Goal: Task Accomplishment & Management: Use online tool/utility

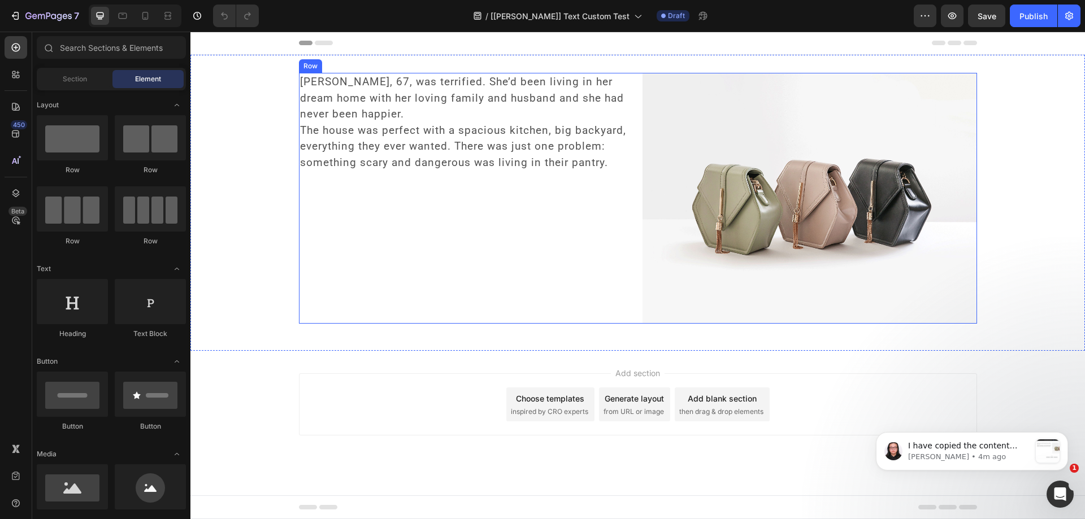
click at [353, 236] on div "Charlene, 67, was terrified. She’d been living in her dream home with her lovin…" at bounding box center [466, 198] width 335 height 251
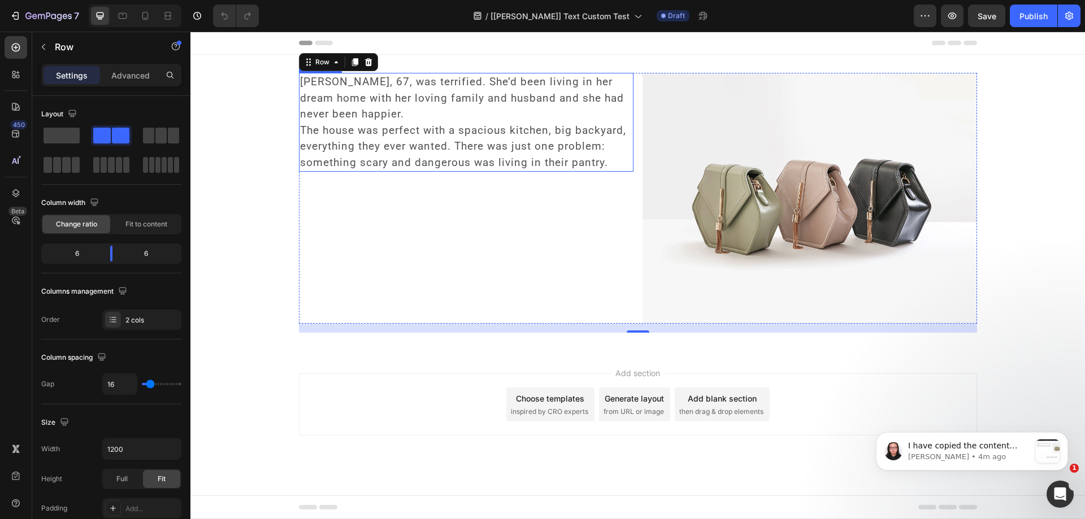
click at [383, 135] on span "The house was perfect with a spacious kitchen, big backyard, everything they ev…" at bounding box center [463, 146] width 326 height 45
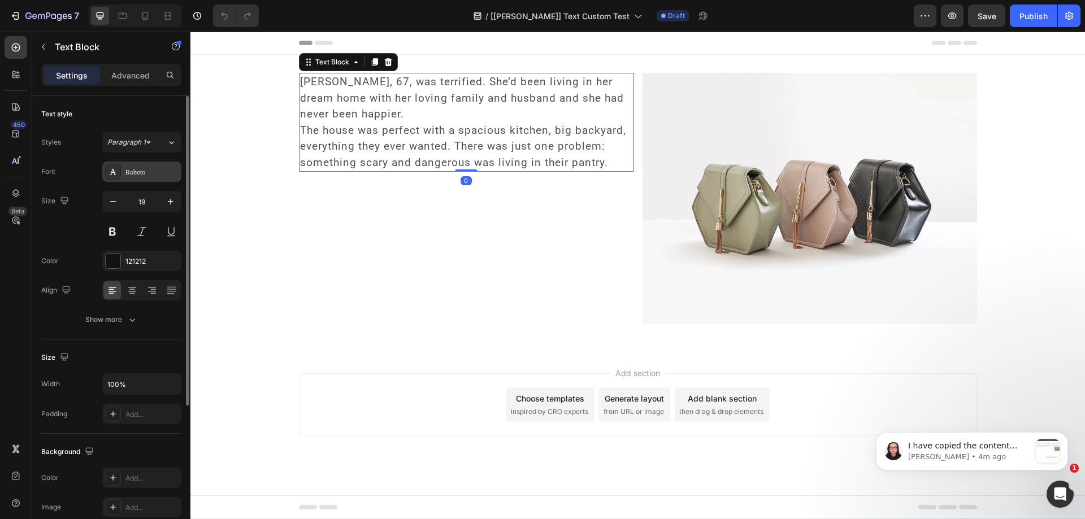
click at [139, 177] on div "Roboto" at bounding box center [141, 172] width 79 height 20
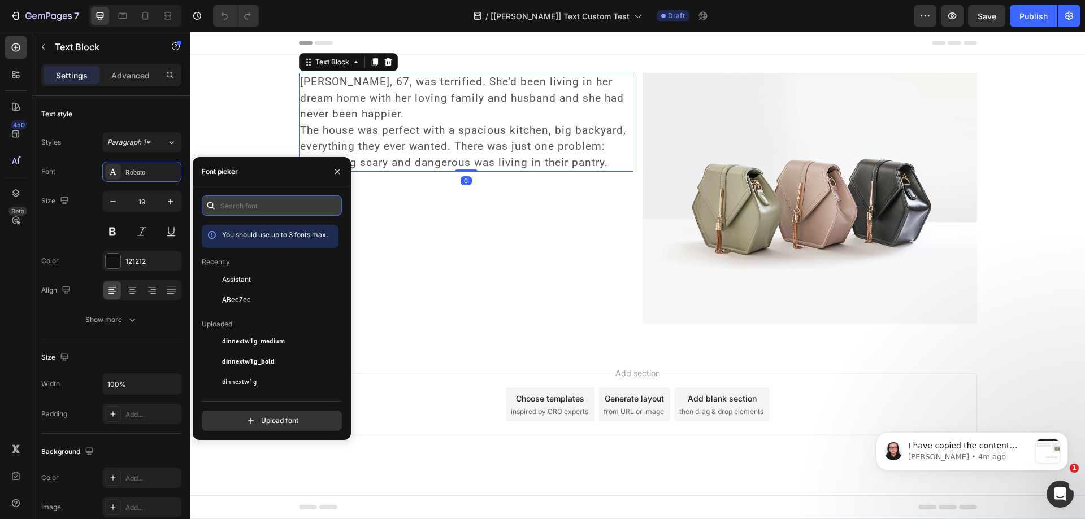
click at [260, 201] on input "text" at bounding box center [272, 206] width 140 height 20
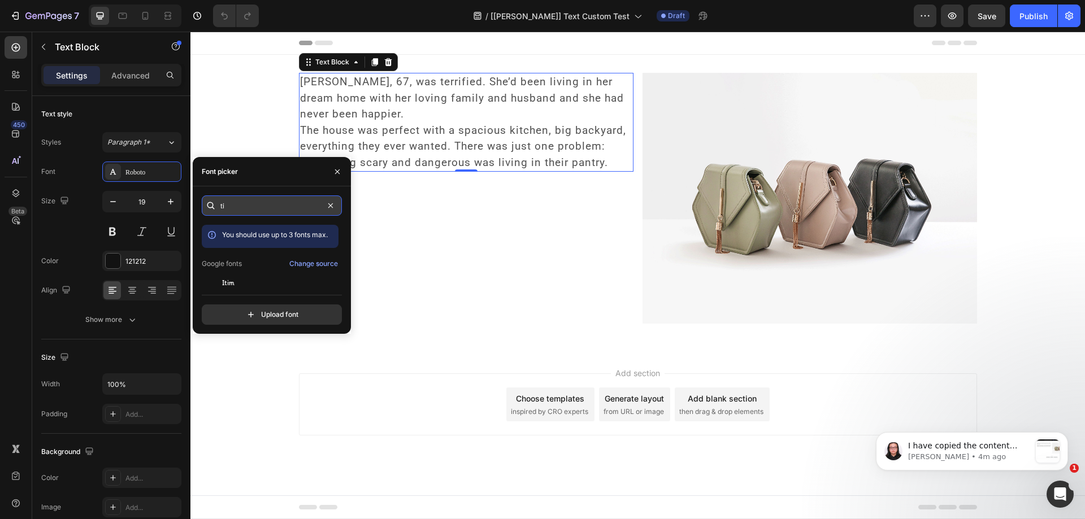
type input "t"
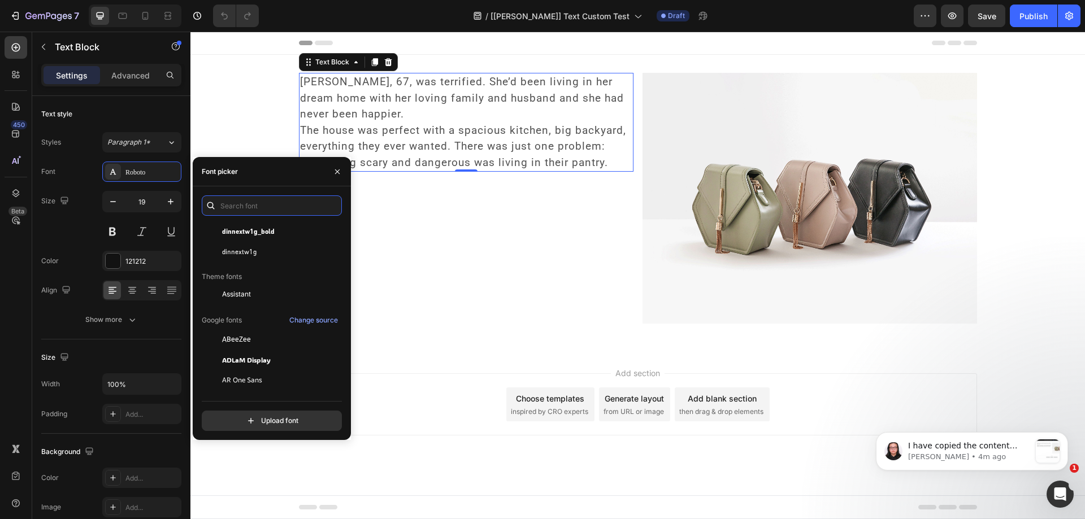
scroll to position [170, 0]
click at [318, 101] on span "[PERSON_NAME], 67, was terrified. She’d been living in her dream home with her …" at bounding box center [462, 97] width 324 height 45
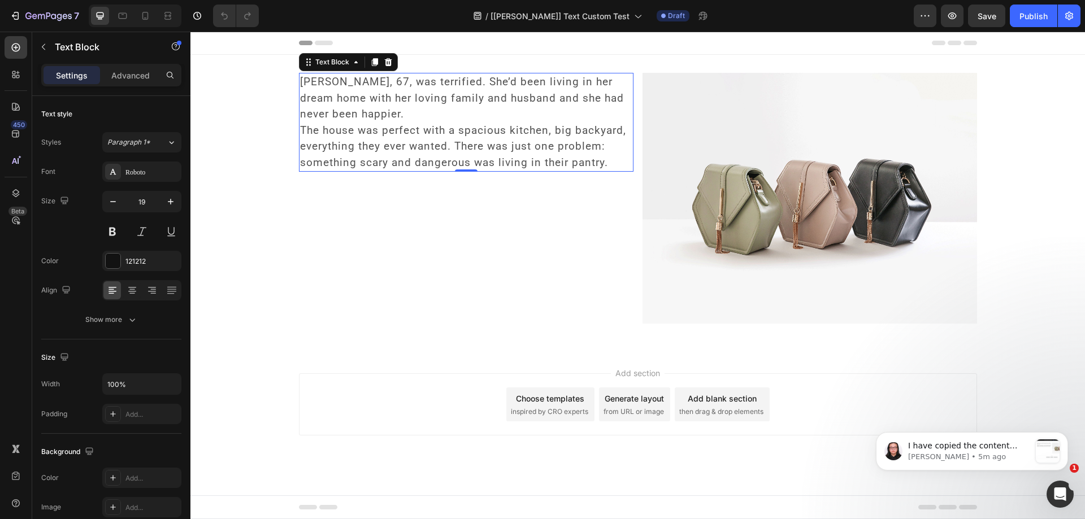
click at [313, 85] on span "[PERSON_NAME], 67, was terrified. She’d been living in her dream home with her …" at bounding box center [462, 97] width 324 height 45
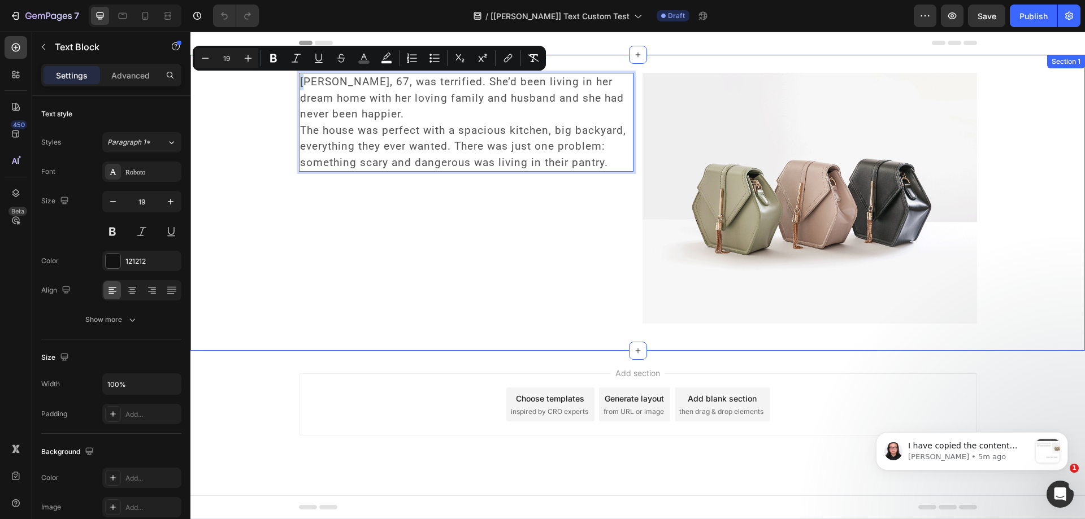
drag, startPoint x: 307, startPoint y: 77, endPoint x: 297, endPoint y: 80, distance: 10.0
click at [297, 80] on div "Charlene, 67, was terrified. She’d been living in her dream home with her lovin…" at bounding box center [637, 203] width 895 height 260
click at [276, 57] on icon "Editor contextual toolbar" at bounding box center [273, 58] width 7 height 8
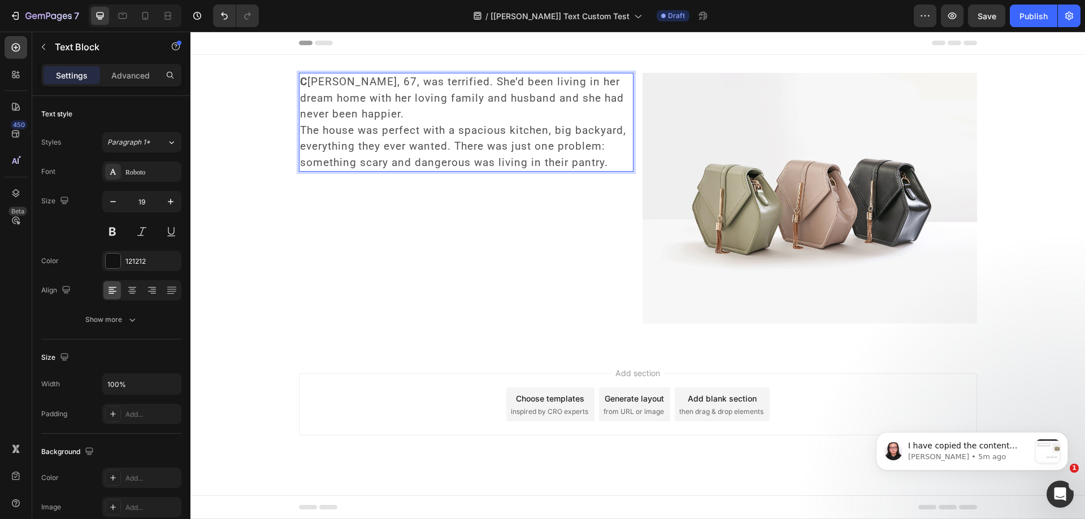
click at [307, 81] on span "C harlene, 67, was terrified. She’d been living in her dream home with her lovi…" at bounding box center [462, 97] width 324 height 45
drag, startPoint x: 307, startPoint y: 82, endPoint x: 301, endPoint y: 84, distance: 6.4
click at [301, 84] on span "C harlene, 67, was terrified. She’d been living in her dream home with her lovi…" at bounding box center [462, 97] width 324 height 45
click at [303, 84] on strong "C" at bounding box center [303, 81] width 7 height 13
drag, startPoint x: 306, startPoint y: 83, endPoint x: 300, endPoint y: 83, distance: 6.2
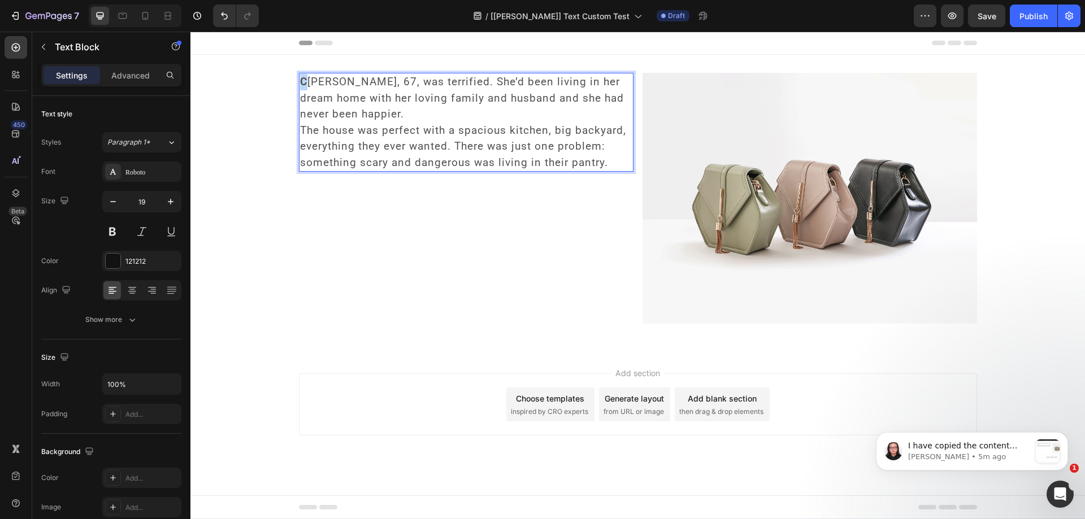
click at [300, 83] on strong "C" at bounding box center [303, 81] width 7 height 13
drag, startPoint x: 316, startPoint y: 84, endPoint x: 309, endPoint y: 80, distance: 8.3
click at [309, 80] on span "C harlene, 67, was terrified. She’d been living in her dream home with her lovi…" at bounding box center [462, 97] width 324 height 45
drag, startPoint x: 307, startPoint y: 80, endPoint x: 301, endPoint y: 81, distance: 6.8
click at [301, 81] on span "C harlene, 67, was terrified. She’d been living in her dream home with her lovi…" at bounding box center [462, 97] width 324 height 45
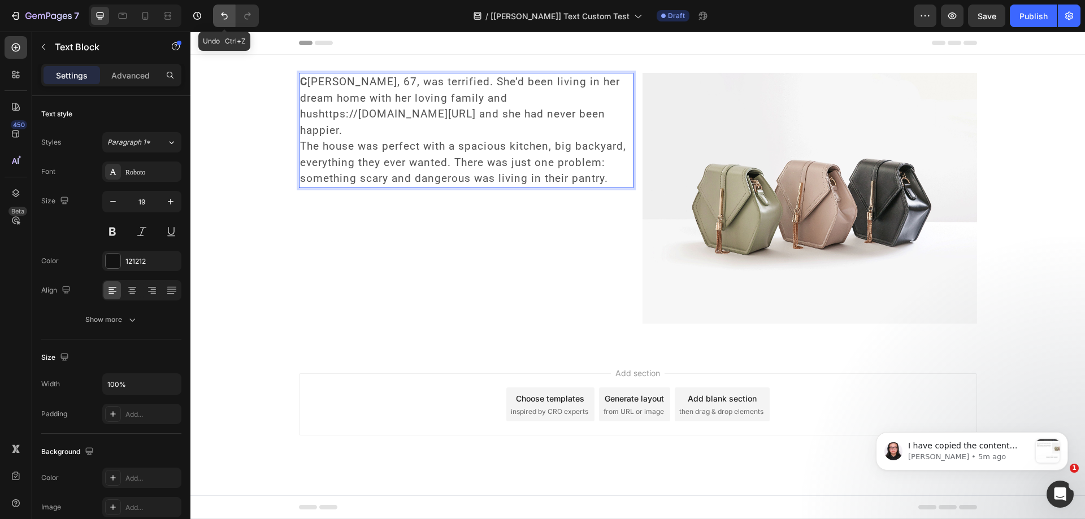
drag, startPoint x: 219, startPoint y: 17, endPoint x: 181, endPoint y: 49, distance: 49.4
click at [219, 17] on icon "Undo/Redo" at bounding box center [224, 15] width 11 height 11
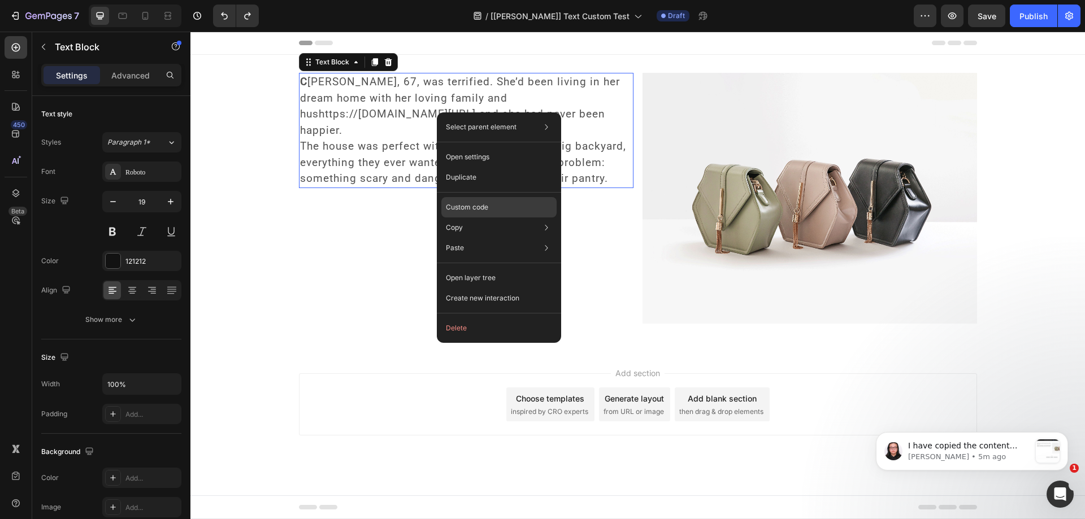
click at [484, 206] on p "Custom code" at bounding box center [467, 207] width 42 height 10
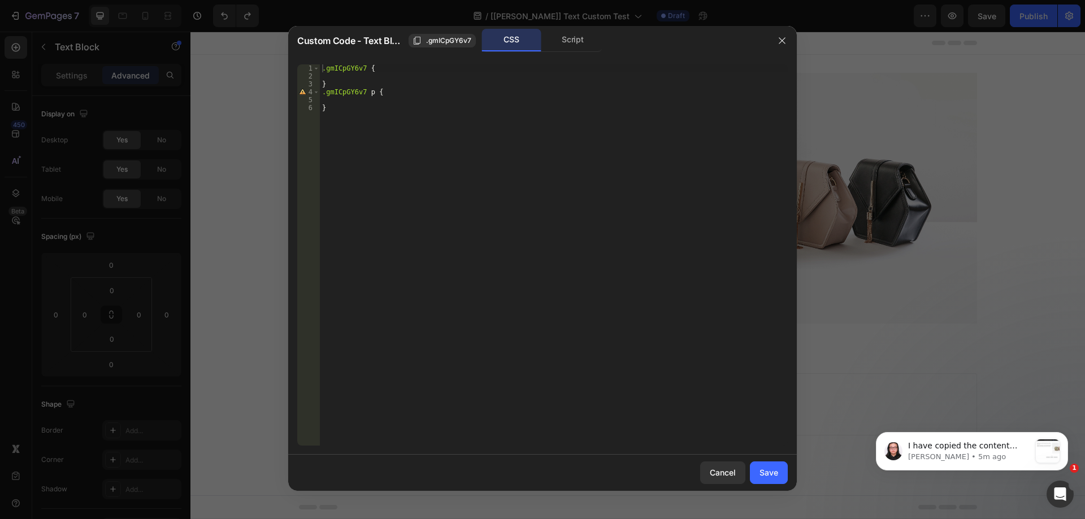
click at [372, 93] on div ".gmICpGY6v7 { } .gmICpGY6v7 p { }" at bounding box center [554, 262] width 468 height 397
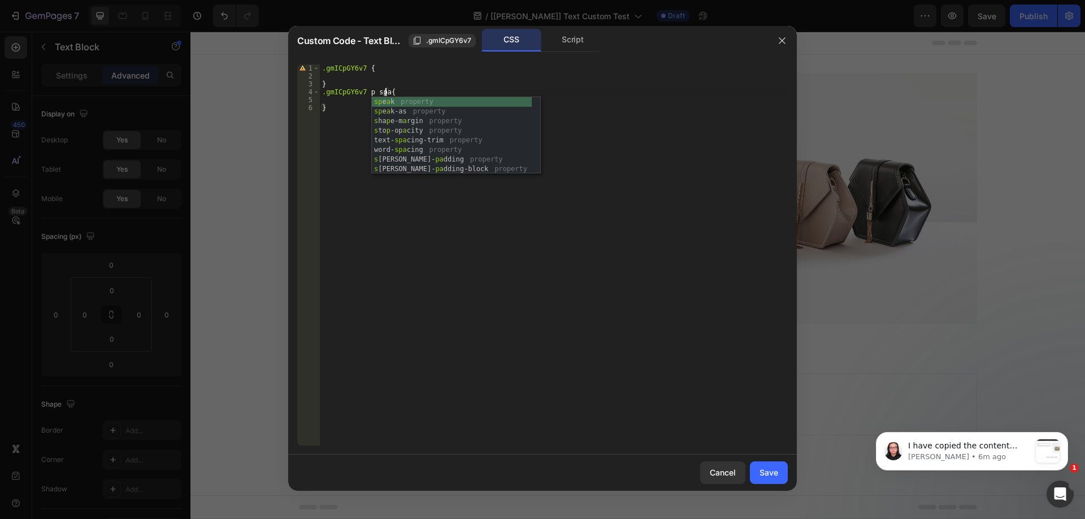
type textarea ".gmICpGY6v7 p span{"
click at [340, 99] on div ".gmICpGY6v7 { } .gmICpGY6v7 p span { }" at bounding box center [554, 262] width 468 height 397
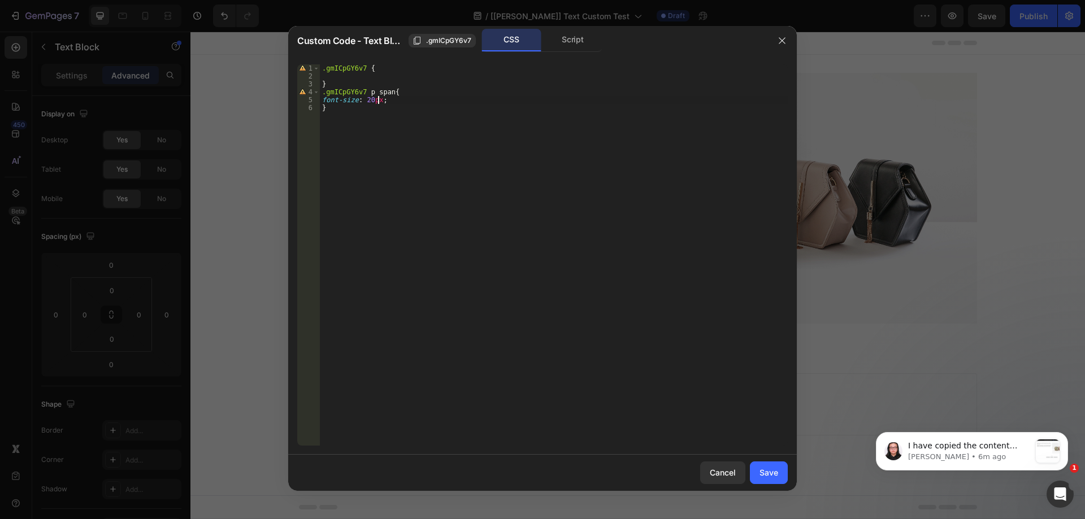
scroll to position [0, 5]
type textarea "font-size: 20px !important;"
type textarea "color: #000 !important;"
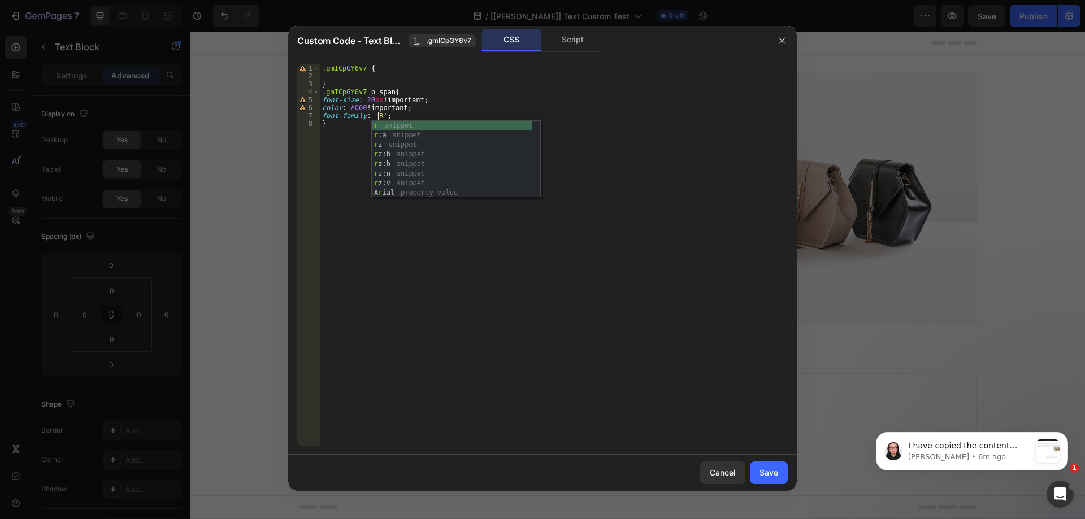
scroll to position [0, 5]
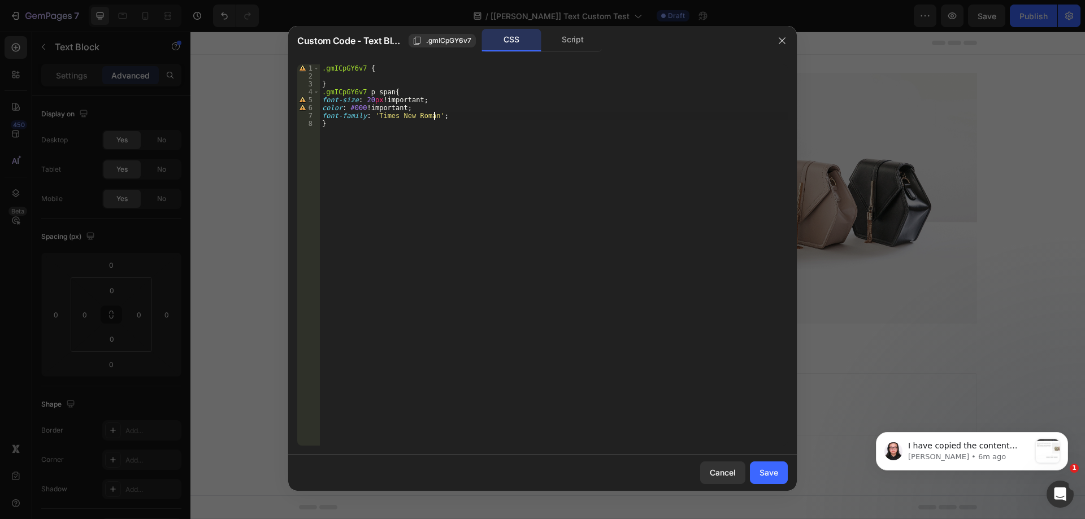
click at [433, 115] on div ".gmICpGY6v7 { } .gmICpGY6v7 p span { font-size : 20 px !important ; color : #00…" at bounding box center [554, 262] width 468 height 397
click at [547, 220] on div ".gmICpGY6v7 { } .gmICpGY6v7 p span { font-size : 20 px !important ; color : #00…" at bounding box center [554, 262] width 468 height 397
drag, startPoint x: 388, startPoint y: 92, endPoint x: 320, endPoint y: 93, distance: 68.4
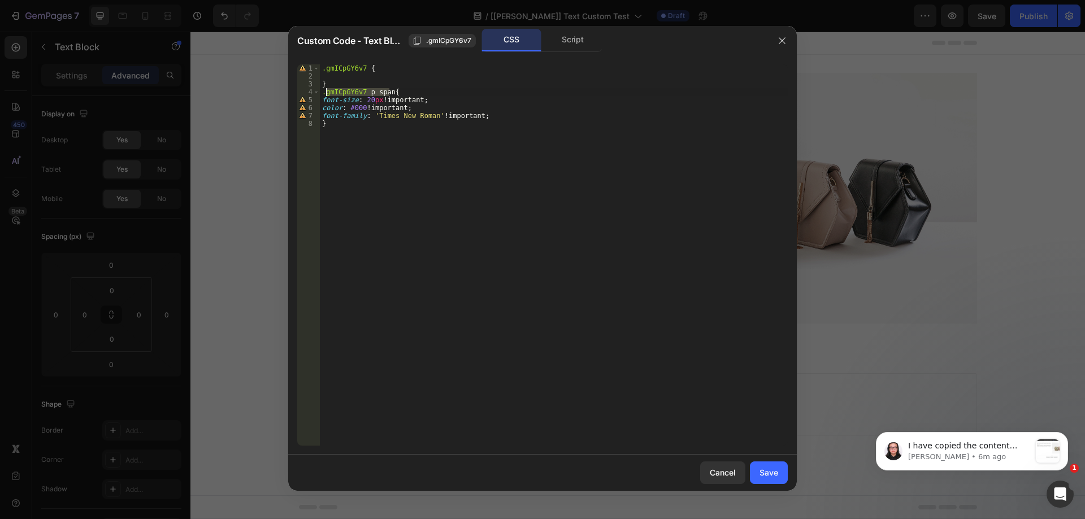
click at [321, 92] on div ".gmICpGY6v7 { } .gmICpGY6v7 p span { font-size : 20 px !important ; color : #00…" at bounding box center [554, 262] width 468 height 397
type textarea ".gmICpGY6v7 p span{"
click at [762, 469] on div "Save" at bounding box center [769, 473] width 19 height 12
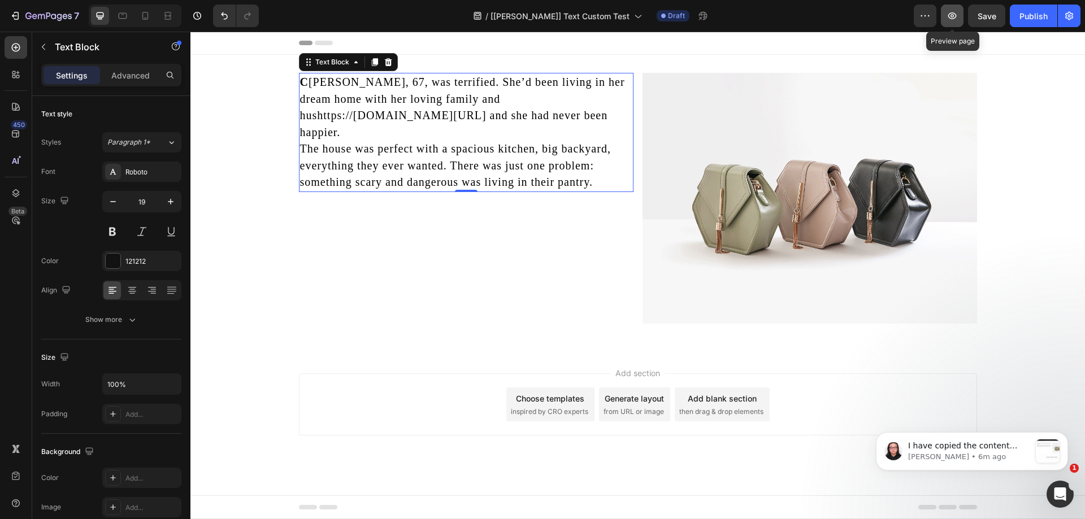
click at [955, 11] on icon "button" at bounding box center [952, 15] width 11 height 11
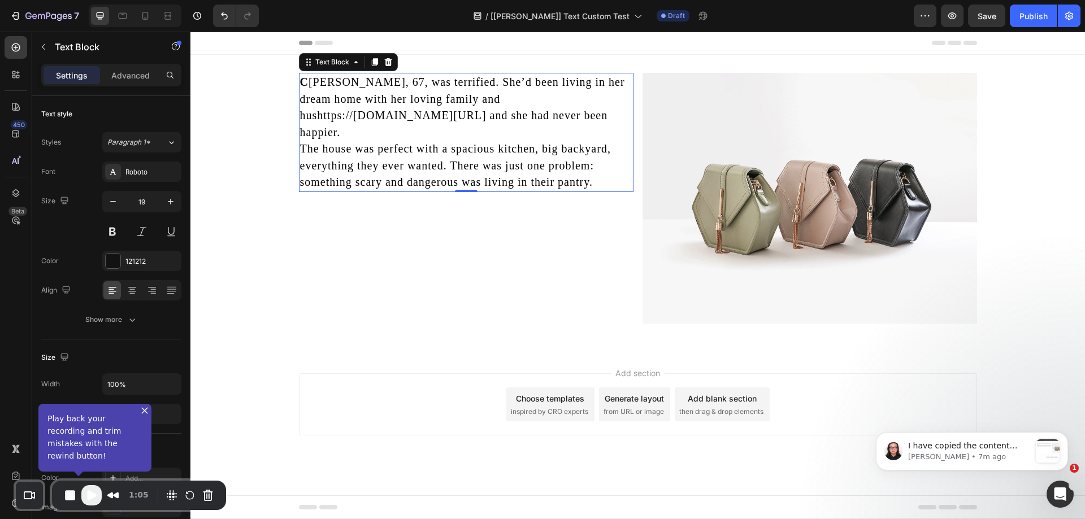
drag, startPoint x: 624, startPoint y: 374, endPoint x: 601, endPoint y: 231, distance: 144.9
click at [947, 23] on button "button" at bounding box center [952, 16] width 23 height 23
drag, startPoint x: 90, startPoint y: 495, endPoint x: 186, endPoint y: 387, distance: 144.1
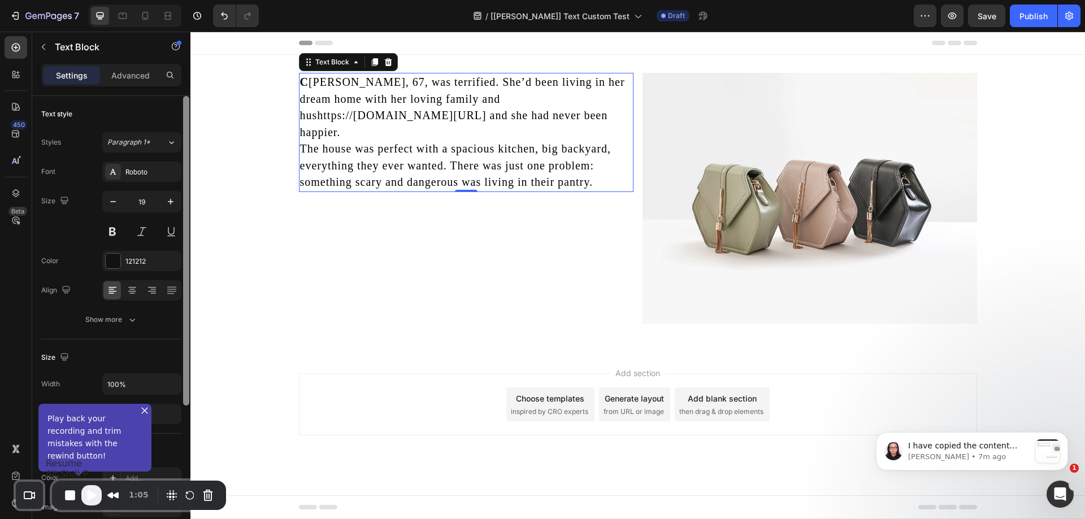
click at [90, 495] on span "Play Recording" at bounding box center [92, 496] width 14 height 14
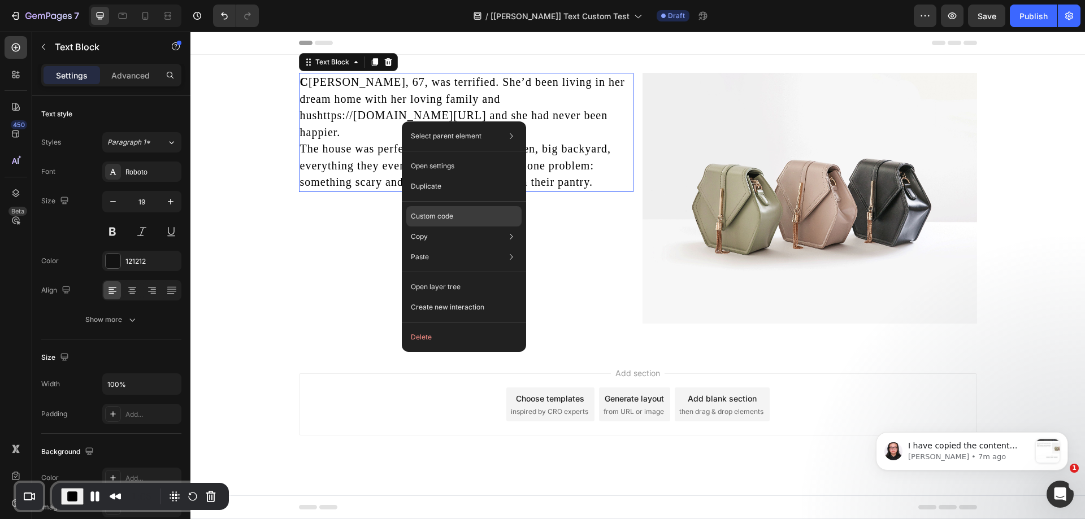
click at [444, 218] on p "Custom code" at bounding box center [432, 216] width 42 height 10
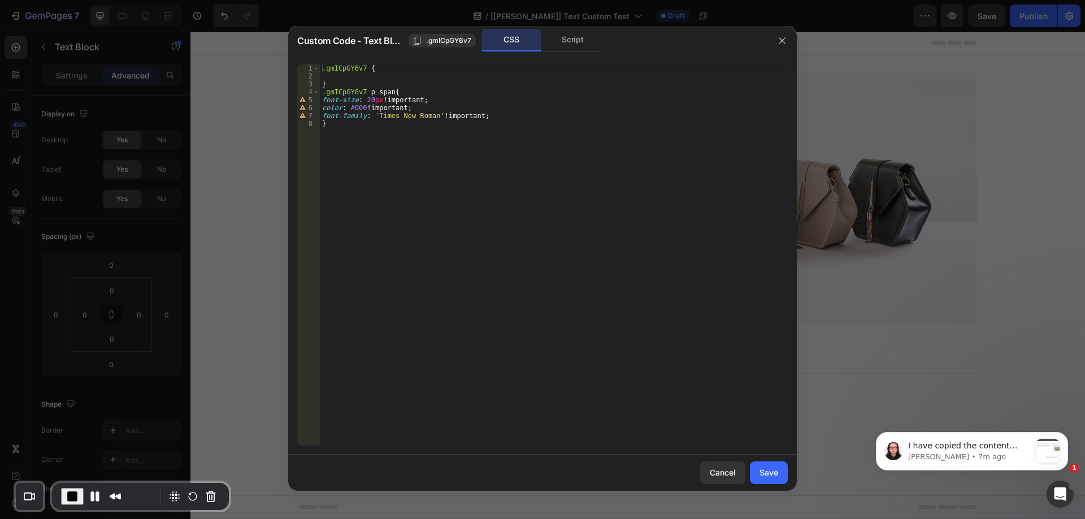
click at [388, 93] on div ".gmICpGY6v7 { } .gmICpGY6v7 p span { font-size : 20 px !important ; color : #00…" at bounding box center [554, 262] width 468 height 397
click at [410, 166] on div ".gmICpGY6v7 { } .gmICpGY6v7 p span strong { font-size : 20 px !important ; colo…" at bounding box center [554, 262] width 468 height 397
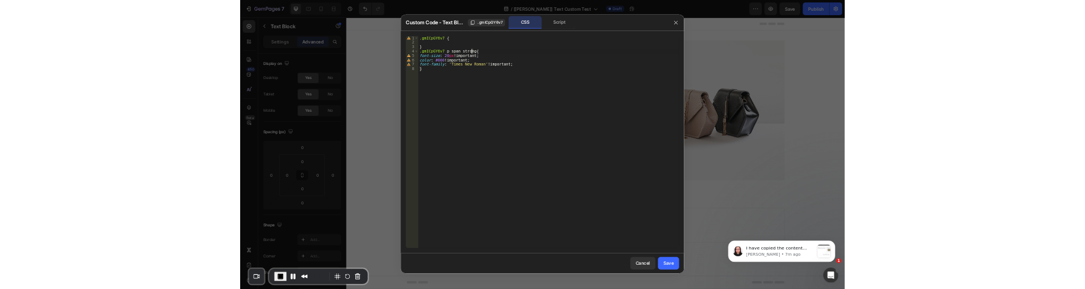
scroll to position [0, 0]
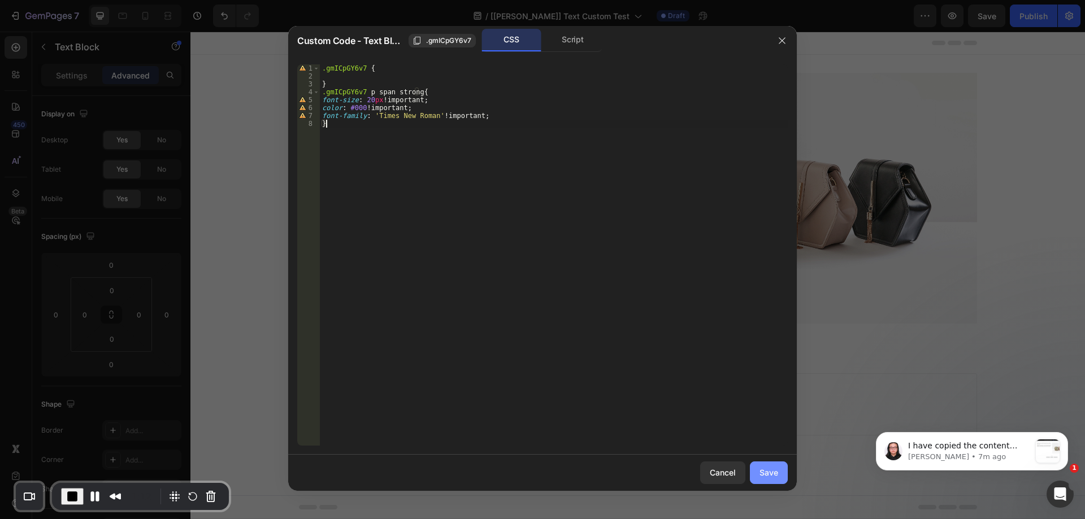
type textarea "}"
click at [762, 469] on div "Save" at bounding box center [769, 473] width 19 height 12
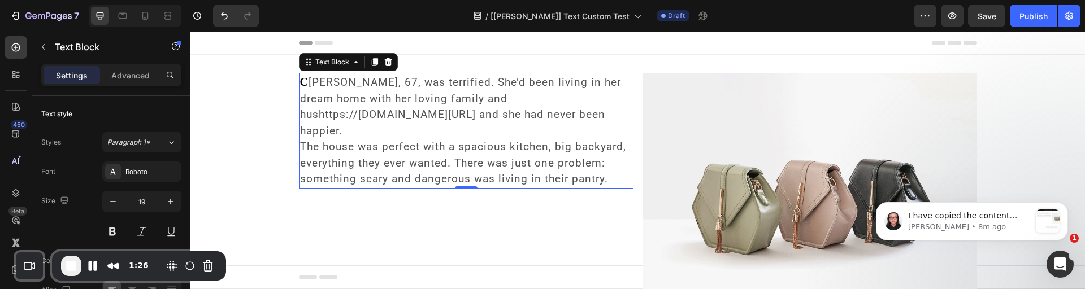
scroll to position [113, 0]
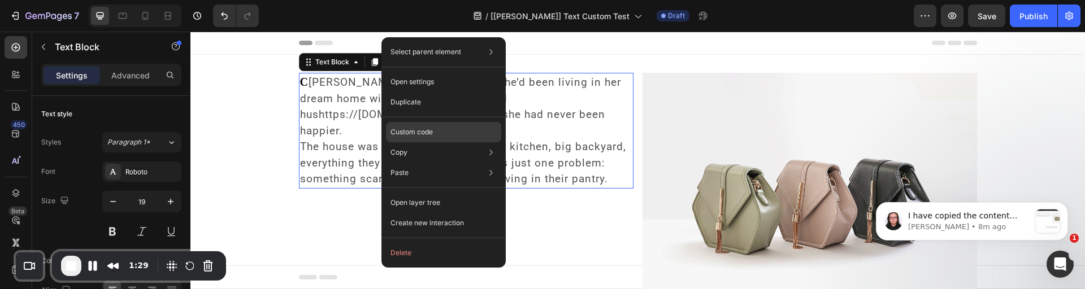
click at [420, 128] on p "Custom code" at bounding box center [412, 132] width 42 height 10
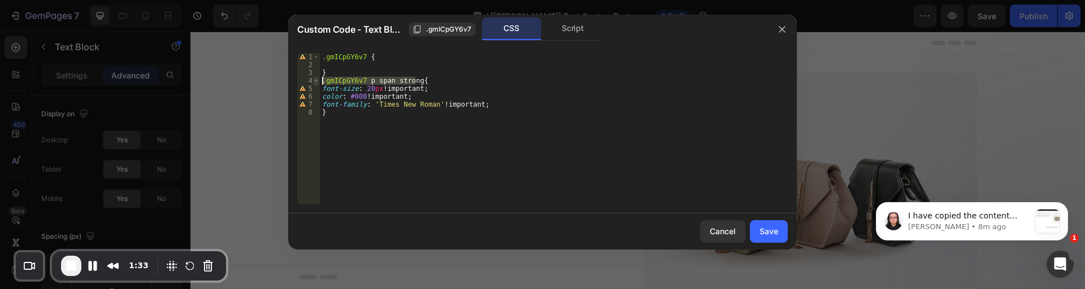
drag, startPoint x: 415, startPoint y: 80, endPoint x: 318, endPoint y: 80, distance: 96.6
click at [318, 80] on div ".gmICpGY6v7 p span strong{ 1 2 3 4 5 6 7 8 .gmICpGY6v7 { } .gmICpGY6v7 p span s…" at bounding box center [542, 128] width 491 height 151
click at [323, 289] on div "Check your settings Loom needs access to your camera and microphone to record. …" at bounding box center [542, 289] width 1085 height 0
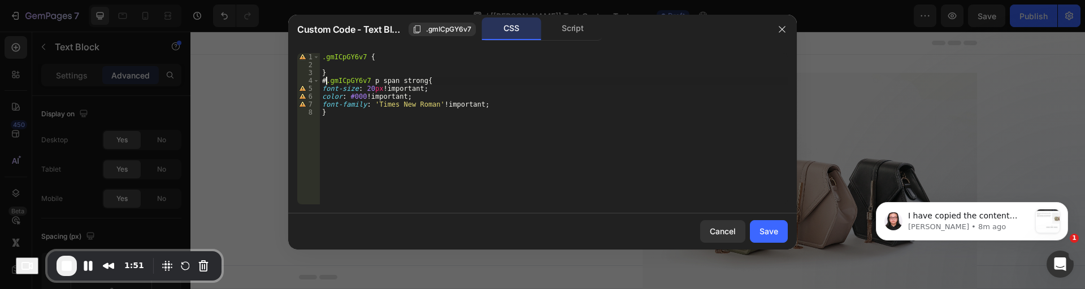
paste textarea "MainContent"
click at [364, 91] on div ".gmICpGY6v7 { } #MainContent .gmICpGY6v7 p span strong { font-size : 20 px !imp…" at bounding box center [554, 136] width 468 height 167
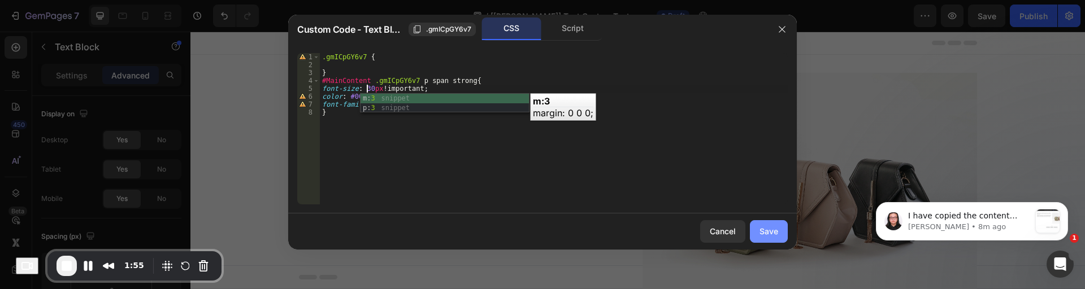
type textarea "font-size: 30px !important;"
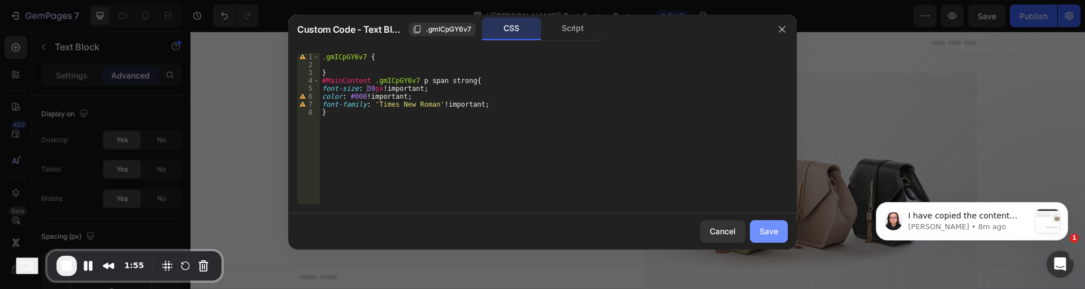
click at [766, 228] on div "Save" at bounding box center [769, 231] width 19 height 12
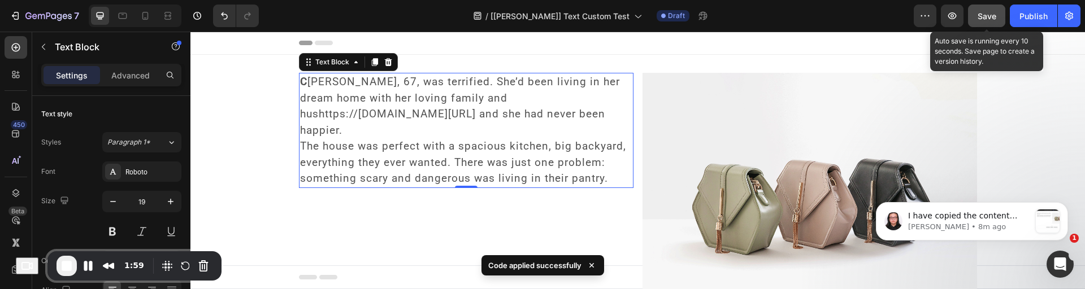
click at [986, 14] on span "Save" at bounding box center [987, 16] width 19 height 10
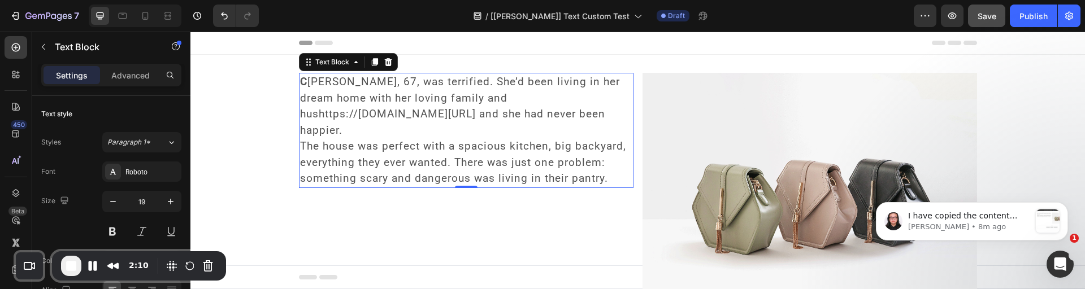
scroll to position [120, 0]
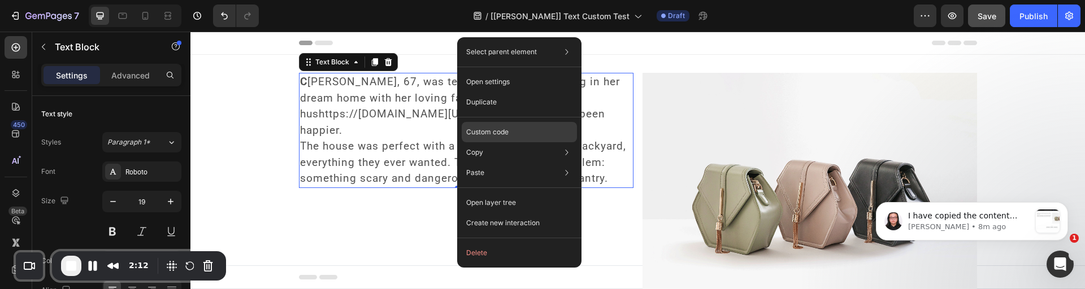
click at [495, 134] on p "Custom code" at bounding box center [487, 132] width 42 height 10
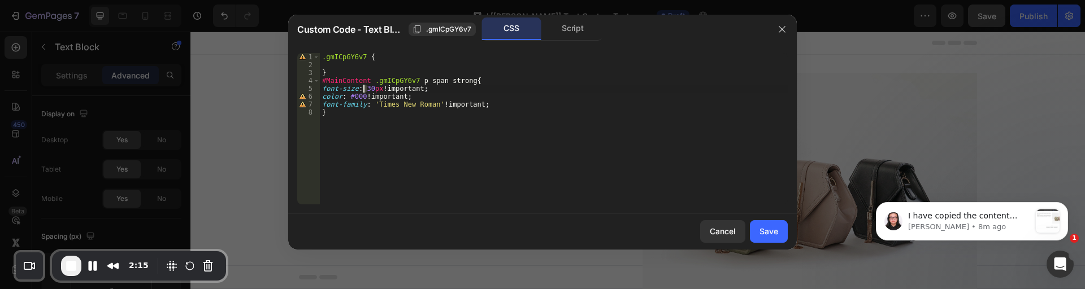
click at [365, 90] on div ".gmICpGY6v7 { } #MainContent .gmICpGY6v7 p span strong { font-size : 30 px !imp…" at bounding box center [554, 136] width 468 height 167
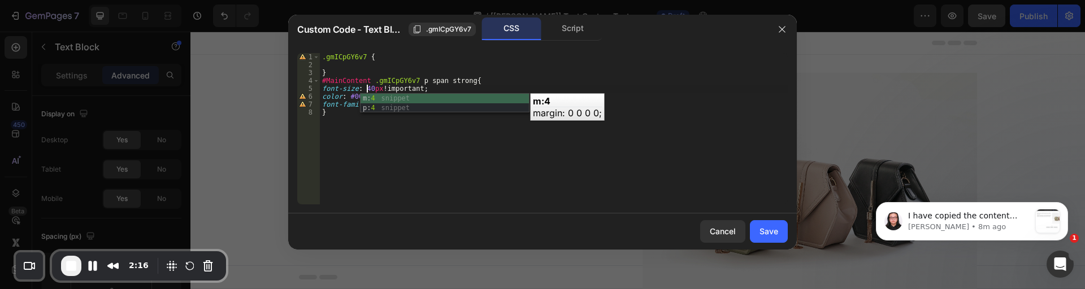
scroll to position [0, 3]
type textarea "font-size: 40px !important;"
drag, startPoint x: 766, startPoint y: 238, endPoint x: 752, endPoint y: 13, distance: 225.9
click at [766, 238] on button "Save" at bounding box center [769, 231] width 38 height 23
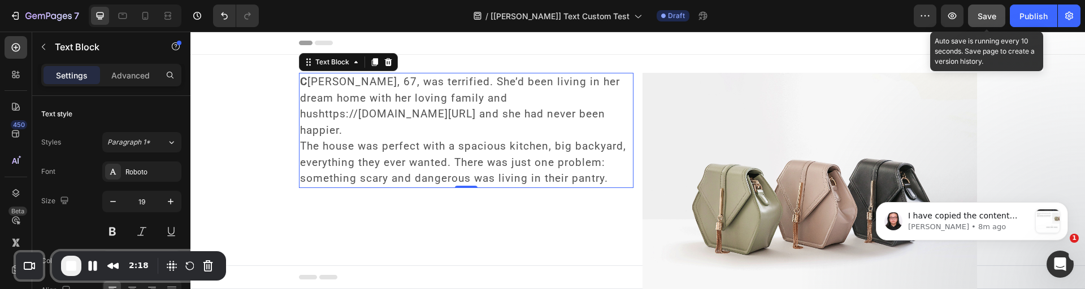
click at [978, 16] on span "Save" at bounding box center [987, 16] width 19 height 10
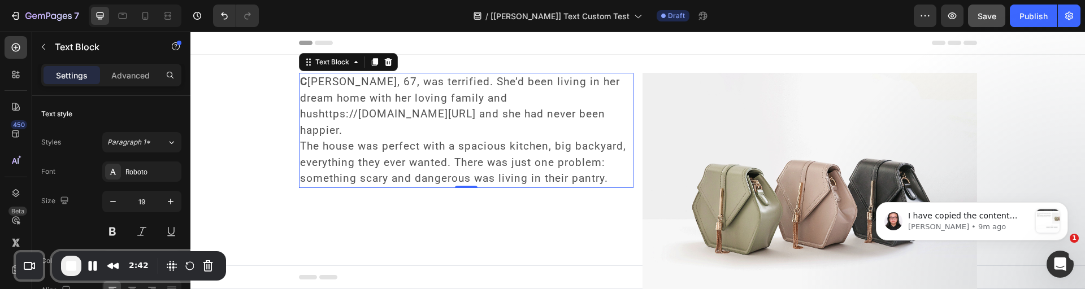
scroll to position [120, 0]
drag, startPoint x: 396, startPoint y: 105, endPoint x: 636, endPoint y: 189, distance: 254.7
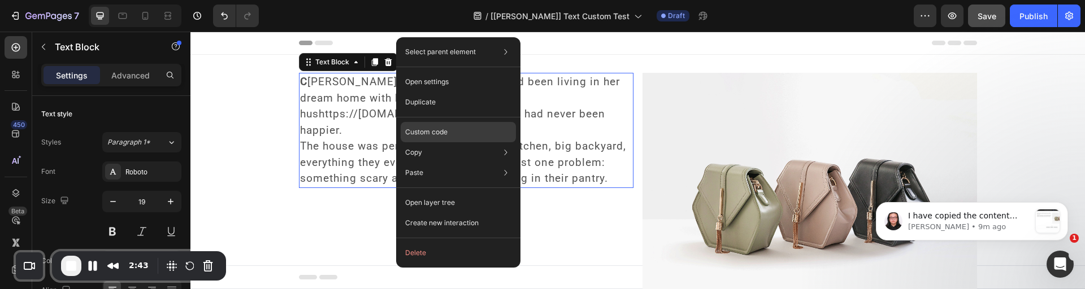
click at [432, 124] on div "Custom code" at bounding box center [458, 132] width 115 height 20
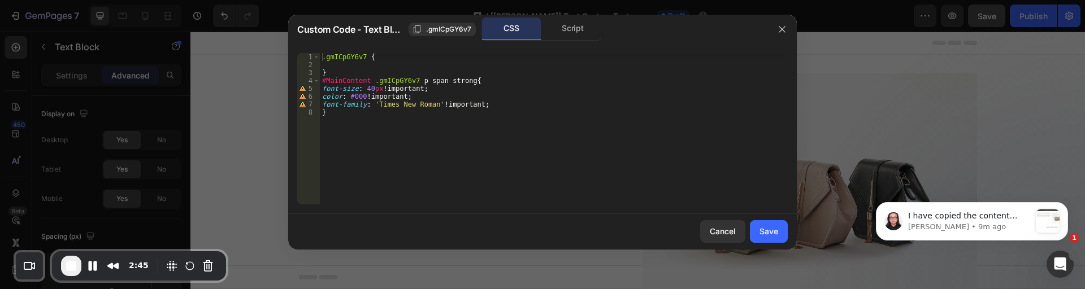
click at [363, 94] on div ".gmICpGY6v7 { } #MainContent .gmICpGY6v7 p span strong { font-size : 40 px !imp…" at bounding box center [554, 136] width 468 height 167
click at [356, 103] on div ".gmICpGY6v7 { } #MainContent .gmICpGY6v7 p span strong { font-size : 40 px !imp…" at bounding box center [554, 136] width 468 height 167
click at [365, 89] on div ".gmICpGY6v7 { } #MainContent .gmICpGY6v7 p span strong { font-size : 40 px !imp…" at bounding box center [554, 136] width 468 height 167
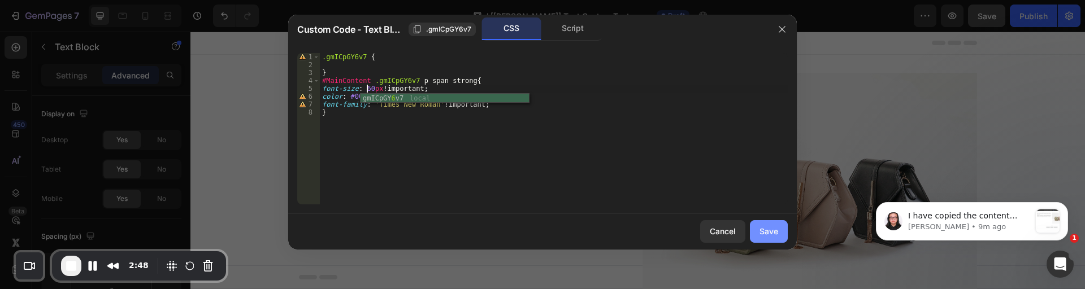
type textarea "font-size: 60px !important;"
click at [773, 231] on div "Save" at bounding box center [769, 231] width 19 height 12
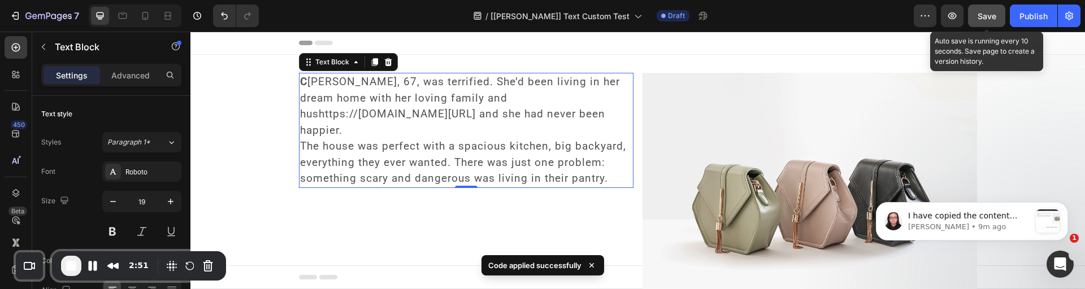
click at [980, 17] on span "Save" at bounding box center [987, 16] width 19 height 10
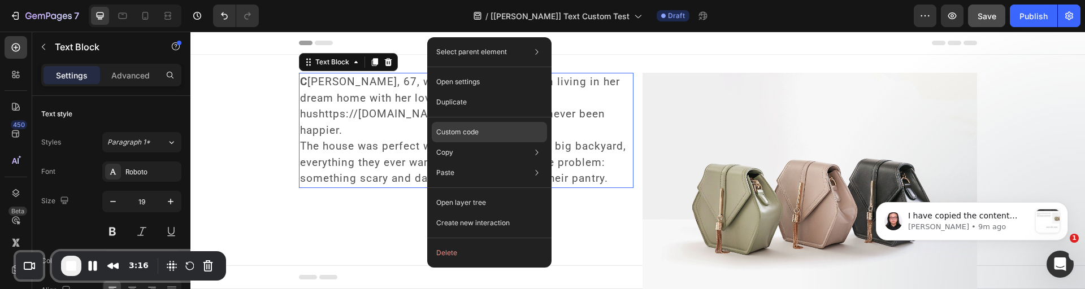
click at [454, 126] on div "Custom code" at bounding box center [489, 132] width 115 height 20
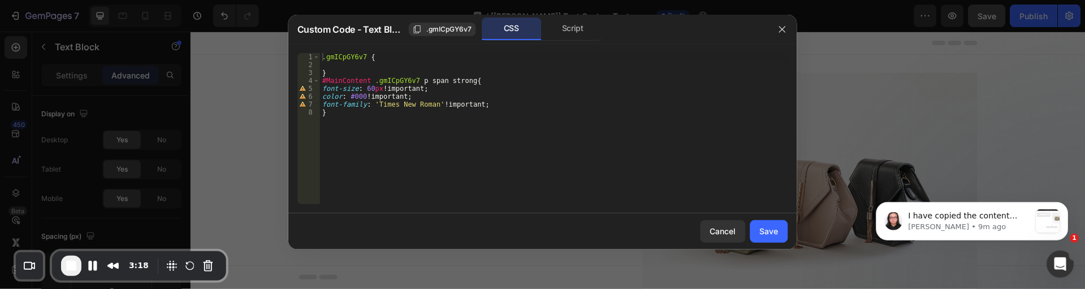
scroll to position [120, 0]
type textarea "font-family: 'Times New Roman' !important;"
click at [523, 106] on div ".gmICpGY6v7 { } #MainContent .gmICpGY6v7 p span strong { font-size : 60 px !imp…" at bounding box center [554, 136] width 468 height 167
paste textarea "line-height: 46px;"
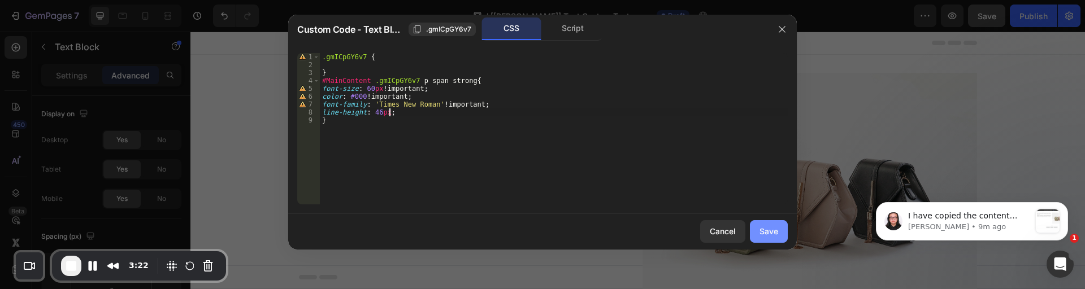
type textarea "line-height: 46px;"
click at [779, 236] on button "Save" at bounding box center [769, 231] width 38 height 23
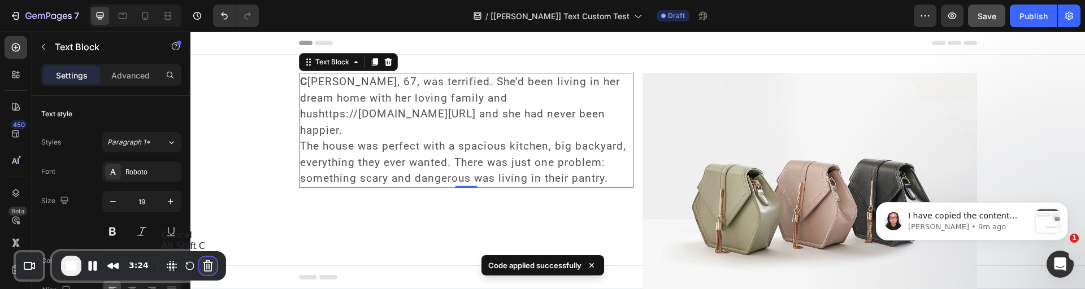
drag, startPoint x: 206, startPoint y: 263, endPoint x: 62, endPoint y: 249, distance: 144.8
click at [206, 263] on button "Cancel Recording" at bounding box center [208, 266] width 18 height 18
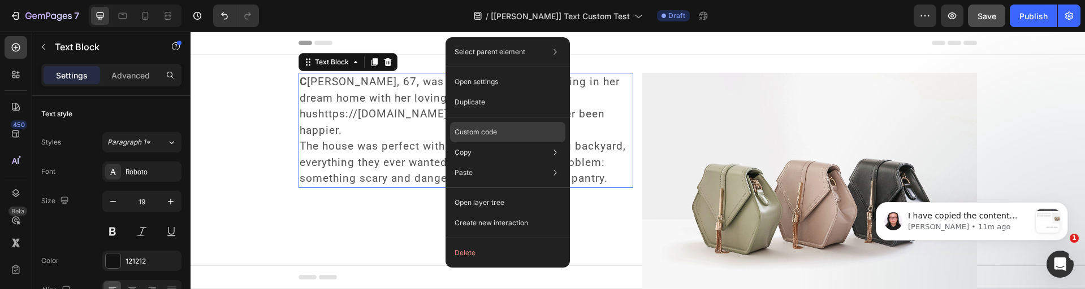
click at [480, 131] on p "Custom code" at bounding box center [475, 132] width 42 height 10
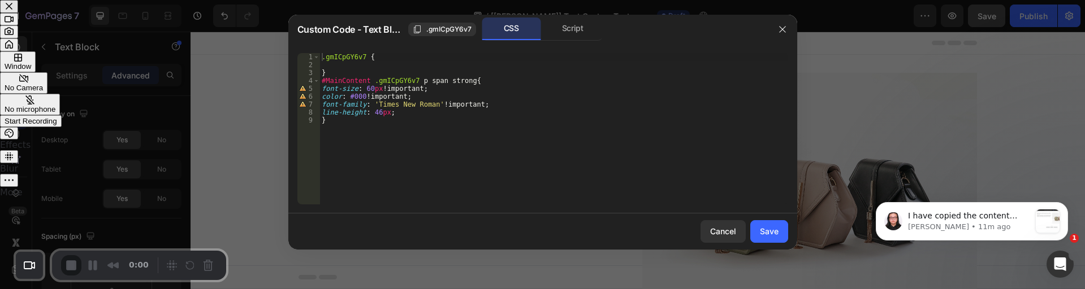
click at [940, 190] on body "I have copied the content from the sample page into a test page here: We will b…" at bounding box center [971, 219] width 217 height 70
drag, startPoint x: 962, startPoint y: 185, endPoint x: 992, endPoint y: 192, distance: 30.7
click at [963, 185] on body "I have copied the content from the sample page into a test page here: We will b…" at bounding box center [971, 219] width 217 height 70
click at [1066, 200] on button "Dismiss notification" at bounding box center [1064, 205] width 15 height 15
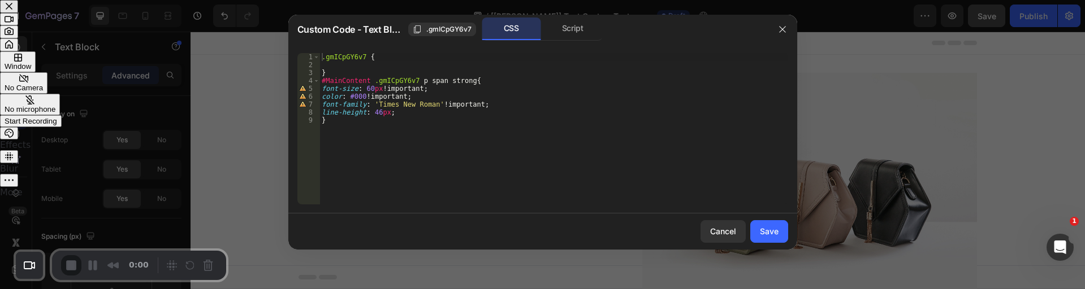
click at [57, 125] on div "Start Recording" at bounding box center [31, 121] width 53 height 8
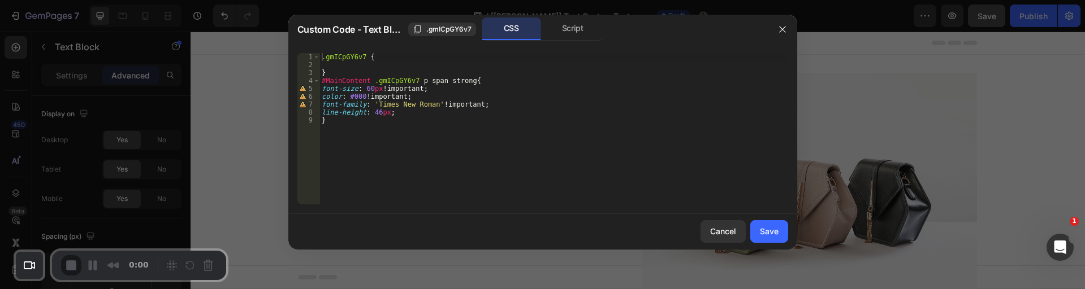
drag, startPoint x: 70, startPoint y: 266, endPoint x: 68, endPoint y: 272, distance: 6.6
click at [70, 266] on span "End Recording" at bounding box center [73, 267] width 14 height 14
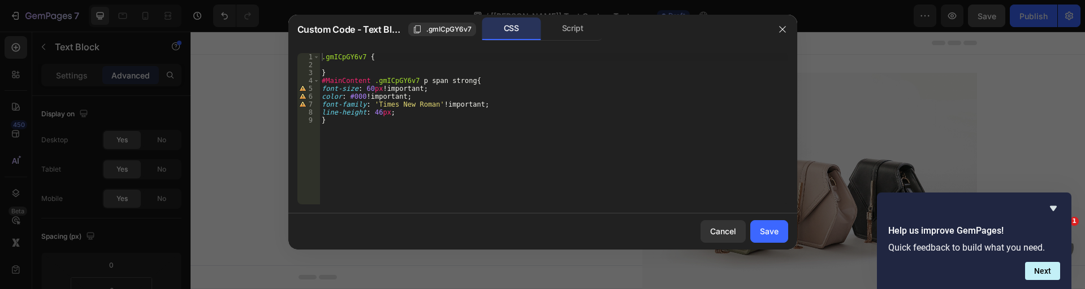
click at [413, 116] on div ".gmICpGY6v7 { } #MainContent .gmICpGY6v7 p span strong { font-size : 60 px !imp…" at bounding box center [553, 136] width 468 height 167
click at [406, 112] on div ".gmICpGY6v7 { } #MainContent .gmICpGY6v7 p span strong { font-size : 60 px !imp…" at bounding box center [553, 136] width 468 height 167
paste textarea "!important"
type textarea "line-height: 46px !important;"
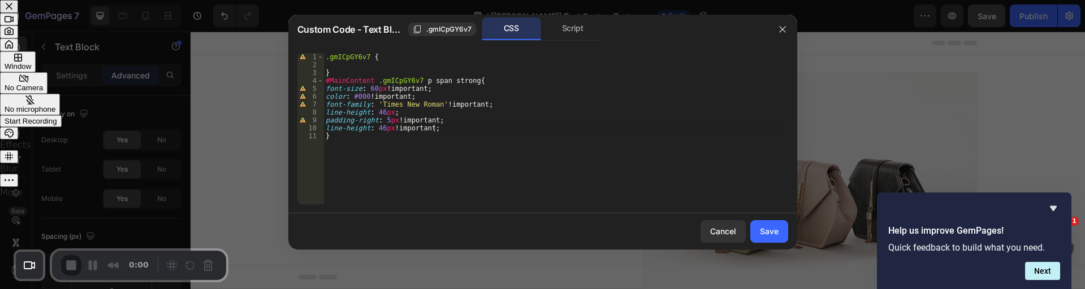
click at [1051, 203] on icon "Hide survey" at bounding box center [1053, 209] width 14 height 14
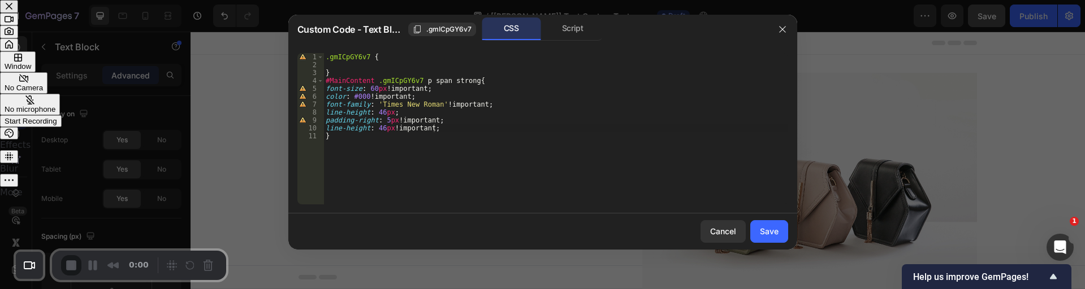
click at [57, 125] on span "Start Recording" at bounding box center [31, 121] width 53 height 8
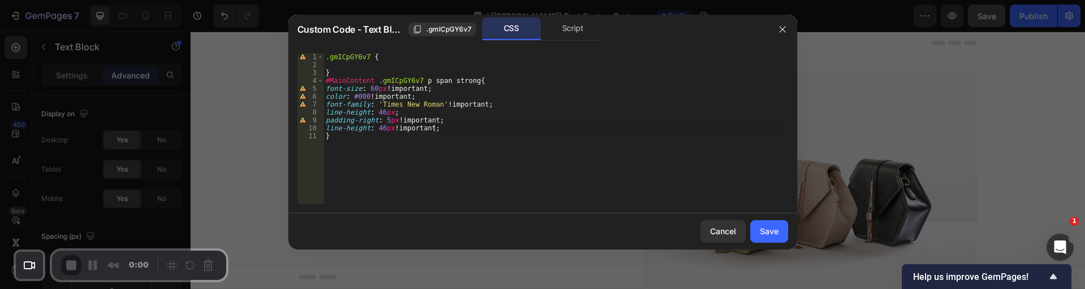
click at [73, 264] on span "End Recording" at bounding box center [73, 267] width 14 height 14
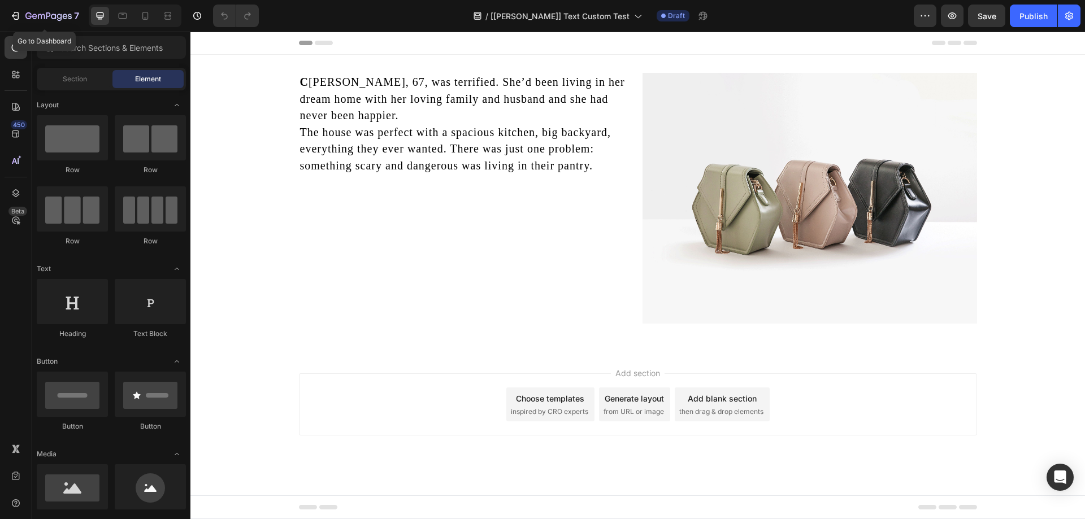
click at [49, 17] on icon "button" at bounding box center [48, 17] width 46 height 10
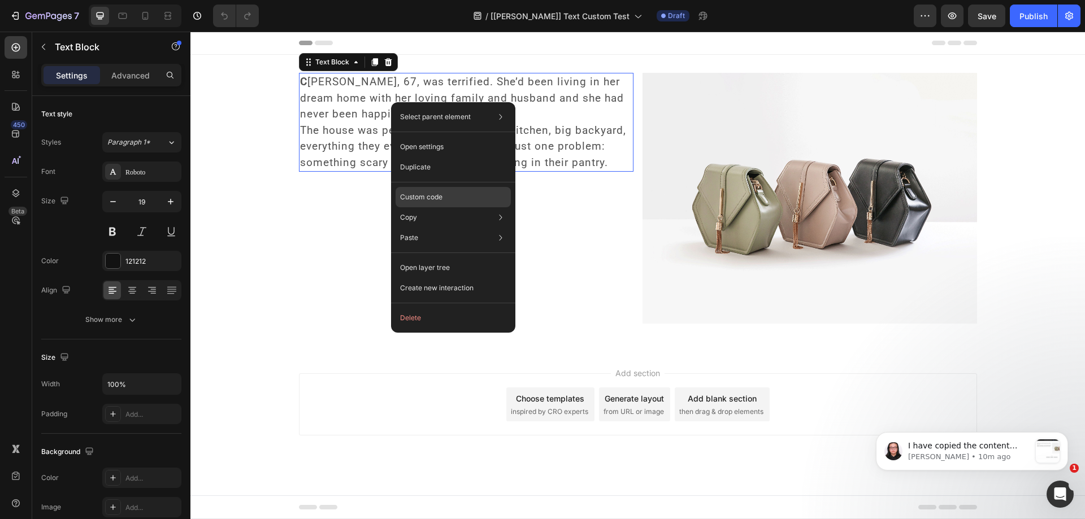
click at [432, 194] on p "Custom code" at bounding box center [421, 197] width 42 height 10
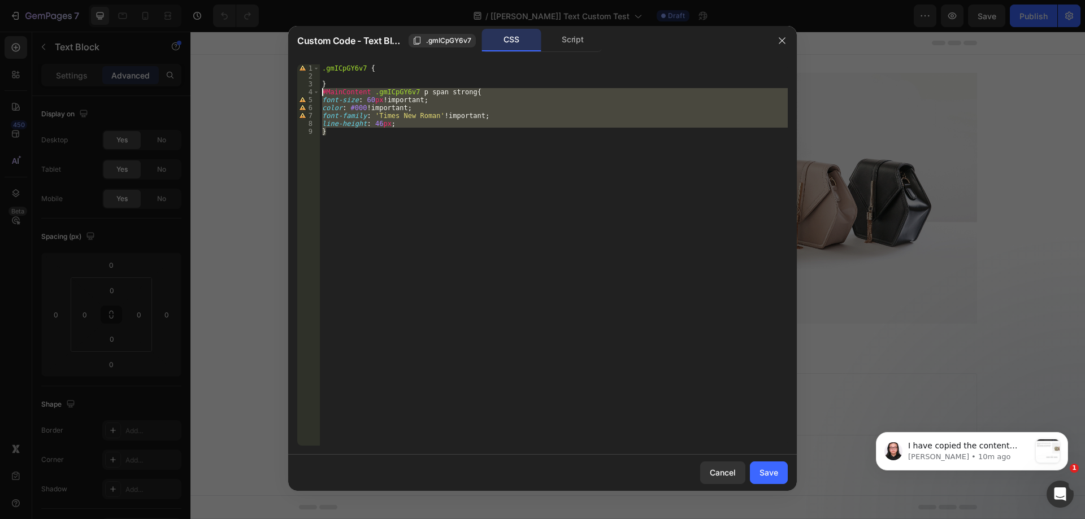
drag, startPoint x: 348, startPoint y: 139, endPoint x: 308, endPoint y: 93, distance: 61.3
click at [308, 93] on div "} 1 2 3 4 5 6 7 8 9 .gmICpGY6v7 { } #MainContent .gmICpGY6v7 p span strong { fo…" at bounding box center [542, 254] width 491 height 381
type textarea "#MainContent .gmICpGY6v7 p span strong{ font-size: 60px !important;"
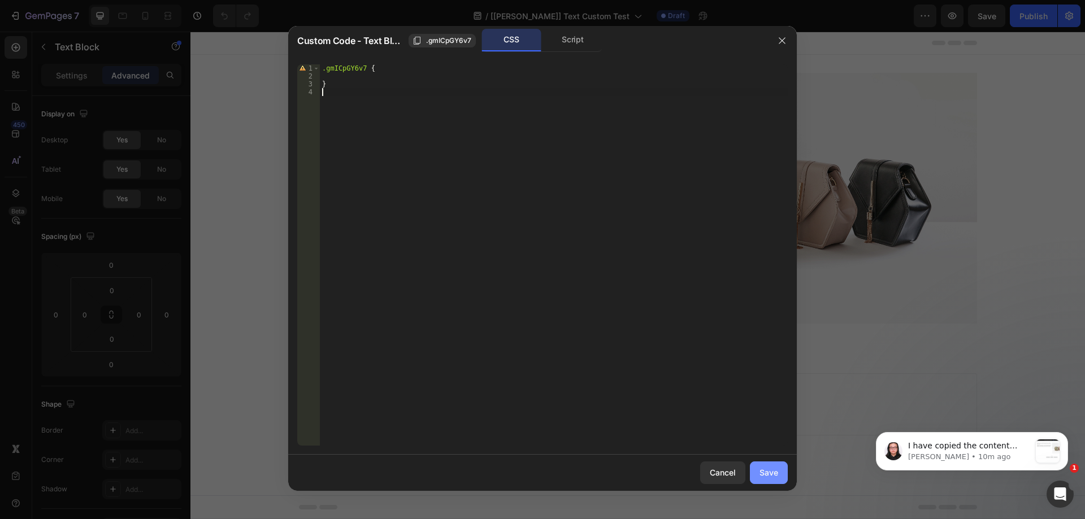
click at [762, 469] on div "Save" at bounding box center [769, 473] width 19 height 12
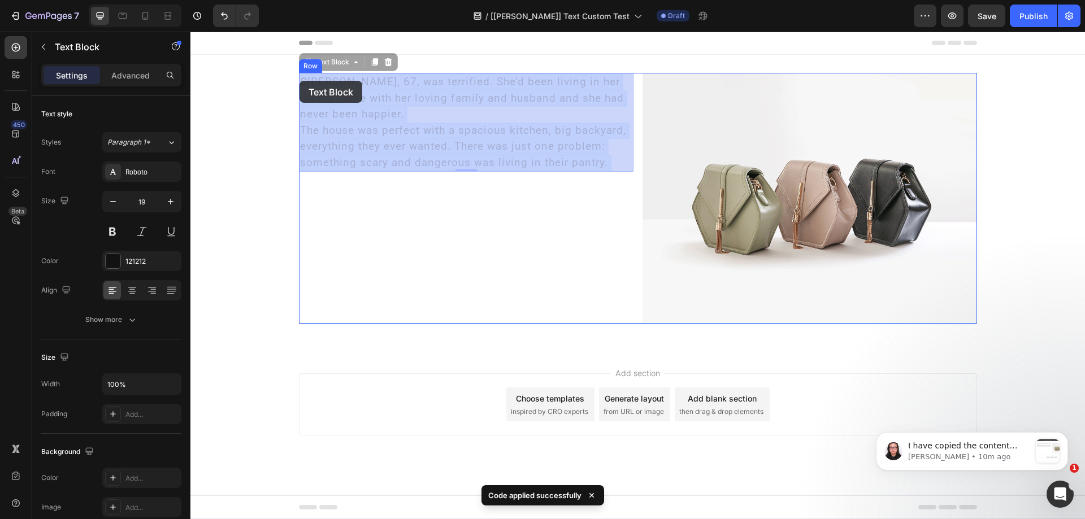
drag, startPoint x: 306, startPoint y: 80, endPoint x: 300, endPoint y: 81, distance: 6.9
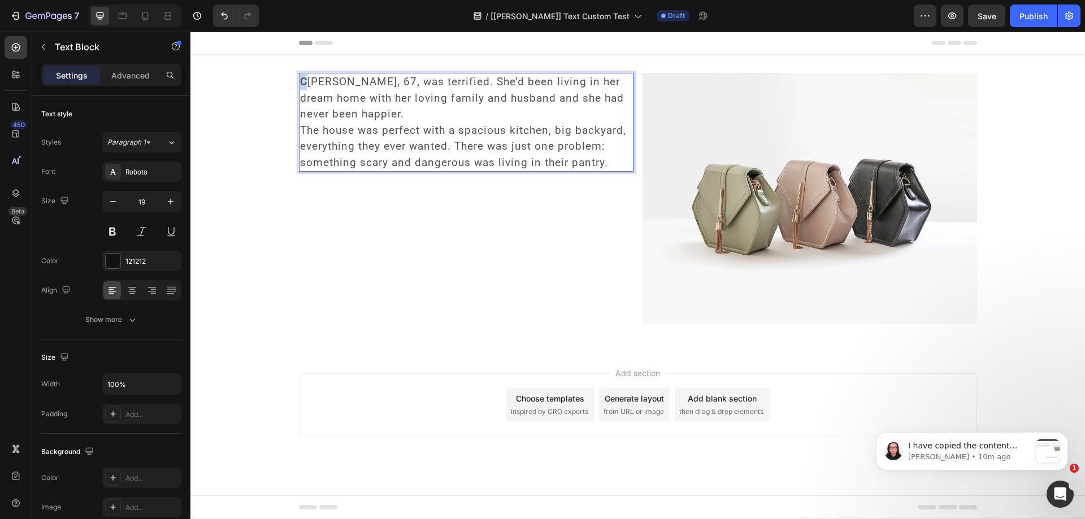
drag, startPoint x: 307, startPoint y: 82, endPoint x: 301, endPoint y: 82, distance: 6.2
click at [301, 82] on strong "C" at bounding box center [303, 81] width 7 height 13
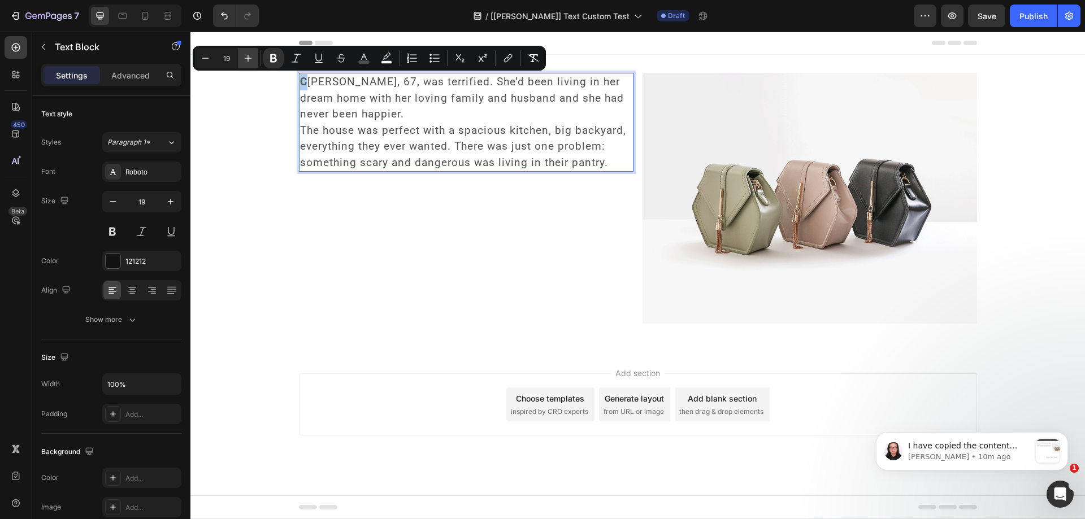
click at [246, 60] on icon "Editor contextual toolbar" at bounding box center [247, 58] width 11 height 11
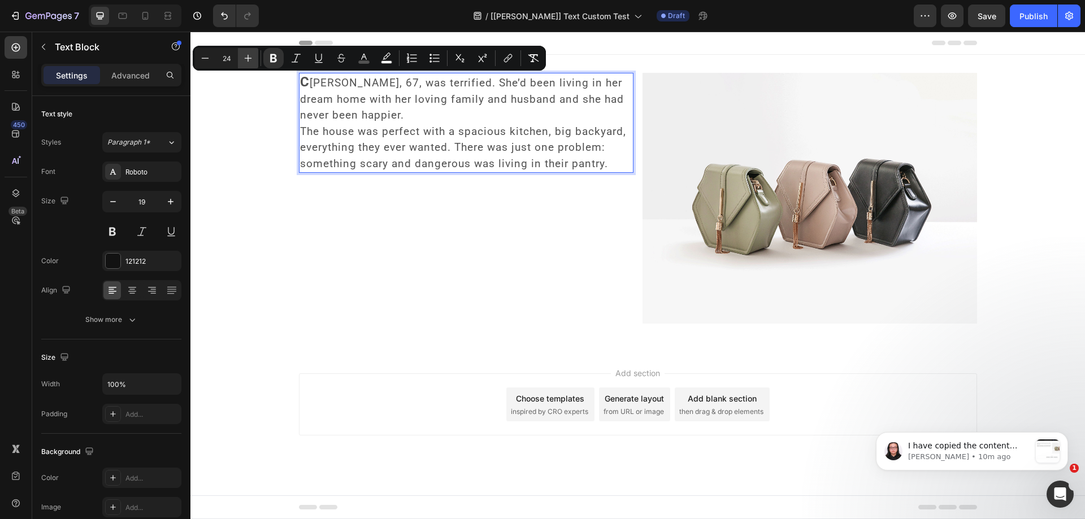
click at [246, 60] on icon "Editor contextual toolbar" at bounding box center [247, 58] width 11 height 11
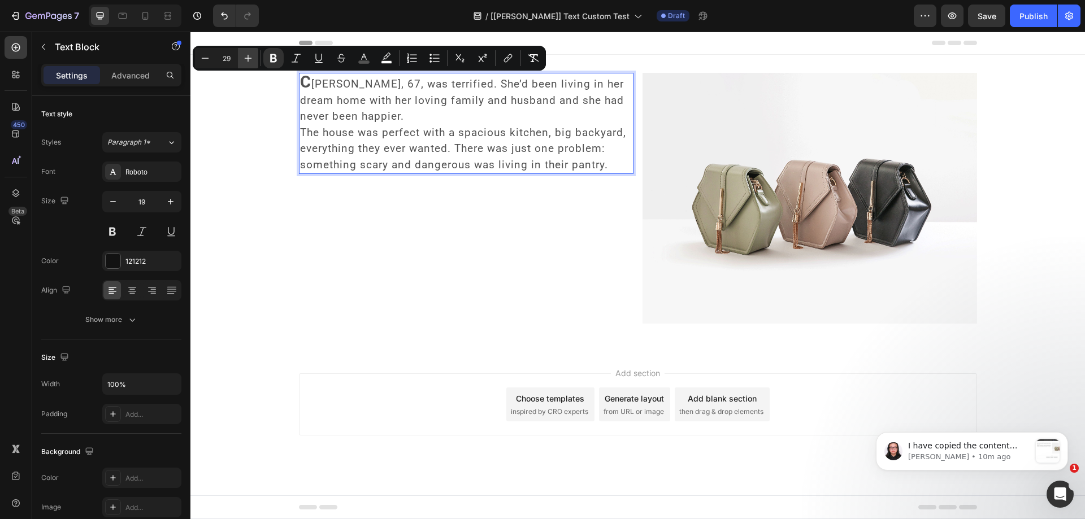
click at [246, 60] on icon "Editor contextual toolbar" at bounding box center [247, 58] width 11 height 11
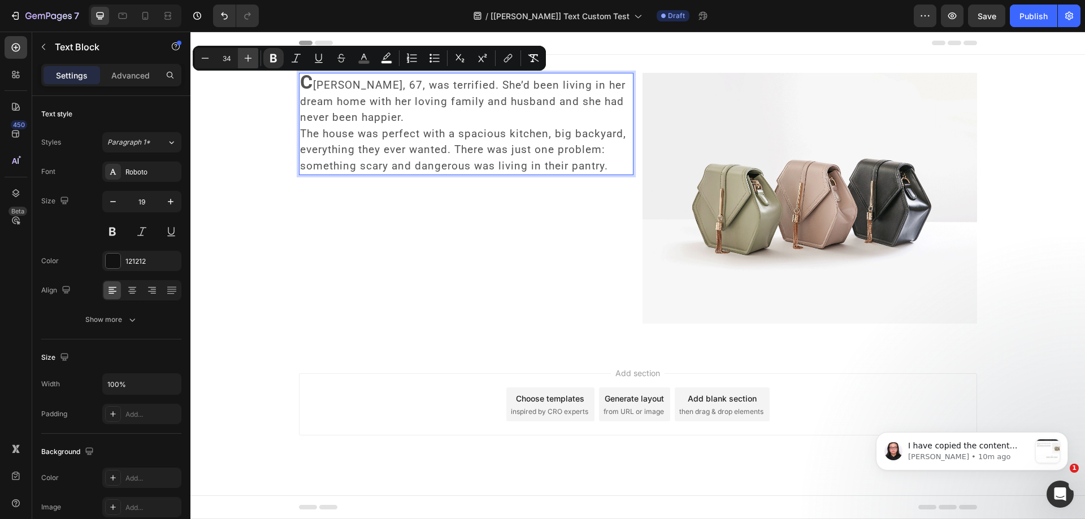
click at [246, 60] on icon "Editor contextual toolbar" at bounding box center [247, 58] width 11 height 11
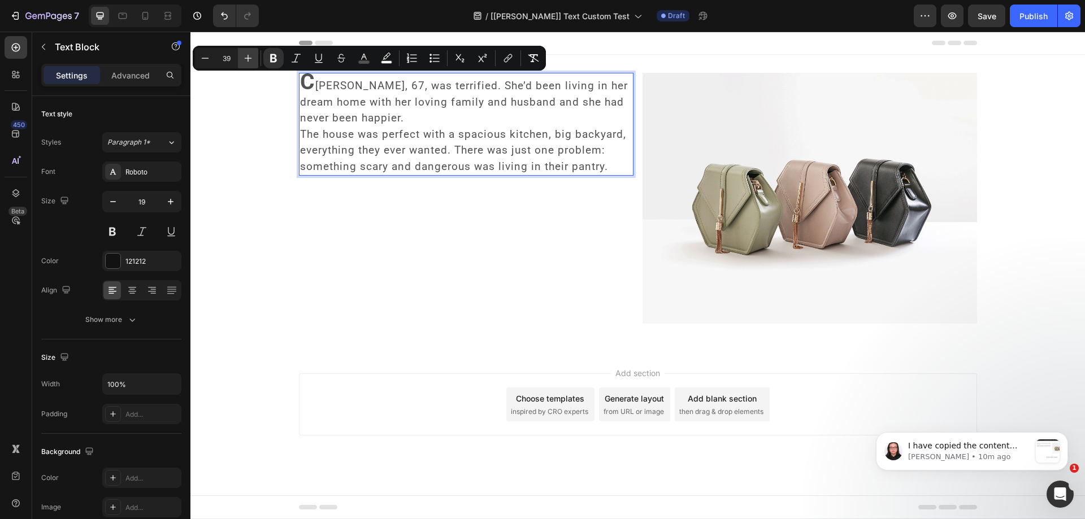
click at [246, 60] on icon "Editor contextual toolbar" at bounding box center [247, 58] width 11 height 11
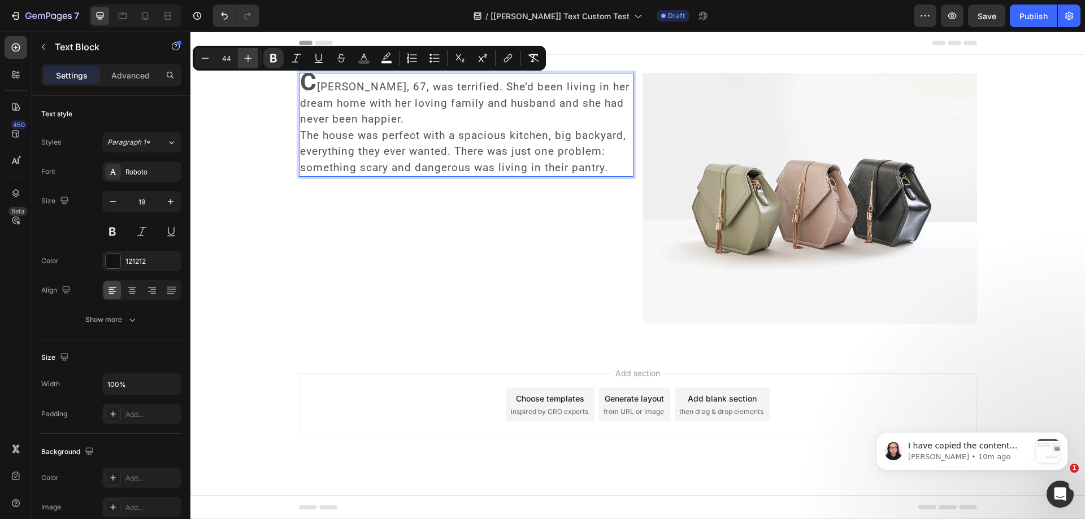
click at [246, 60] on icon "Editor contextual toolbar" at bounding box center [247, 58] width 11 height 11
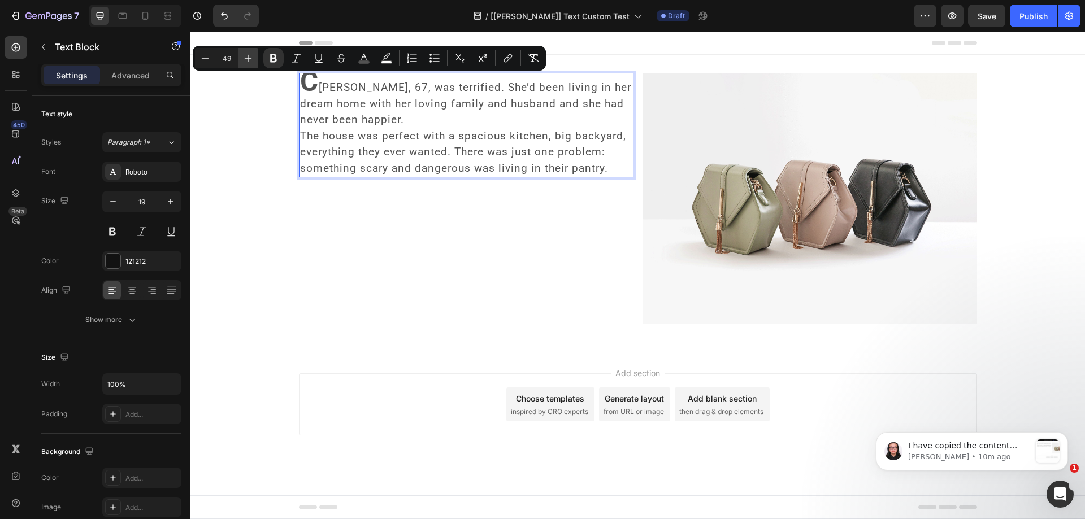
click at [246, 60] on icon "Editor contextual toolbar" at bounding box center [247, 58] width 11 height 11
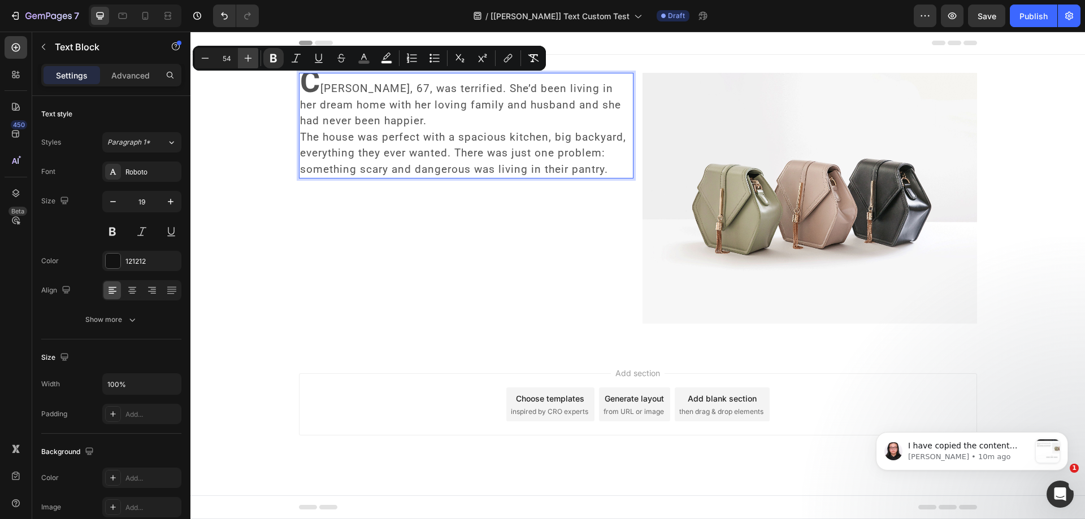
click at [246, 60] on icon "Editor contextual toolbar" at bounding box center [247, 58] width 11 height 11
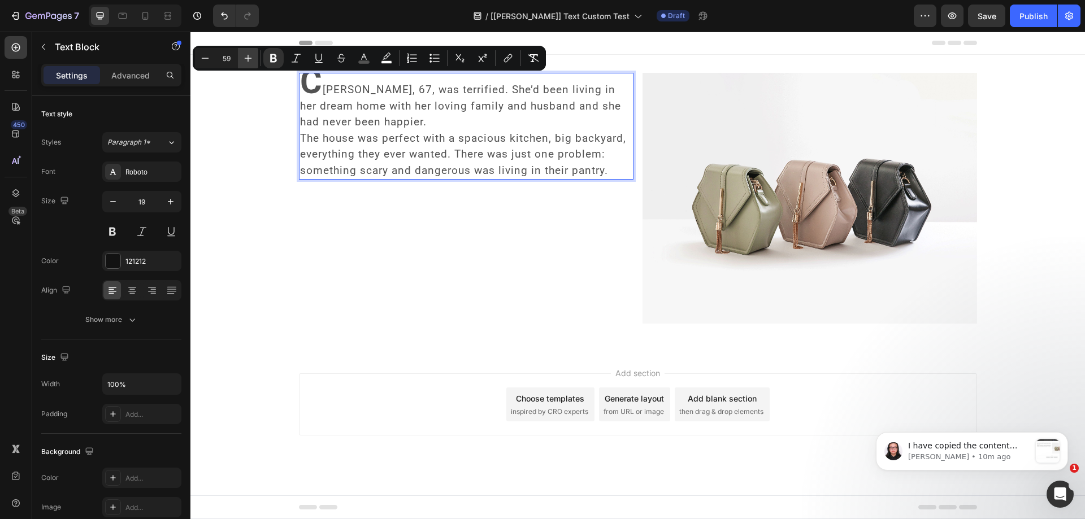
click at [246, 60] on icon "Editor contextual toolbar" at bounding box center [247, 58] width 11 height 11
type input "60"
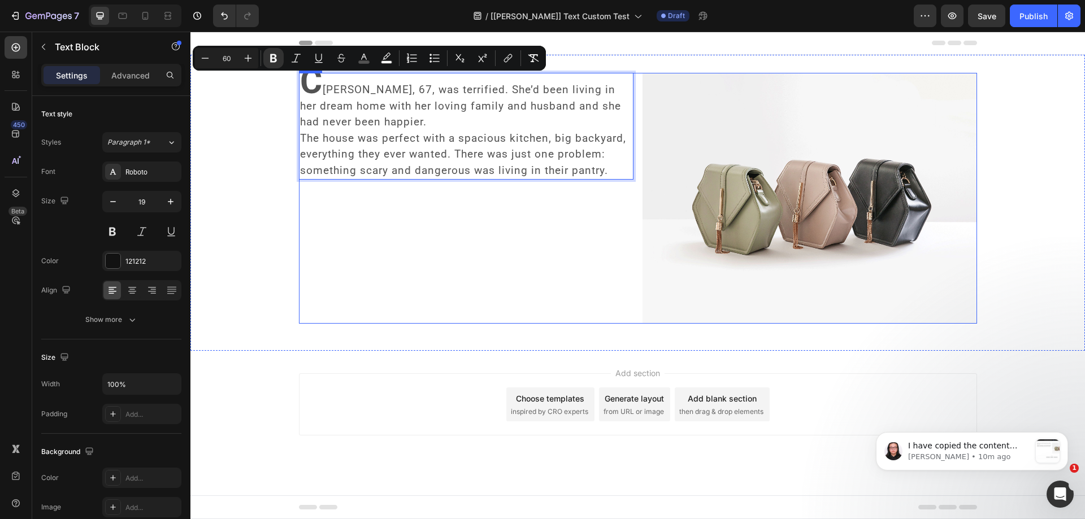
click at [379, 185] on div "C [PERSON_NAME], 67, was terrified. She’d been living in her dream home with he…" at bounding box center [466, 198] width 335 height 251
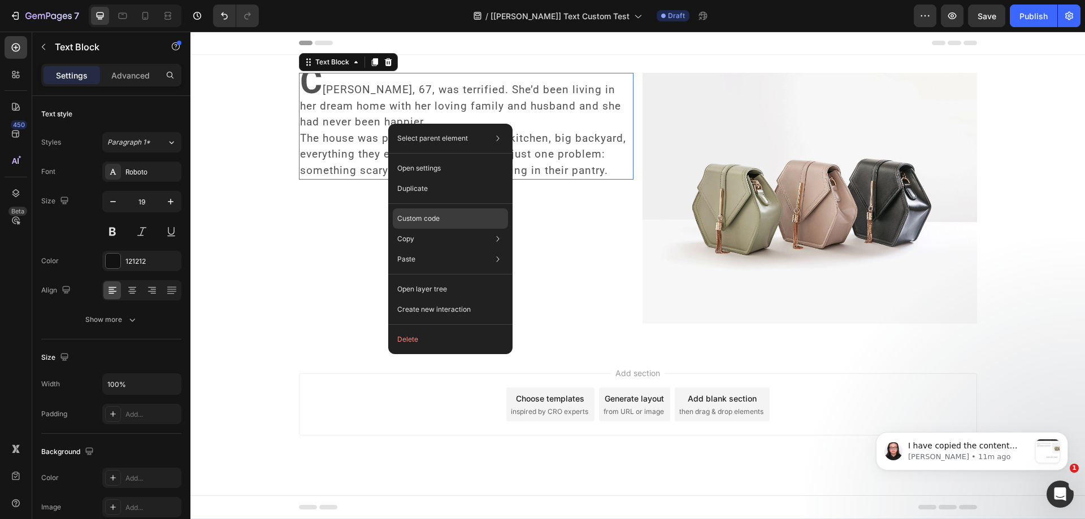
click at [420, 218] on p "Custom code" at bounding box center [418, 219] width 42 height 10
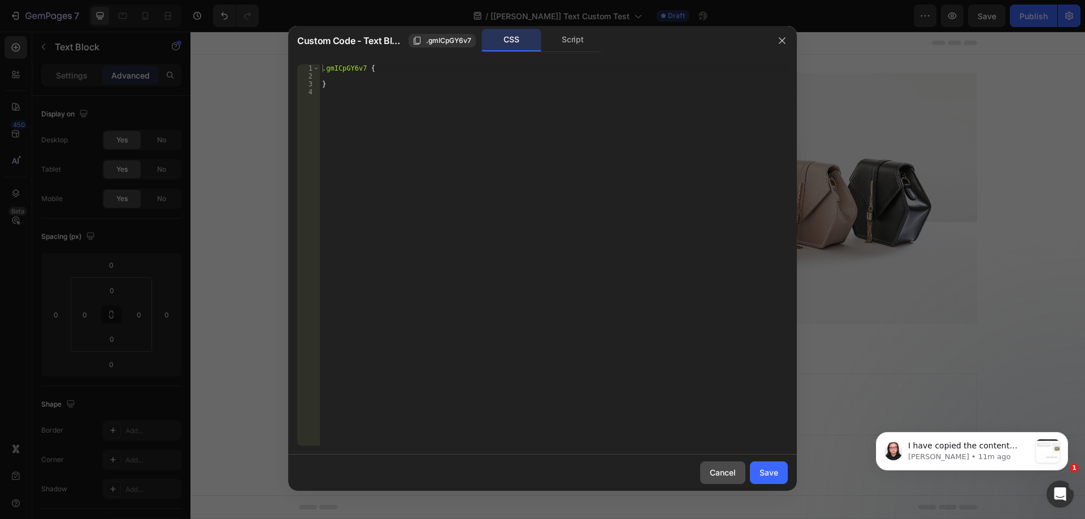
click at [725, 469] on div "Cancel" at bounding box center [723, 473] width 26 height 12
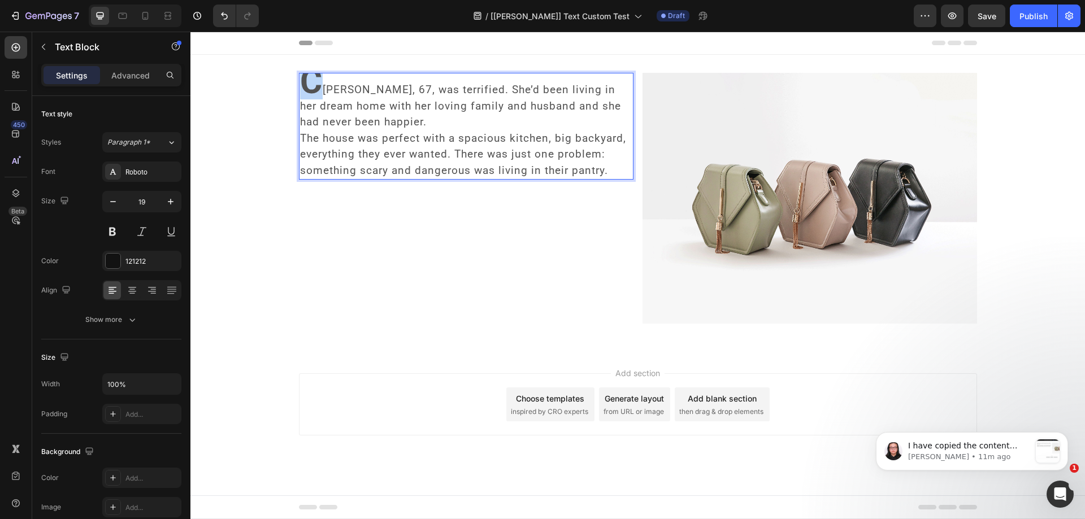
drag, startPoint x: 320, startPoint y: 85, endPoint x: 300, endPoint y: 87, distance: 20.4
click at [302, 82] on strong "C" at bounding box center [311, 82] width 23 height 40
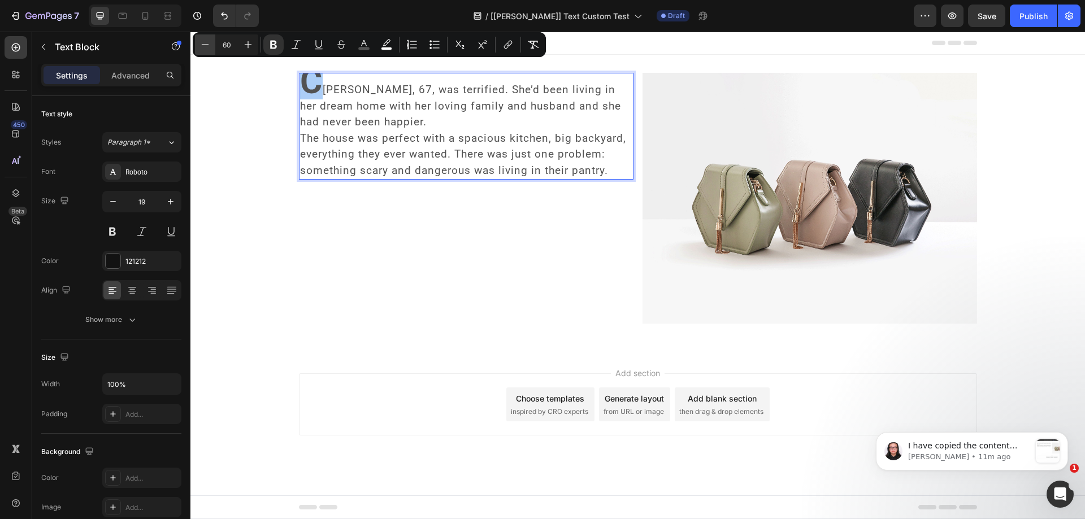
click at [210, 44] on icon "Editor contextual toolbar" at bounding box center [205, 44] width 11 height 11
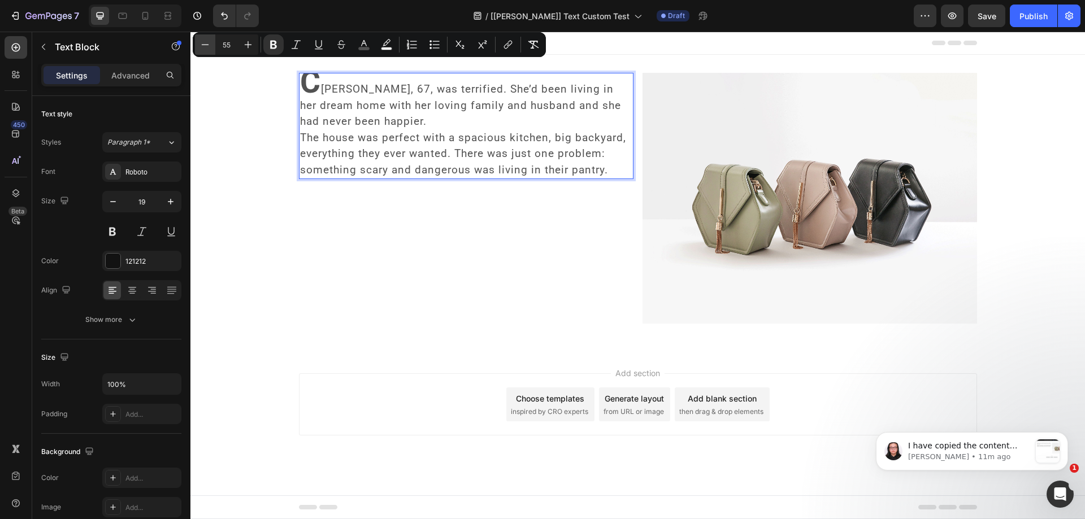
click at [210, 44] on icon "Editor contextual toolbar" at bounding box center [205, 44] width 11 height 11
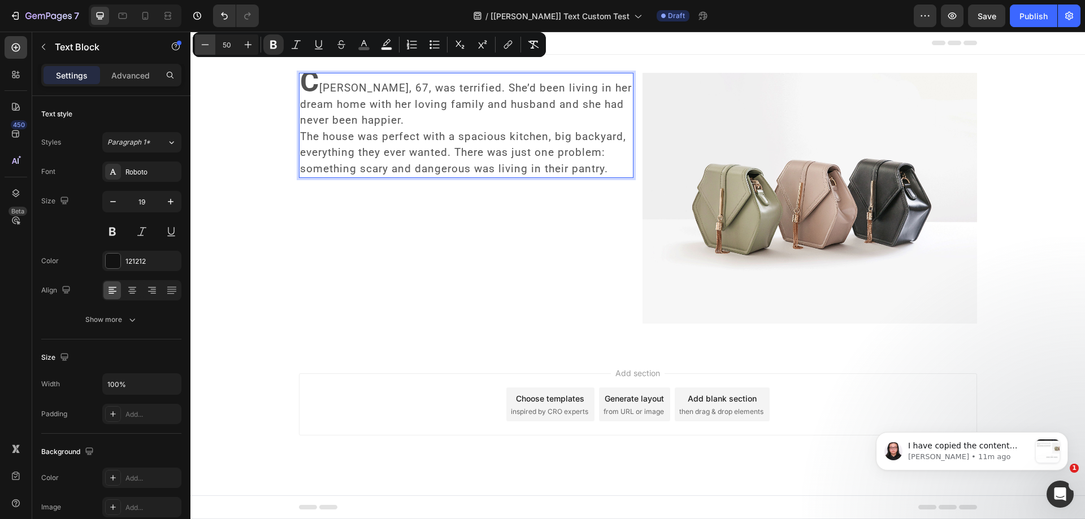
click at [210, 44] on icon "Editor contextual toolbar" at bounding box center [205, 44] width 11 height 11
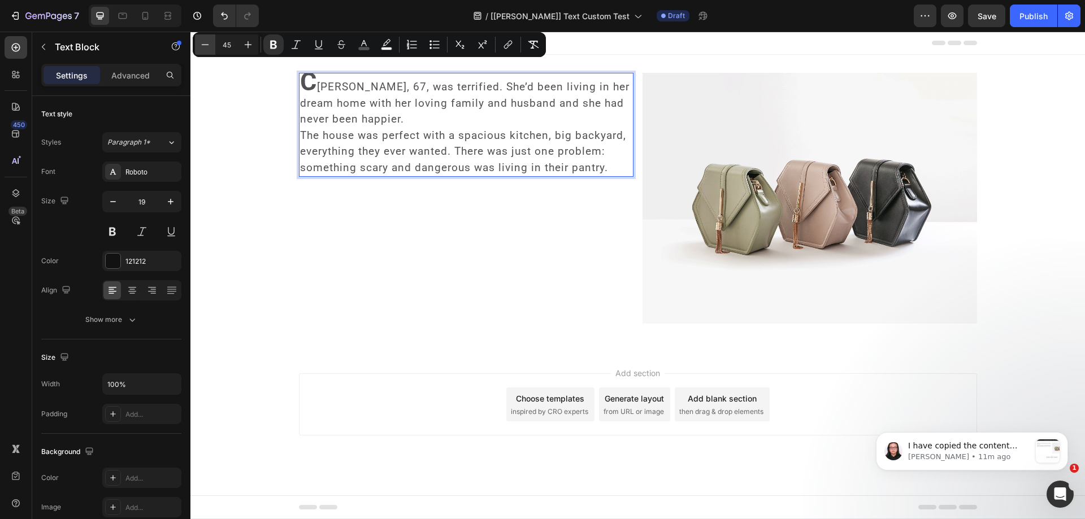
click at [210, 44] on icon "Editor contextual toolbar" at bounding box center [205, 44] width 11 height 11
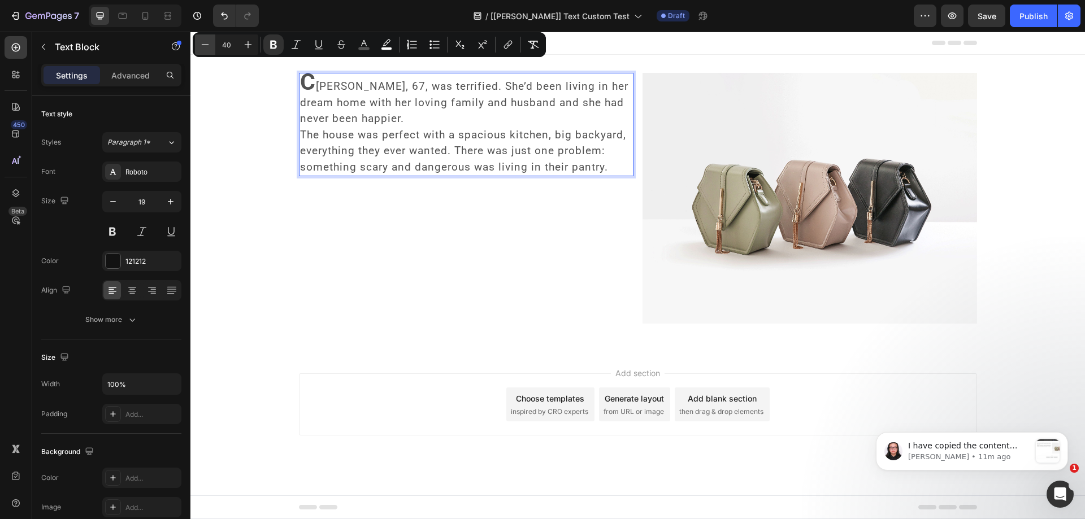
click at [210, 44] on icon "Editor contextual toolbar" at bounding box center [205, 44] width 11 height 11
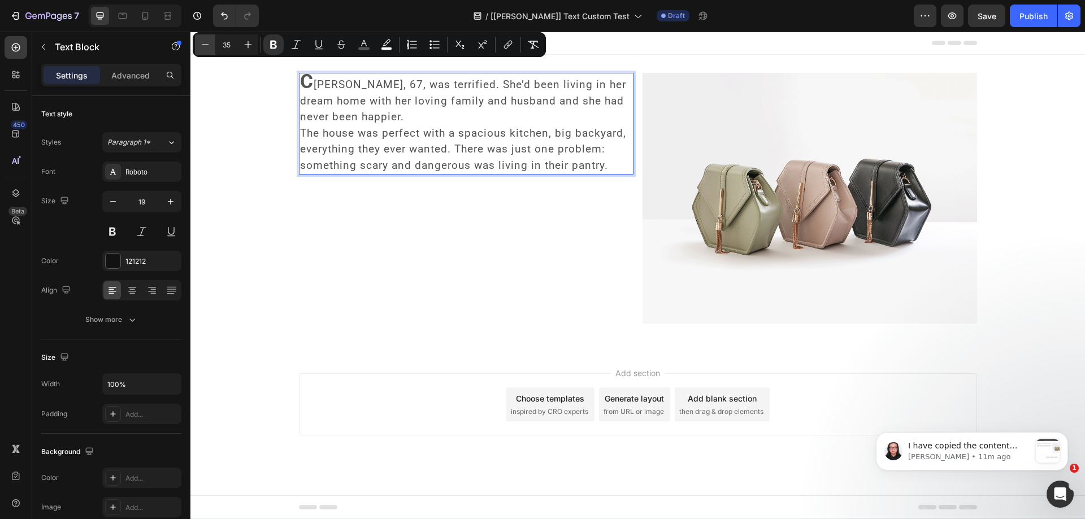
click at [210, 44] on icon "Editor contextual toolbar" at bounding box center [205, 44] width 11 height 11
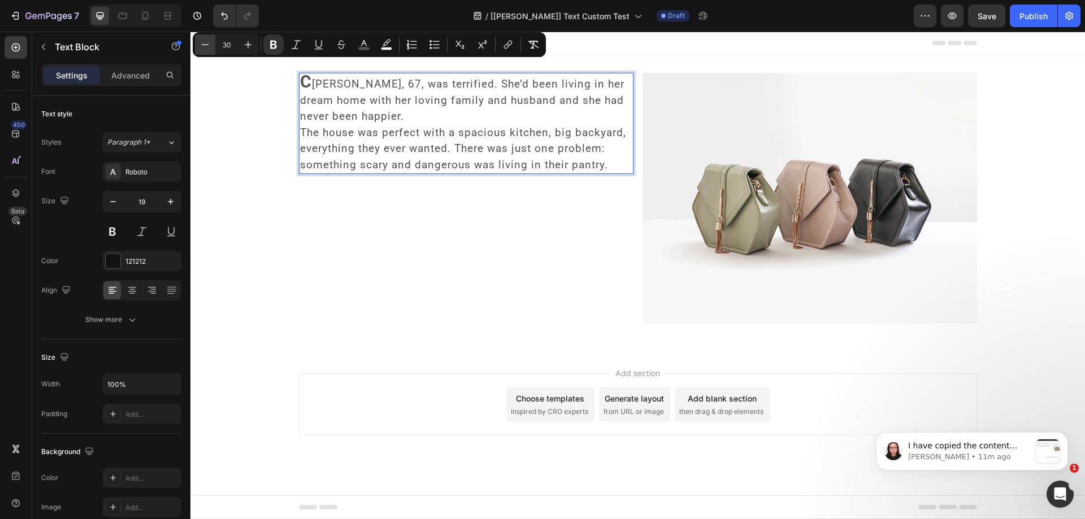
click at [210, 44] on icon "Editor contextual toolbar" at bounding box center [205, 44] width 11 height 11
type input "29"
click at [230, 44] on input "29" at bounding box center [226, 45] width 23 height 14
click at [229, 49] on input "29" at bounding box center [226, 45] width 23 height 14
click at [227, 44] on input "29" at bounding box center [226, 45] width 23 height 14
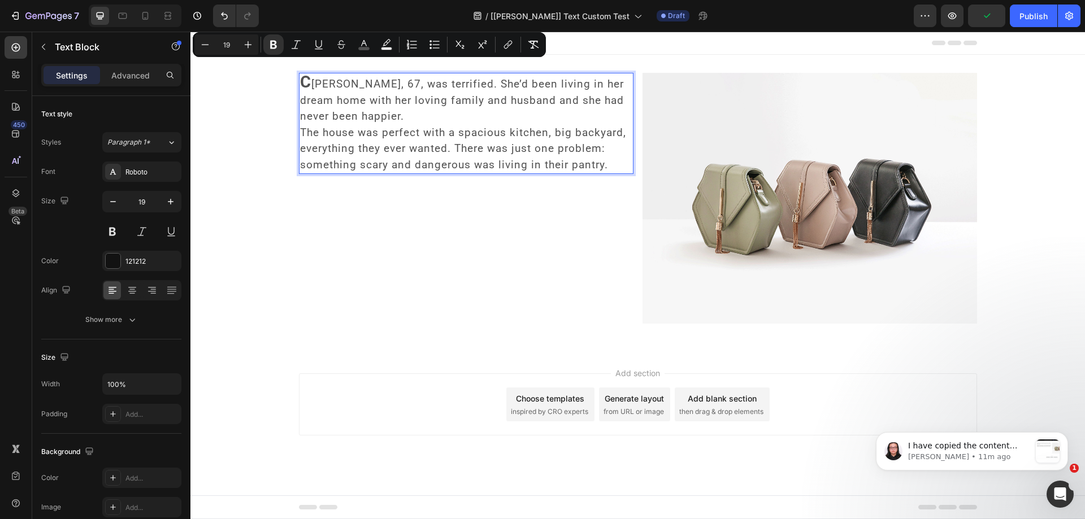
type input "19"
click at [275, 43] on icon "Editor contextual toolbar" at bounding box center [273, 45] width 7 height 8
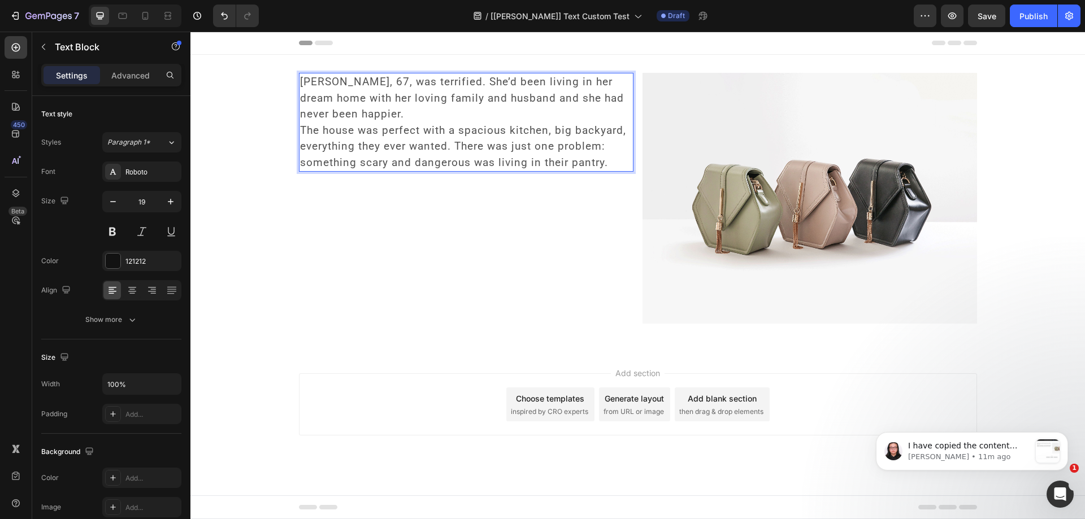
click at [348, 97] on span "[PERSON_NAME], 67, was terrified. She’d been living in her dream home with her …" at bounding box center [462, 97] width 324 height 45
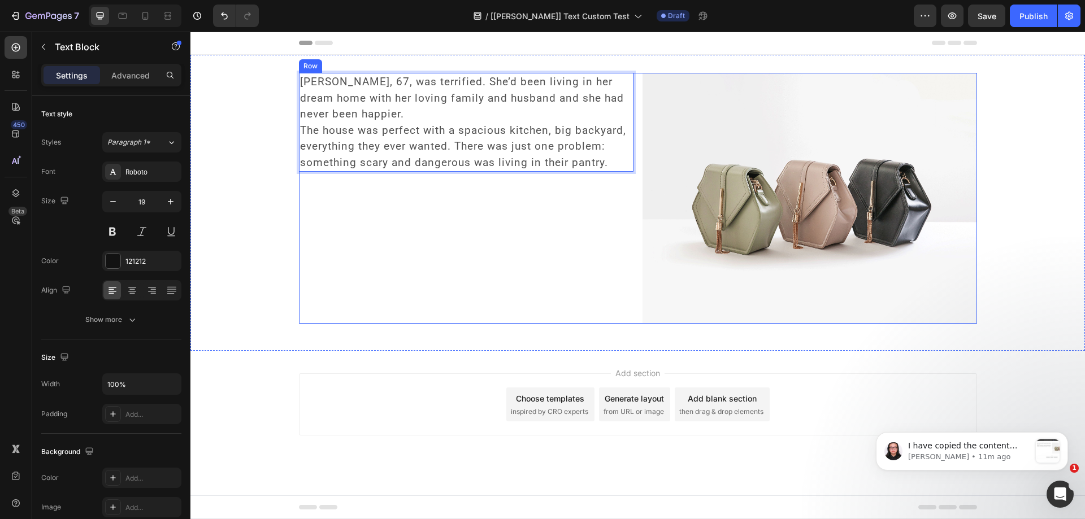
click at [573, 236] on div "[PERSON_NAME], 67, was terrified. She’d been living in her dream home with her …" at bounding box center [466, 198] width 335 height 251
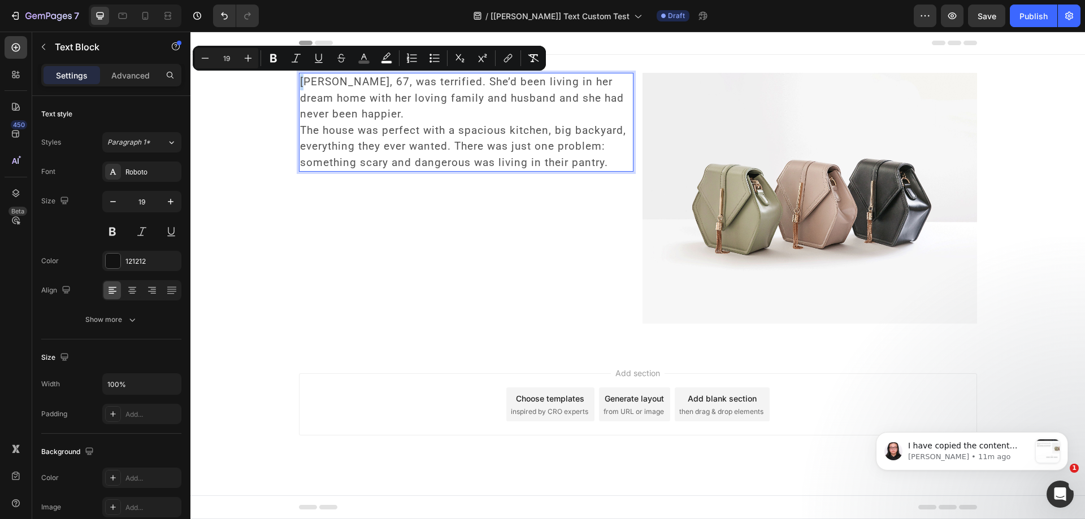
click at [302, 85] on span "[PERSON_NAME], 67, was terrified. She’d been living in her dream home with her …" at bounding box center [462, 97] width 324 height 45
click at [232, 59] on input "19" at bounding box center [226, 58] width 23 height 14
drag, startPoint x: 232, startPoint y: 59, endPoint x: 227, endPoint y: 60, distance: 5.8
click at [227, 60] on input "19" at bounding box center [226, 58] width 23 height 14
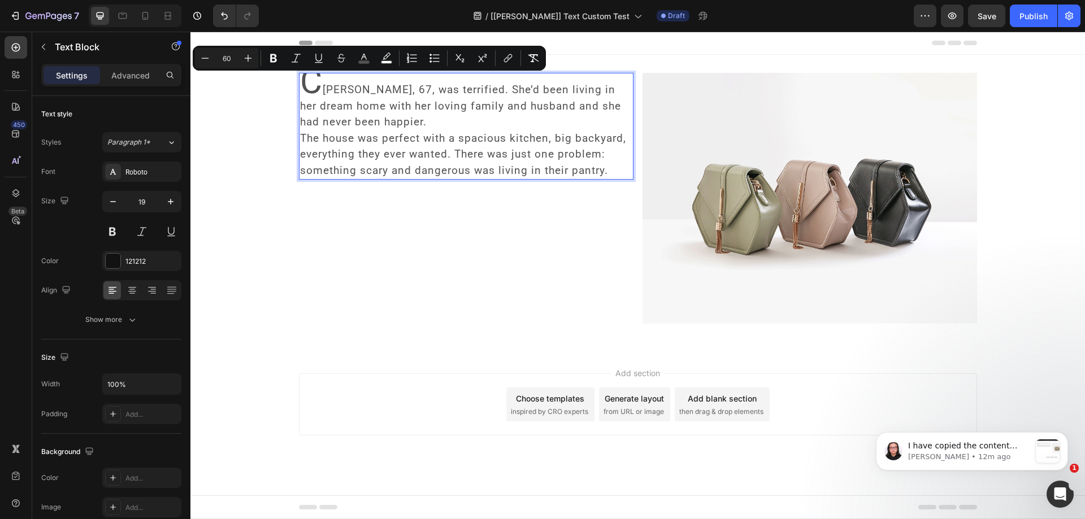
click at [223, 59] on input "60" at bounding box center [226, 58] width 23 height 14
type input "60"
click at [277, 57] on icon "Editor contextual toolbar" at bounding box center [273, 58] width 11 height 11
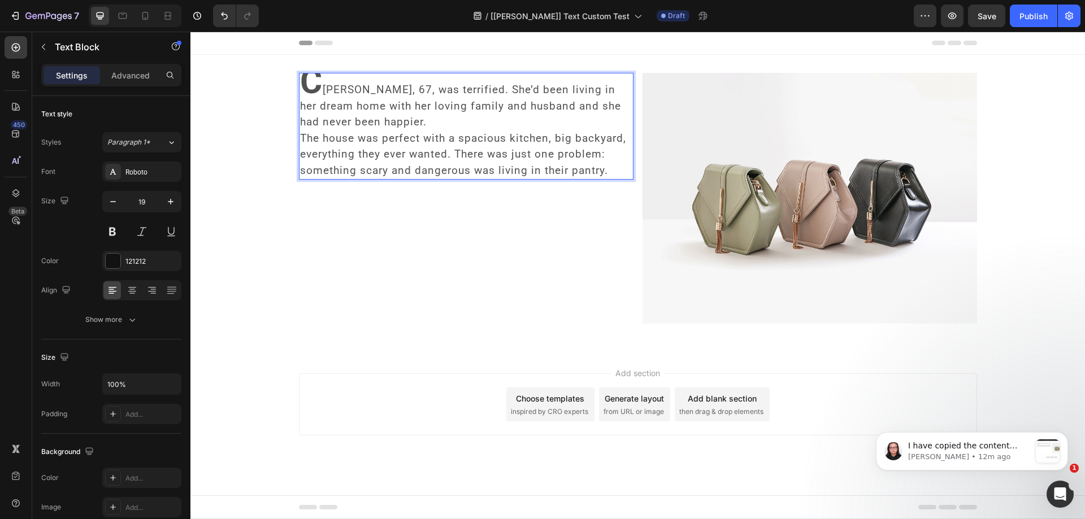
drag, startPoint x: 374, startPoint y: 101, endPoint x: 335, endPoint y: 171, distance: 80.2
click at [306, 220] on div "C [PERSON_NAME], 67, was terrified. She’d been living in her dream home with he…" at bounding box center [466, 198] width 335 height 251
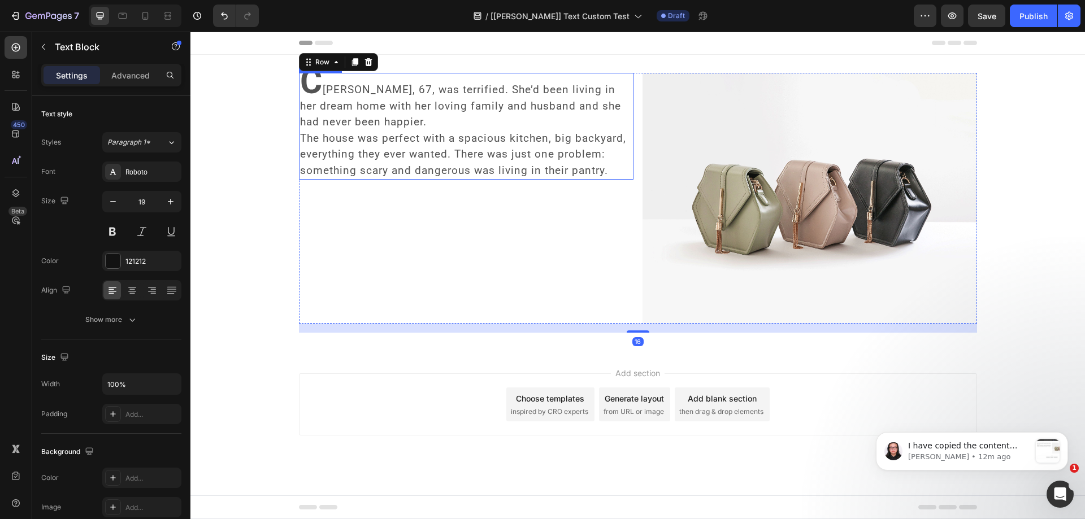
click at [360, 132] on p "C [PERSON_NAME], 67, was terrified. She’d been living in her dream home with he…" at bounding box center [466, 126] width 332 height 105
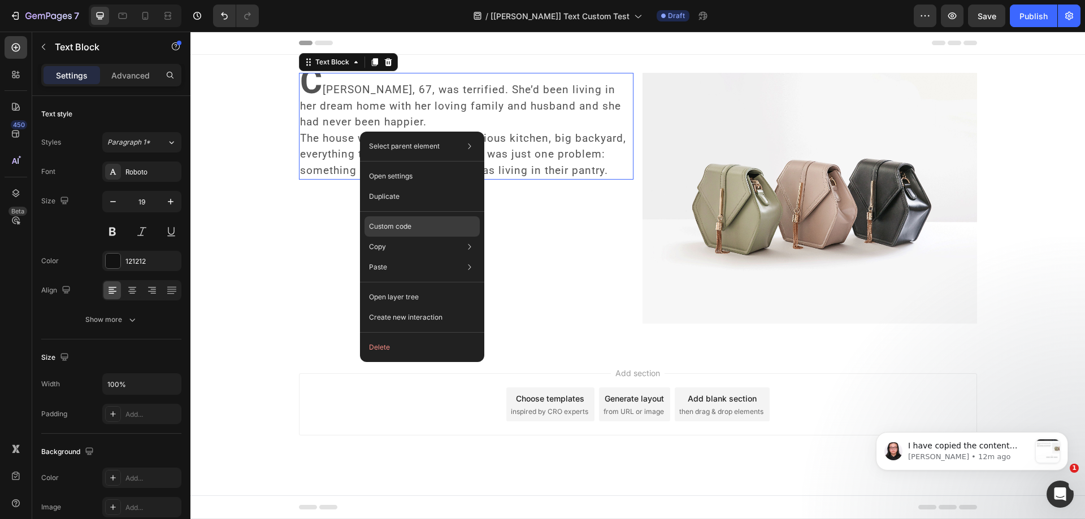
click at [398, 224] on p "Custom code" at bounding box center [390, 227] width 42 height 10
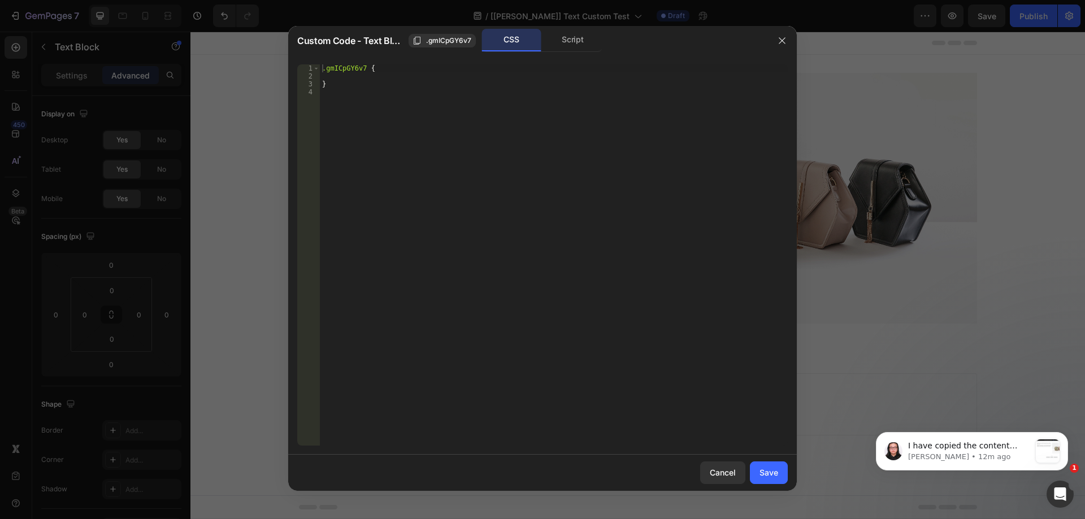
click at [366, 70] on div ".gmICpGY6v7 { }" at bounding box center [554, 262] width 468 height 397
click at [365, 68] on div ".gmICpGY6v7 { }" at bounding box center [554, 262] width 468 height 397
click at [367, 70] on div ".gmICpGY6v7 { }" at bounding box center [554, 254] width 468 height 381
type textarea ".gmICpGY6v7 p span strong{"
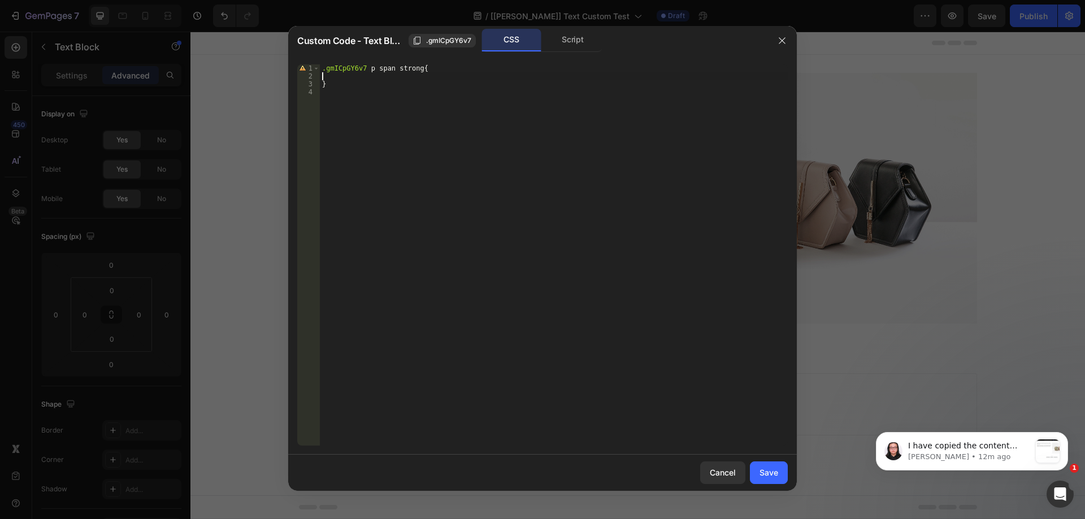
click at [339, 75] on div ".gmICpGY6v7 p span strong { }" at bounding box center [554, 262] width 468 height 397
type textarea "font-size: 50px !important;"
type textarea "color:#000 !important;"
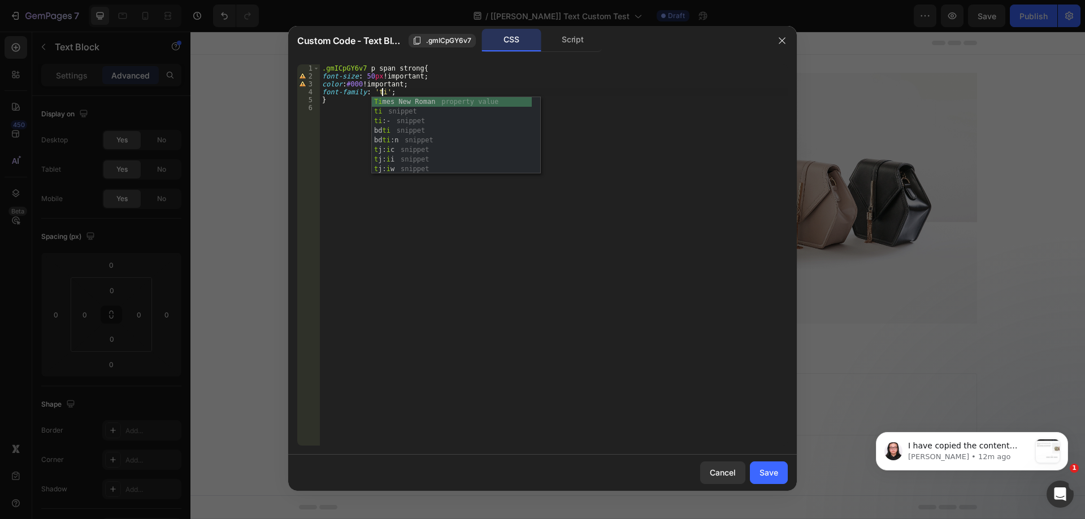
scroll to position [0, 5]
type textarea "font-family: 'Times New Roman';"
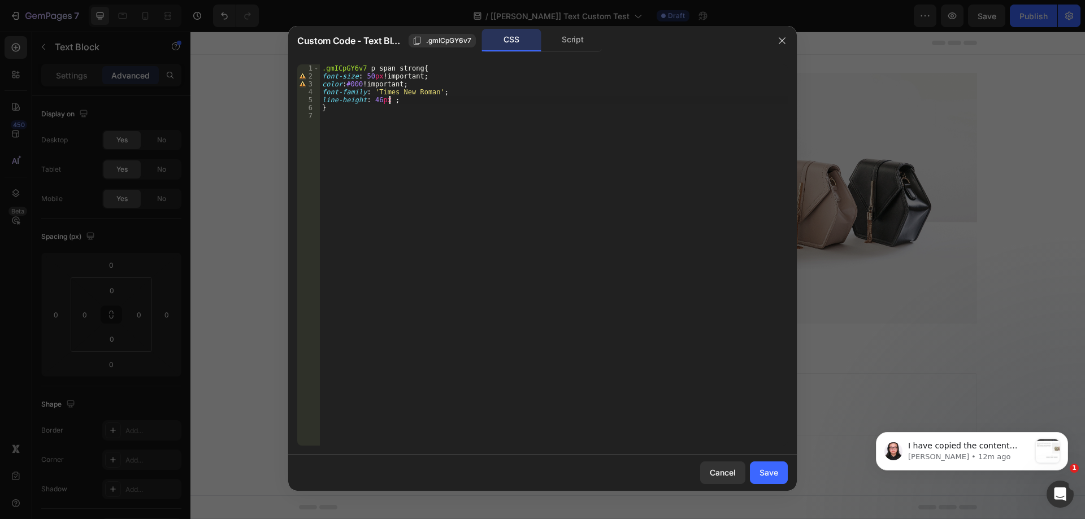
scroll to position [0, 6]
type textarea "line-height: 46px !;"
click at [777, 475] on div "Save" at bounding box center [769, 473] width 19 height 12
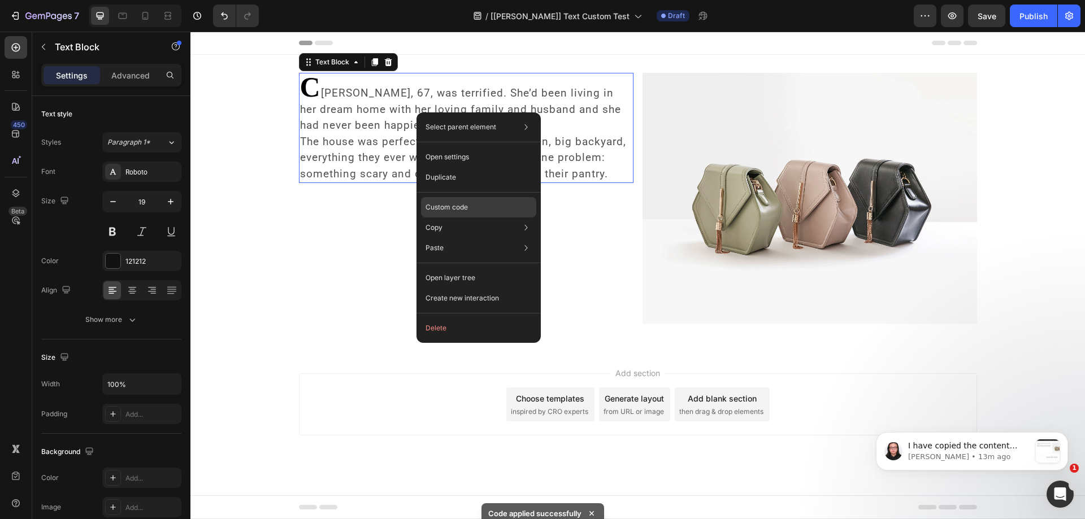
click at [448, 205] on p "Custom code" at bounding box center [447, 207] width 42 height 10
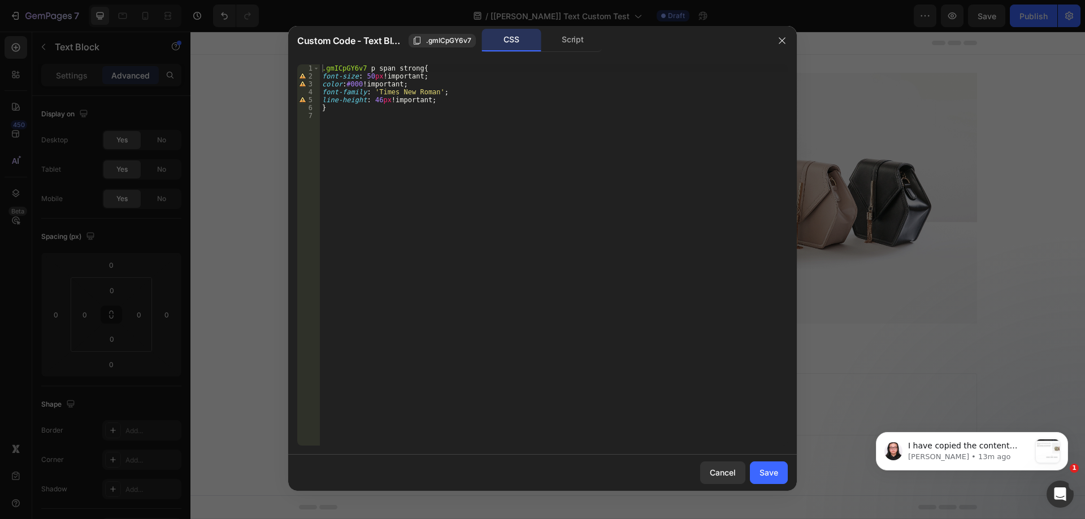
type textarea "font-family: 'Times New Roman';"
click at [437, 92] on div ".gmICpGY6v7 p span strong { font-size : 50 px !important ; color : #000 !import…" at bounding box center [554, 262] width 468 height 397
type textarea "padding-right: 5px !;"
drag, startPoint x: 772, startPoint y: 472, endPoint x: 582, endPoint y: 440, distance: 192.5
click at [772, 472] on div "Save" at bounding box center [769, 473] width 19 height 12
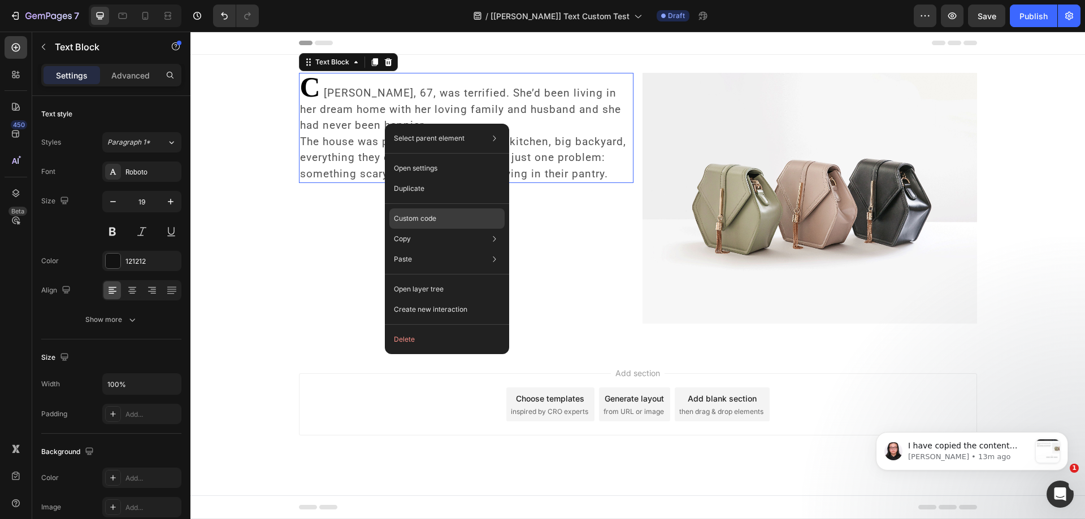
click at [431, 218] on p "Custom code" at bounding box center [415, 219] width 42 height 10
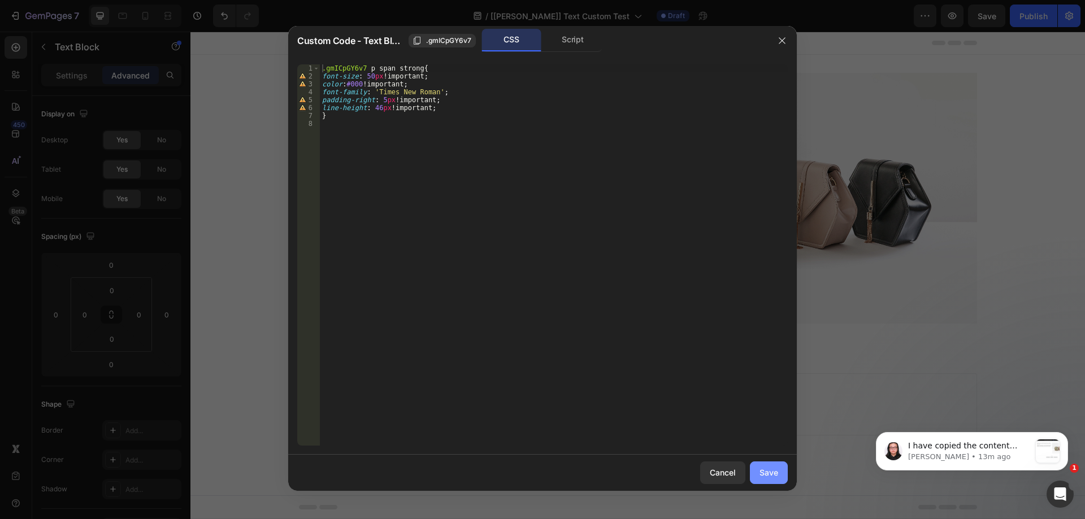
click at [765, 470] on div "Save" at bounding box center [769, 473] width 19 height 12
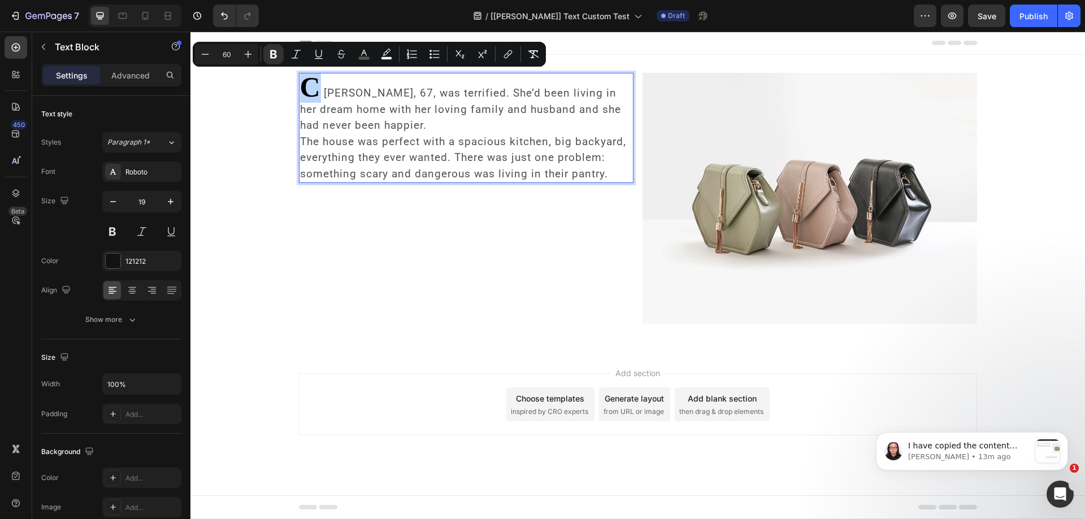
drag, startPoint x: 321, startPoint y: 95, endPoint x: 301, endPoint y: 95, distance: 20.3
click at [301, 95] on strong "C" at bounding box center [312, 87] width 24 height 32
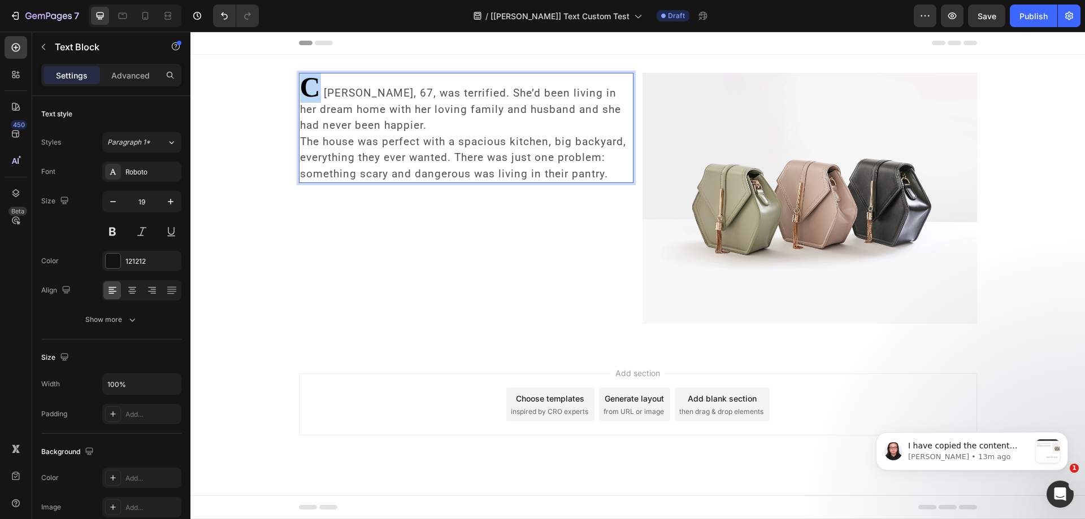
drag, startPoint x: 318, startPoint y: 87, endPoint x: 305, endPoint y: 90, distance: 13.4
click at [305, 90] on strong "C" at bounding box center [312, 87] width 24 height 32
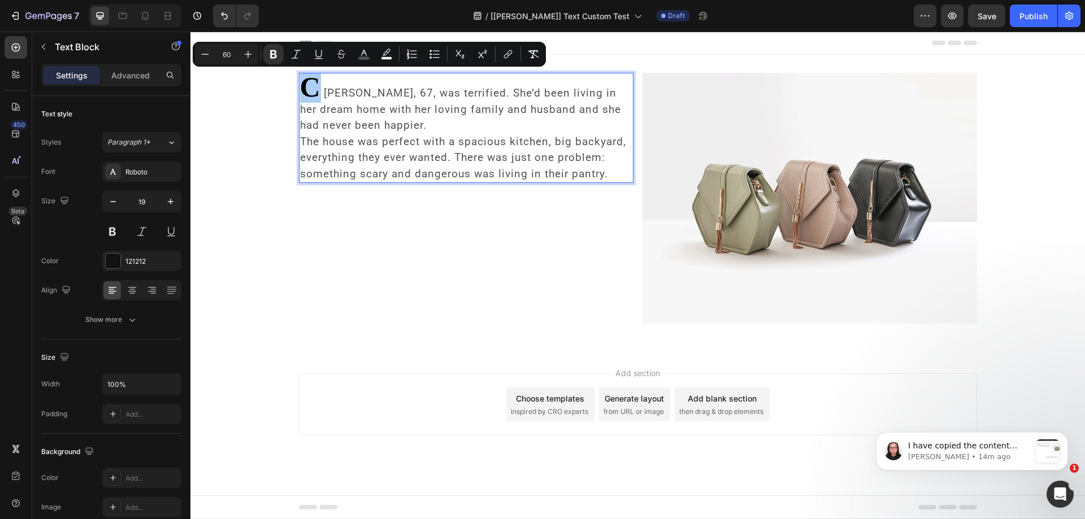
click at [223, 51] on input "60" at bounding box center [226, 54] width 23 height 14
type input "50"
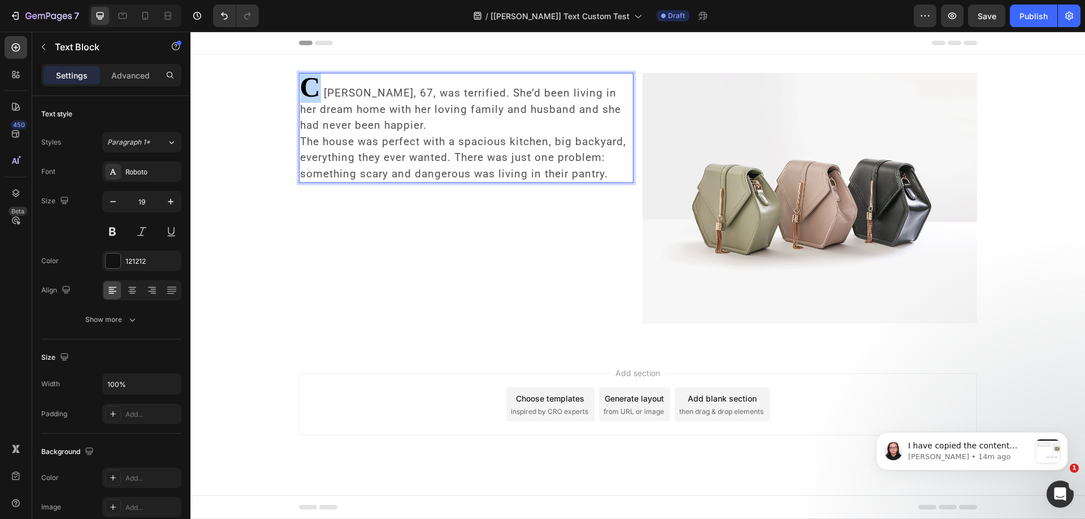
drag, startPoint x: 320, startPoint y: 88, endPoint x: 303, endPoint y: 89, distance: 17.0
click at [303, 89] on strong "C" at bounding box center [312, 87] width 24 height 32
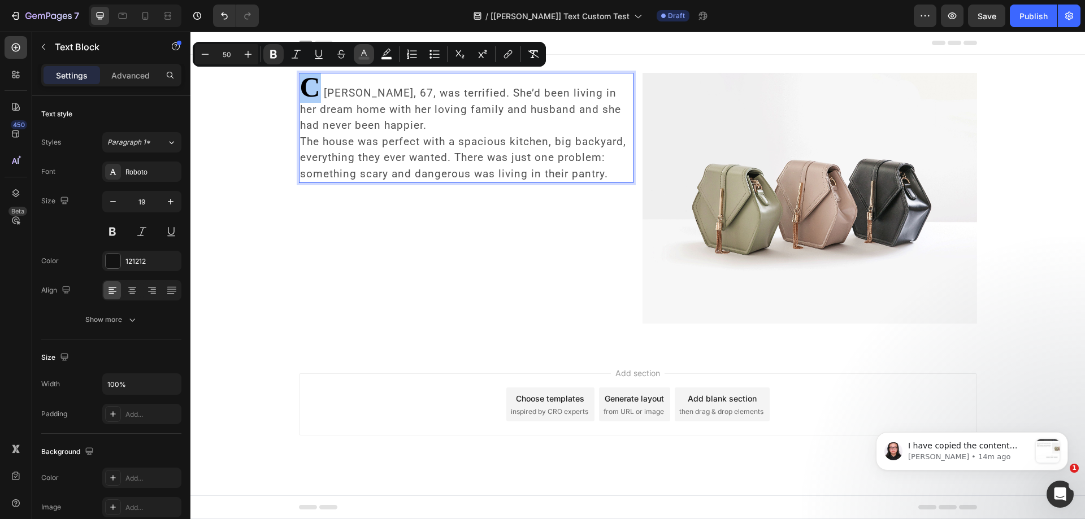
click at [367, 52] on icon "Editor contextual toolbar" at bounding box center [363, 54] width 11 height 11
type input "525252"
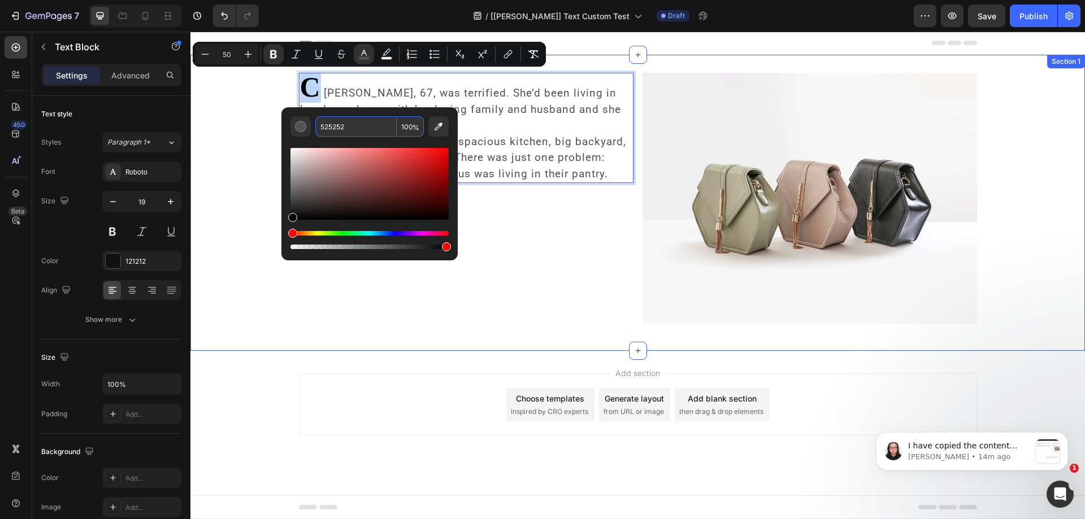
type input "000000"
drag, startPoint x: 496, startPoint y: 237, endPoint x: 277, endPoint y: 232, distance: 219.4
click at [359, 58] on rect "Editor contextual toolbar" at bounding box center [364, 58] width 11 height 3
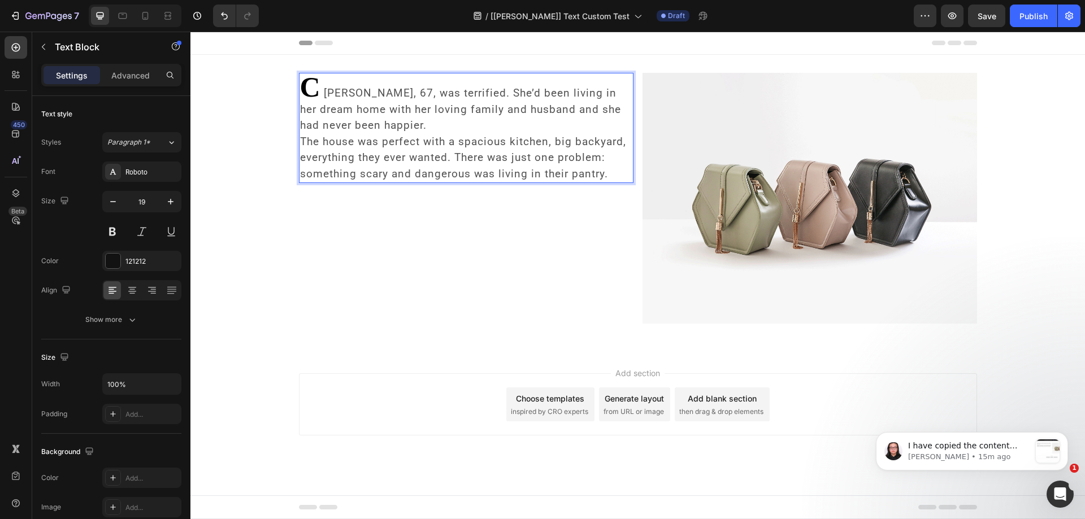
drag, startPoint x: 476, startPoint y: 111, endPoint x: 385, endPoint y: 212, distance: 136.4
click at [384, 231] on div "C [PERSON_NAME], 67, was terrified. She’d been living in her dream home with he…" at bounding box center [466, 198] width 335 height 251
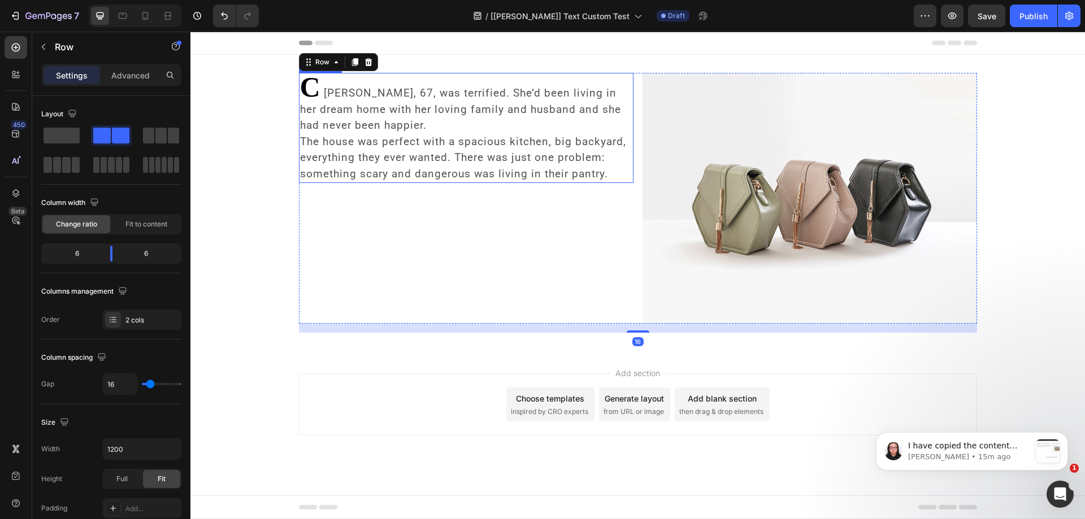
click at [384, 156] on span "The house was perfect with a spacious kitchen, big backyard, everything they ev…" at bounding box center [463, 157] width 326 height 45
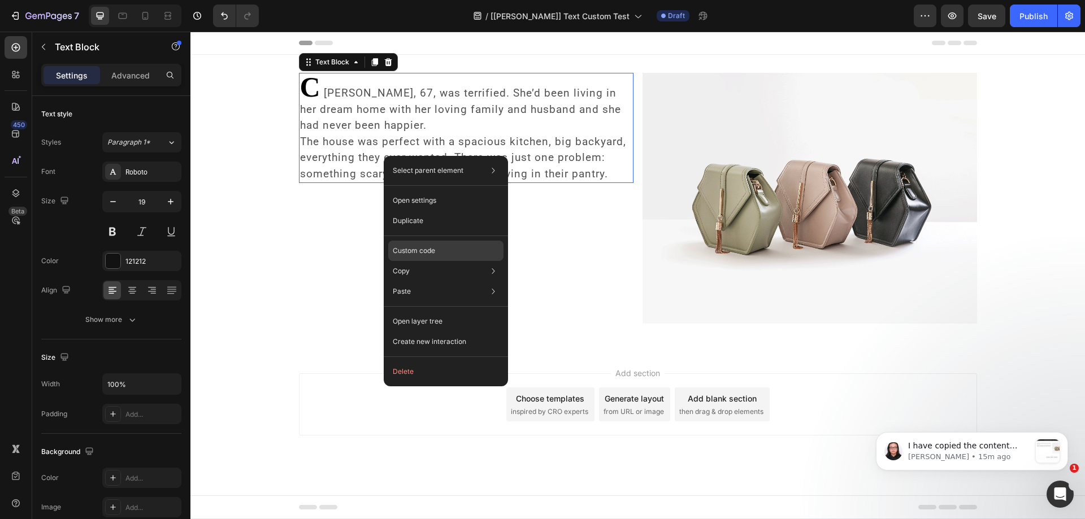
click at [419, 248] on p "Custom code" at bounding box center [414, 251] width 42 height 10
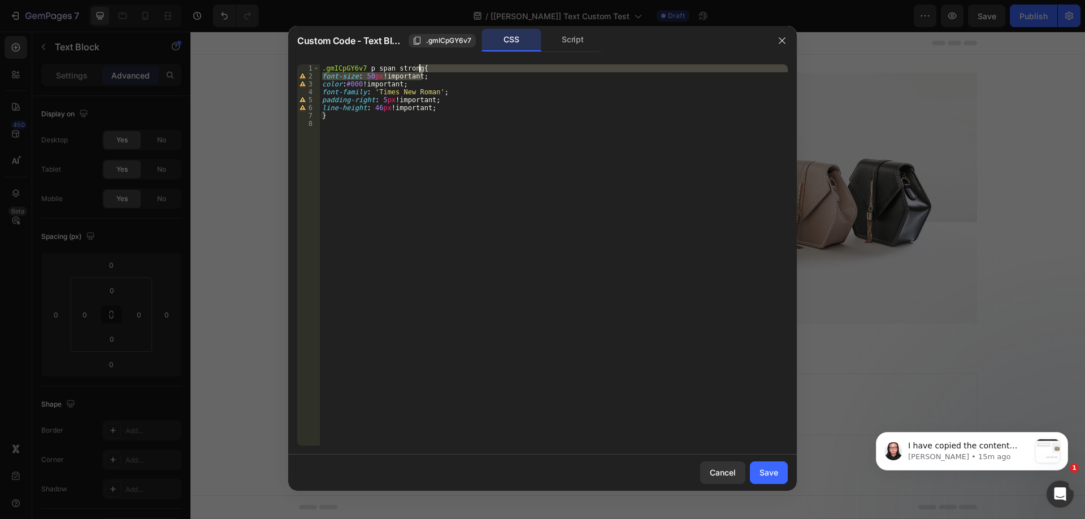
click at [424, 69] on div ".gmICpGY6v7 p span strong { font-size : 50 px !important ; color : #000 !import…" at bounding box center [554, 262] width 468 height 397
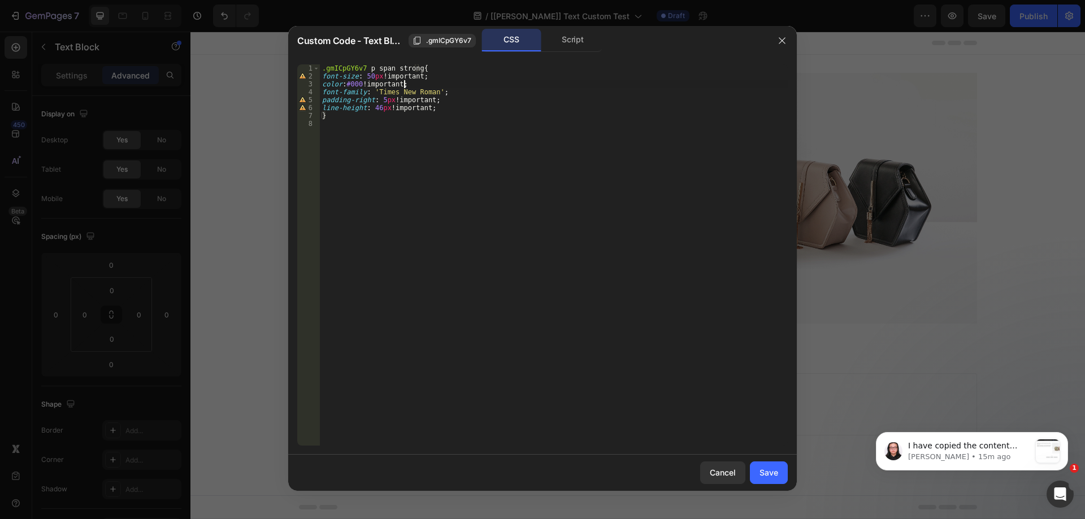
click at [413, 85] on div ".gmICpGY6v7 p span strong { font-size : 50 px !important ; color : #000 !import…" at bounding box center [554, 262] width 468 height 397
click at [443, 98] on div ".gmICpGY6v7 p span strong { font-size : 50 px !important ; color : #000 !import…" at bounding box center [554, 262] width 468 height 397
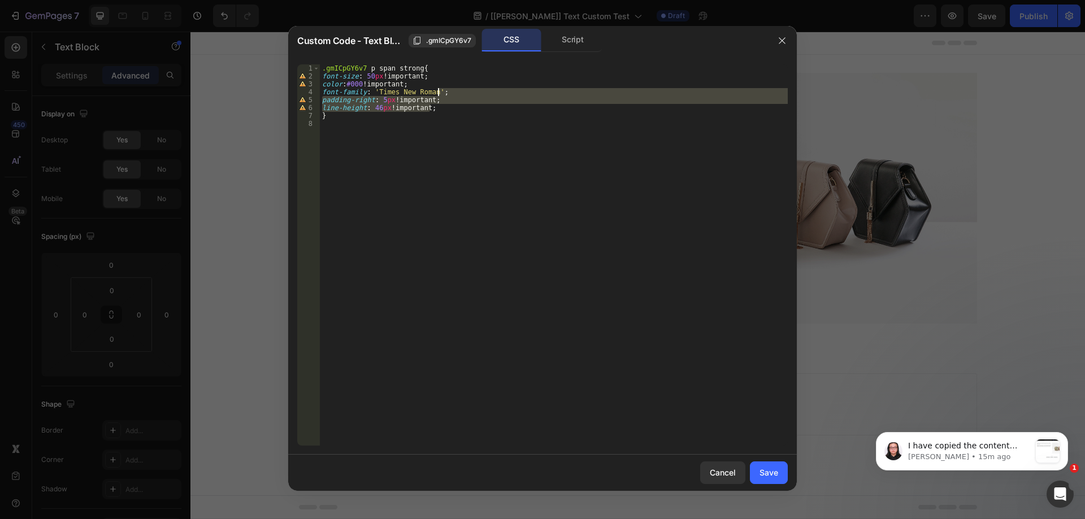
drag, startPoint x: 437, startPoint y: 108, endPoint x: 441, endPoint y: 96, distance: 13.2
click at [441, 96] on div ".gmICpGY6v7 p span strong { font-size : 50 px !important ; color : #000 !import…" at bounding box center [554, 262] width 468 height 397
drag, startPoint x: 396, startPoint y: 116, endPoint x: 424, endPoint y: 111, distance: 28.2
click at [397, 116] on div ".gmICpGY6v7 p span strong { font-size : 50 px !important ; color : #000 !import…" at bounding box center [554, 262] width 468 height 397
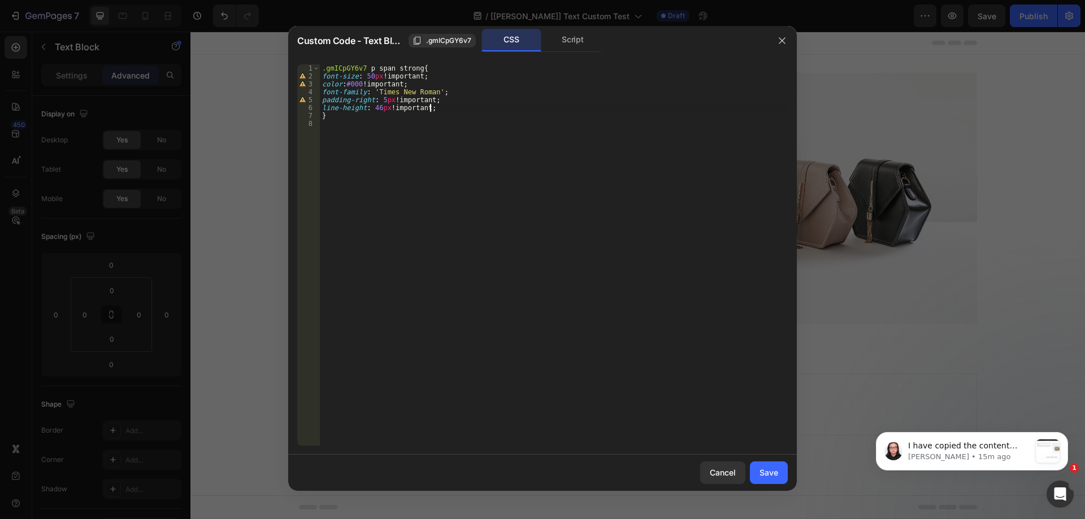
click at [435, 107] on div ".gmICpGY6v7 p span strong { font-size : 50 px !important ; color : #000 !import…" at bounding box center [554, 262] width 468 height 397
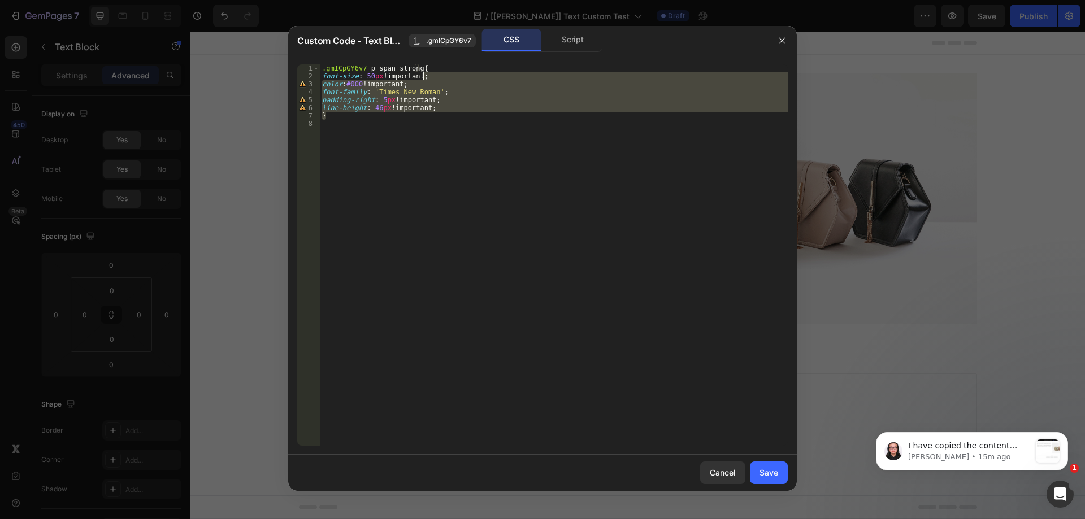
drag, startPoint x: 441, startPoint y: 112, endPoint x: 427, endPoint y: 91, distance: 25.6
click at [431, 74] on div ".gmICpGY6v7 p span strong { font-size : 50 px !important ; color : #000 !import…" at bounding box center [554, 262] width 468 height 397
click at [420, 101] on div ".gmICpGY6v7 p span strong { font-size : 50 px !important ; color : #000 !import…" at bounding box center [554, 254] width 468 height 381
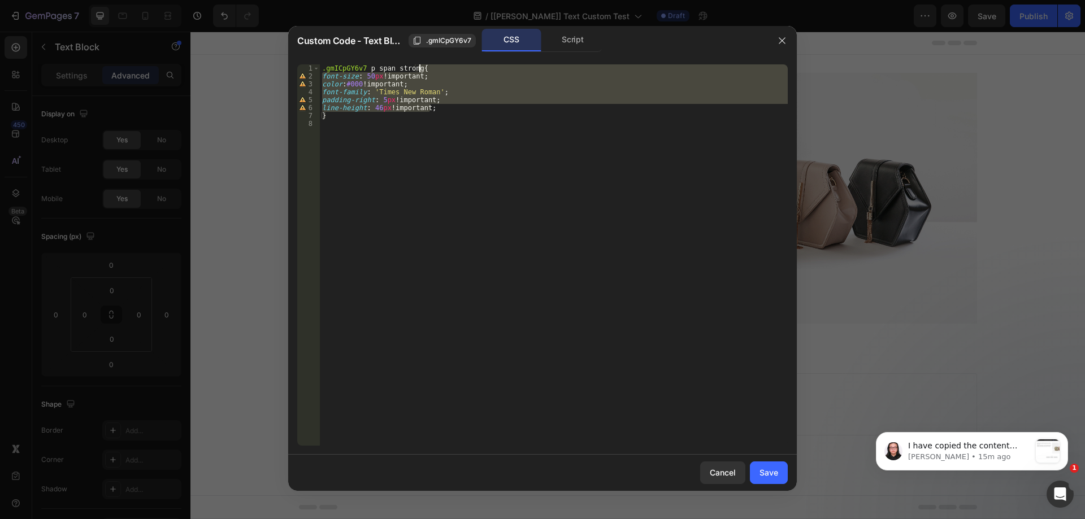
drag, startPoint x: 436, startPoint y: 106, endPoint x: 433, endPoint y: 70, distance: 36.3
click at [433, 70] on div ".gmICpGY6v7 p span strong { font-size : 50 px !important ; color : #000 !import…" at bounding box center [554, 262] width 468 height 397
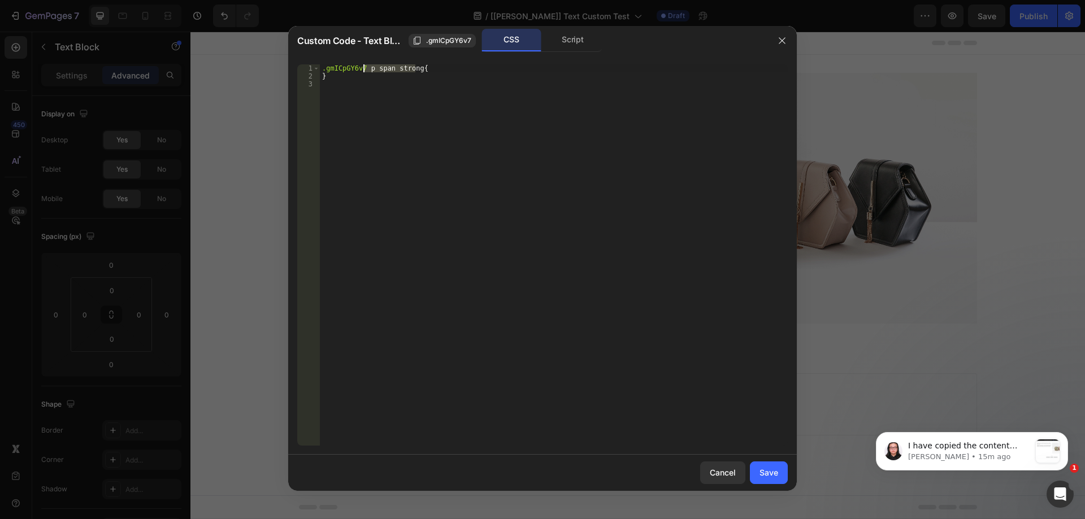
drag, startPoint x: 416, startPoint y: 67, endPoint x: 365, endPoint y: 70, distance: 51.5
click at [365, 70] on div ".gmICpGY6v7 p span strong { }" at bounding box center [554, 262] width 468 height 397
type textarea ".gmICpGY6v7{"
click at [764, 471] on div "Save" at bounding box center [769, 473] width 19 height 12
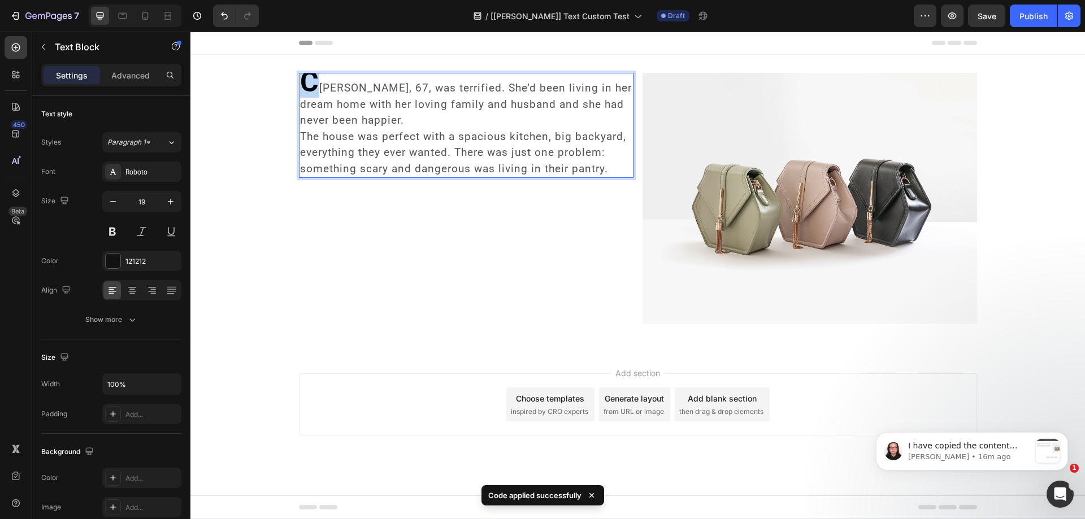
drag, startPoint x: 319, startPoint y: 87, endPoint x: 301, endPoint y: 86, distance: 18.1
click at [301, 86] on p "C [PERSON_NAME], 67, was terrified. She’d been living in her dream home with he…" at bounding box center [466, 125] width 332 height 103
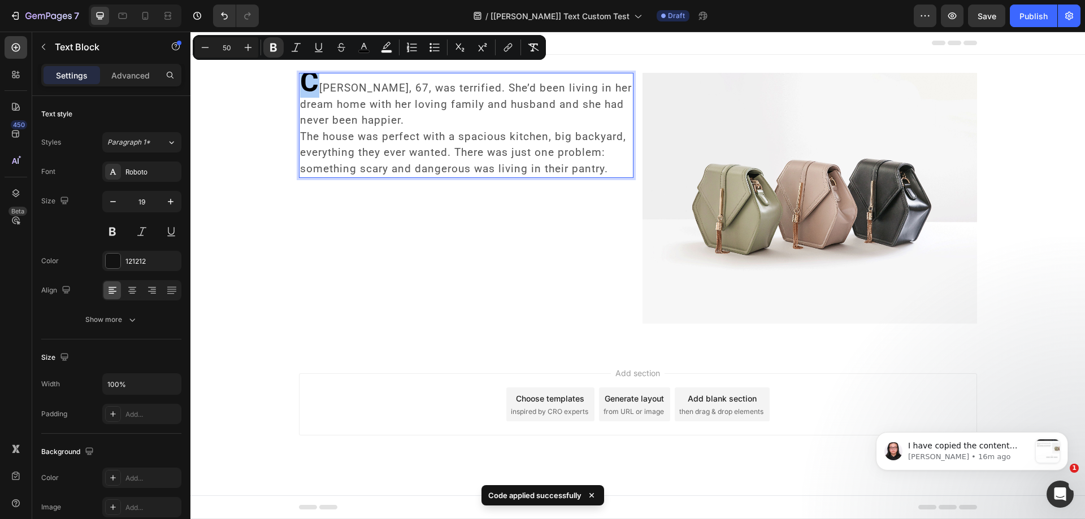
click at [228, 49] on input "50" at bounding box center [226, 48] width 23 height 14
type input "0"
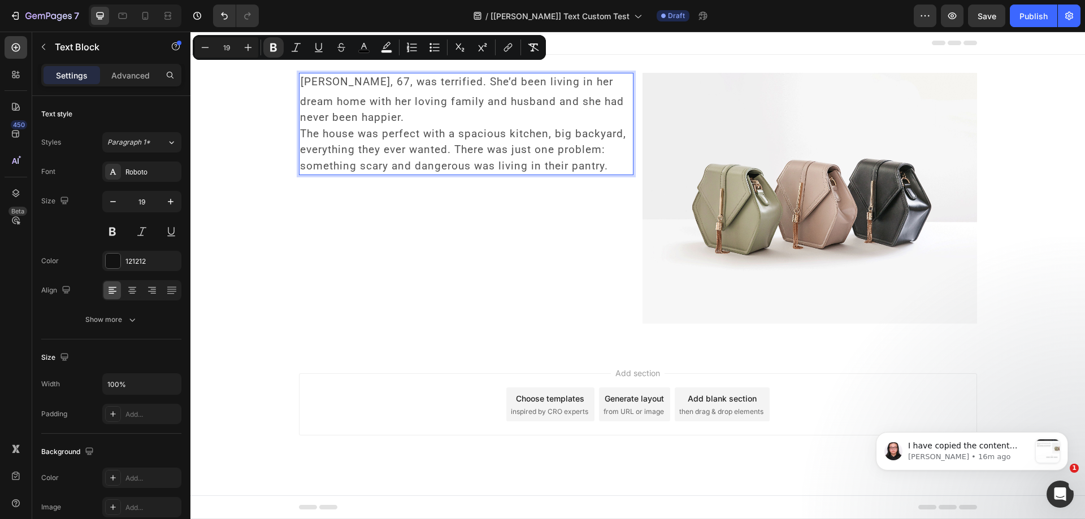
type input "19"
click at [274, 48] on icon "Editor contextual toolbar" at bounding box center [273, 47] width 11 height 11
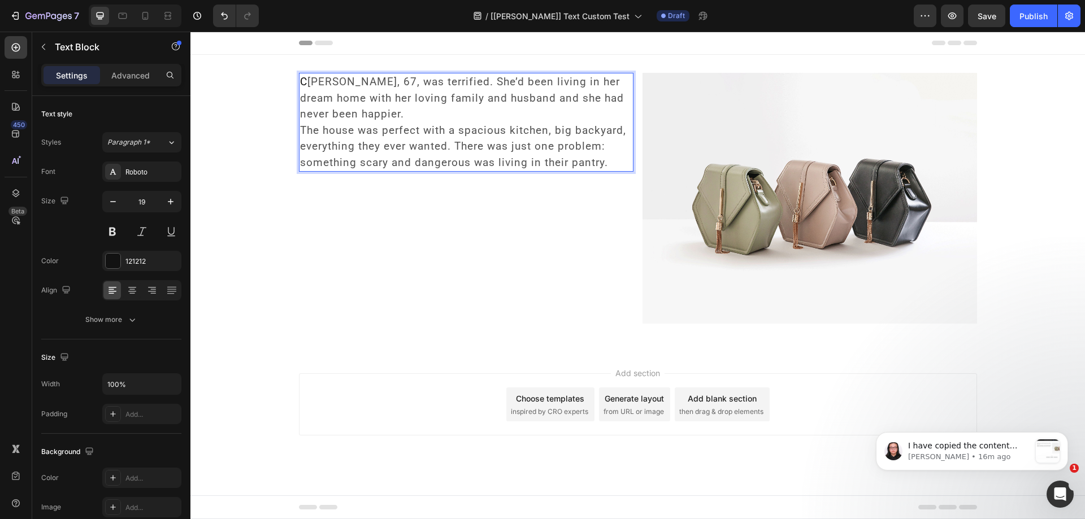
click at [354, 165] on span "The house was perfect with a spacious kitchen, big backyard, everything they ev…" at bounding box center [463, 146] width 326 height 45
click at [370, 103] on span "[PERSON_NAME], 67, was terrified. She’d been living in her dream home with her …" at bounding box center [462, 97] width 324 height 45
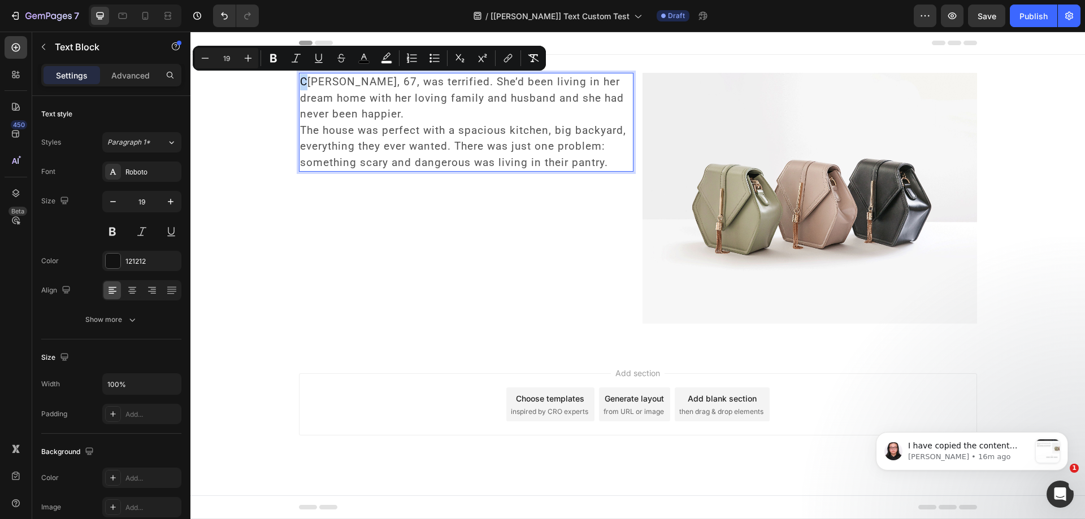
click at [302, 84] on span "C" at bounding box center [303, 81] width 7 height 13
click at [275, 62] on icon "Editor contextual toolbar" at bounding box center [273, 58] width 7 height 8
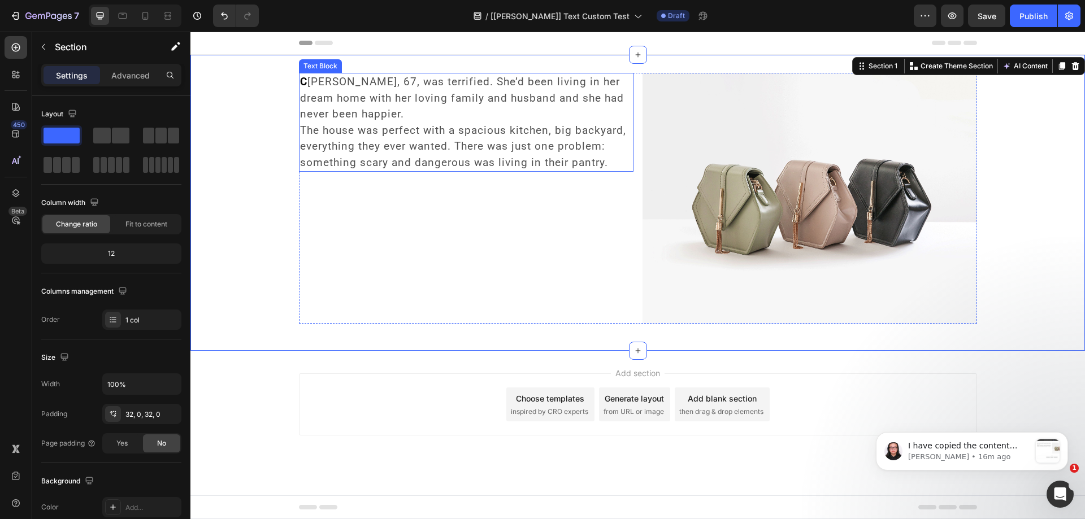
click at [318, 84] on span "[PERSON_NAME], 67, was terrified. She’d been living in her dream home with her …" at bounding box center [462, 97] width 324 height 45
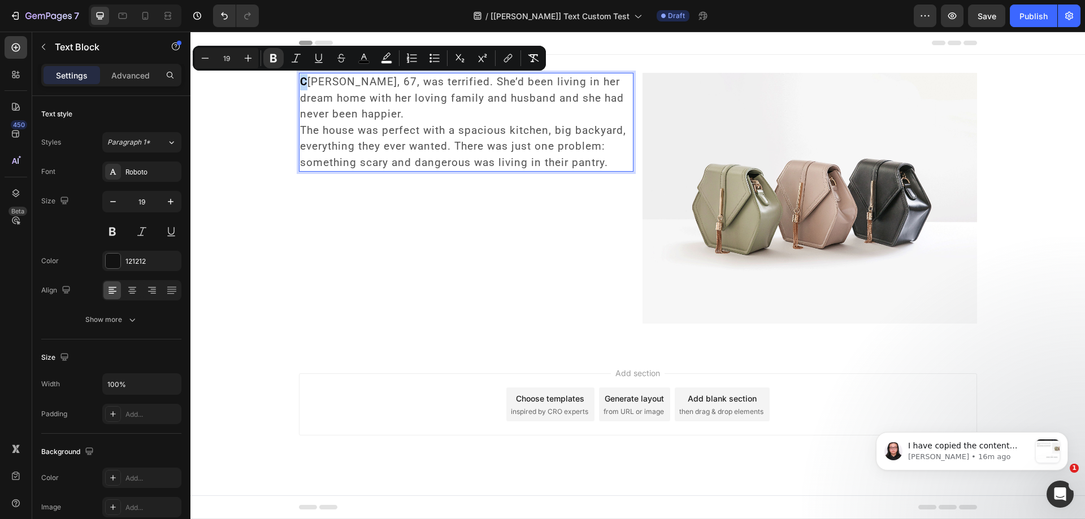
drag, startPoint x: 307, startPoint y: 84, endPoint x: 301, endPoint y: 85, distance: 5.7
click at [301, 85] on strong "C" at bounding box center [303, 81] width 7 height 13
click at [233, 55] on input "19" at bounding box center [226, 58] width 23 height 14
type input "1"
type input "50"
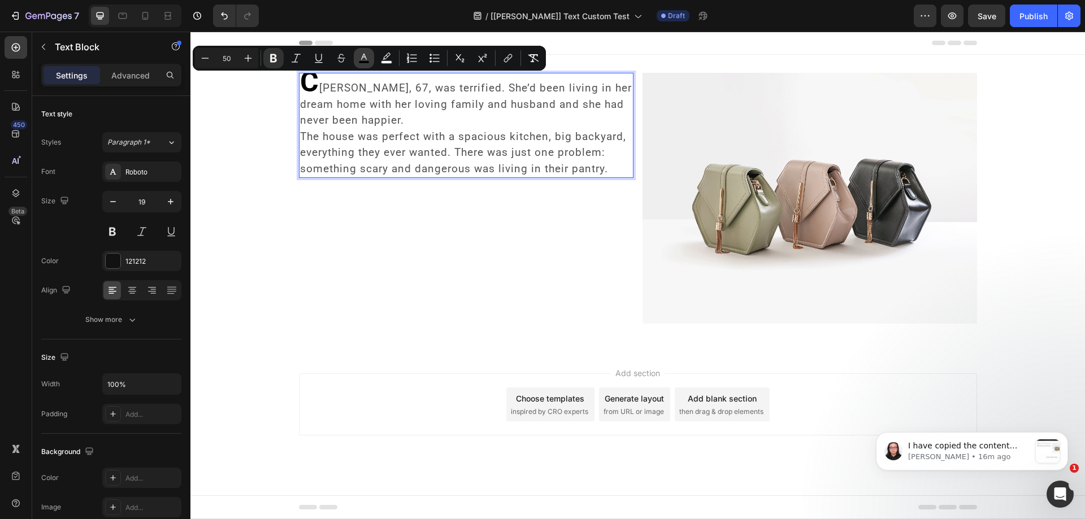
click at [366, 59] on icon "Editor contextual toolbar" at bounding box center [363, 58] width 11 height 11
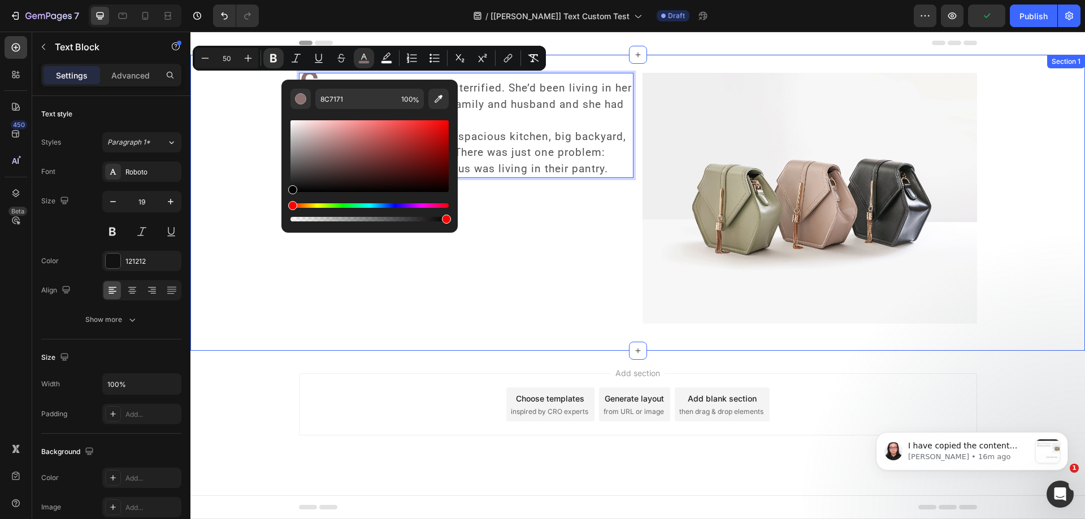
type input "000000"
drag, startPoint x: 484, startPoint y: 224, endPoint x: 267, endPoint y: 205, distance: 217.8
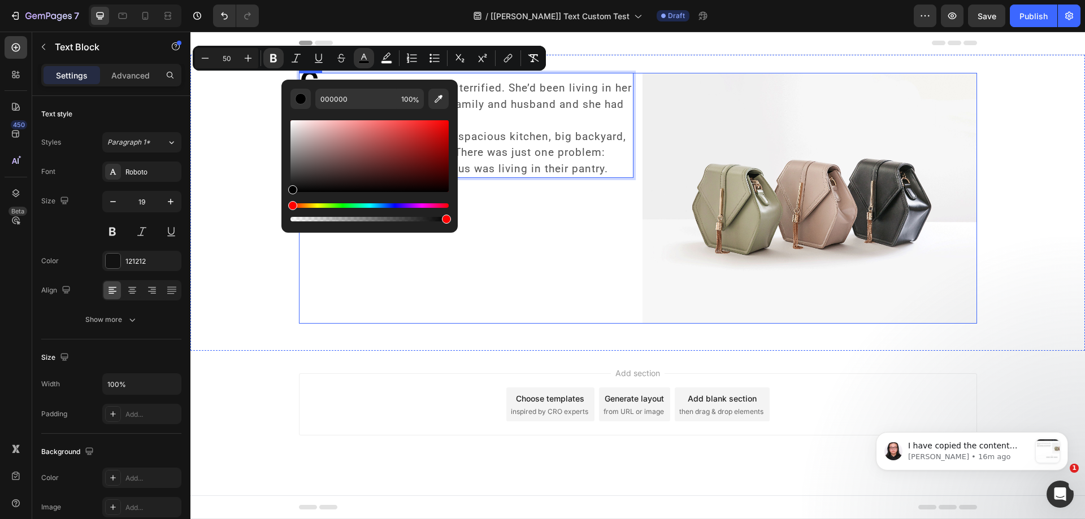
click at [501, 186] on div "C [PERSON_NAME], 67, was terrified. She’d been living in her dream home with he…" at bounding box center [466, 198] width 335 height 251
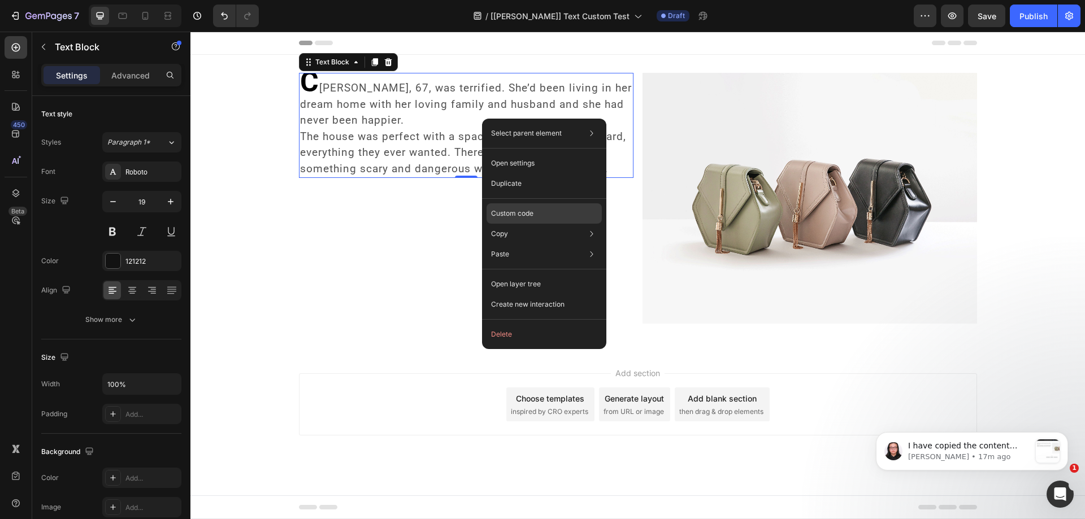
click at [505, 211] on p "Custom code" at bounding box center [512, 214] width 42 height 10
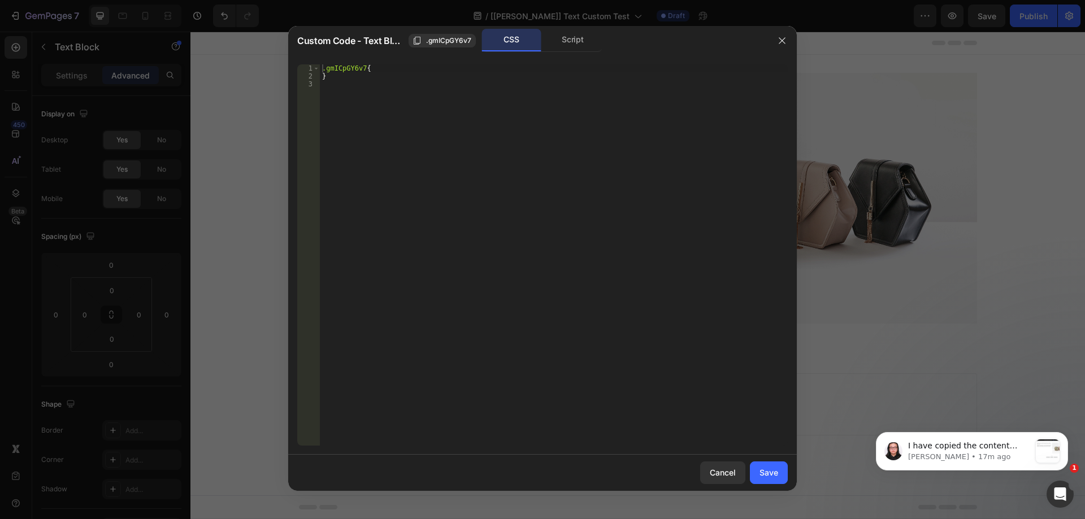
click at [363, 68] on div ".gmICpGY6v7 { }" at bounding box center [554, 262] width 468 height 397
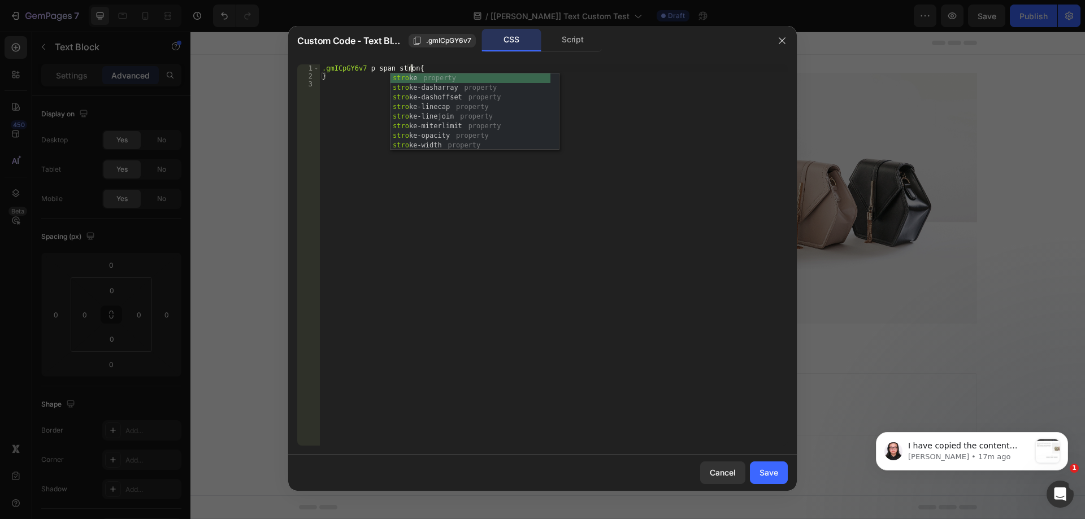
type textarea ".gmICpGY6v7 p span strong{"
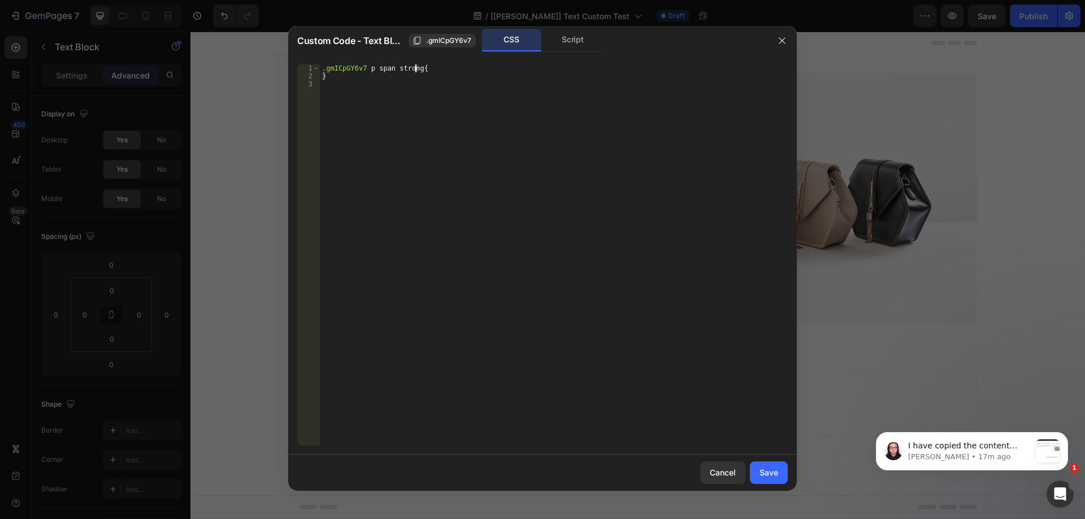
scroll to position [0, 7]
click at [424, 70] on div ".gmICpGY6v7 p span strong { }" at bounding box center [554, 262] width 468 height 397
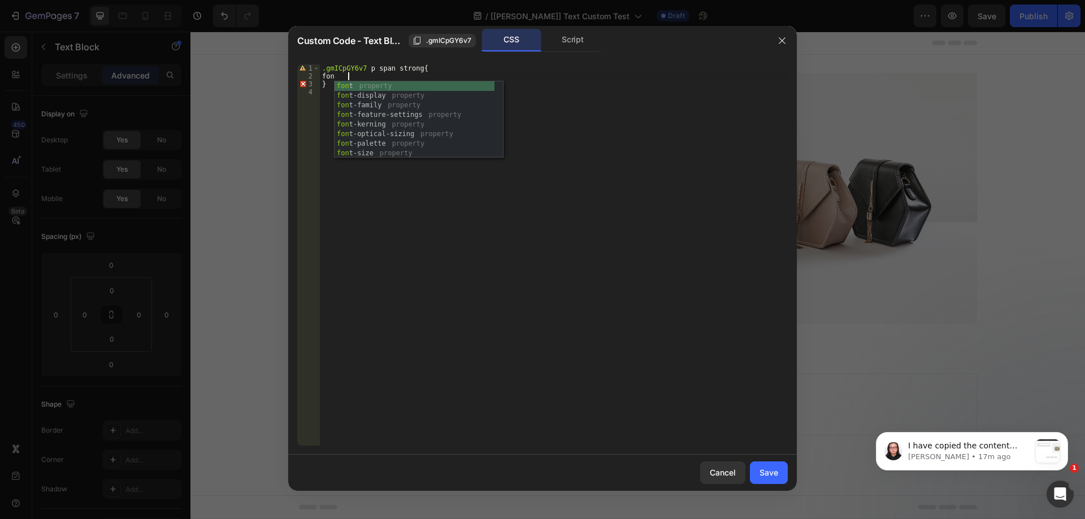
type textarea "f"
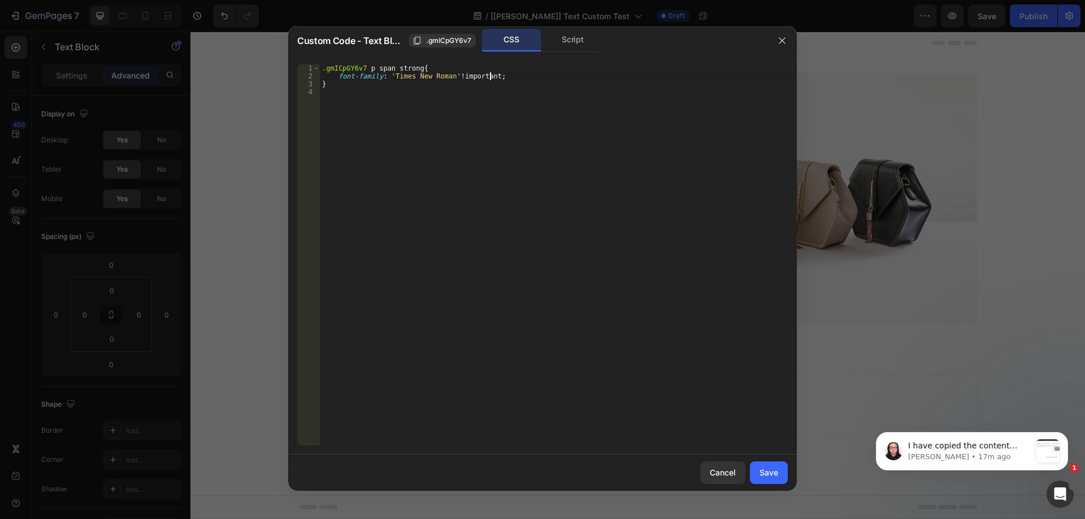
scroll to position [0, 11]
type textarea "font-family: 'Times New Roman' !important;"
type textarea "line-height: 46px !important;"
type textarea "padding-right: 5px !;"
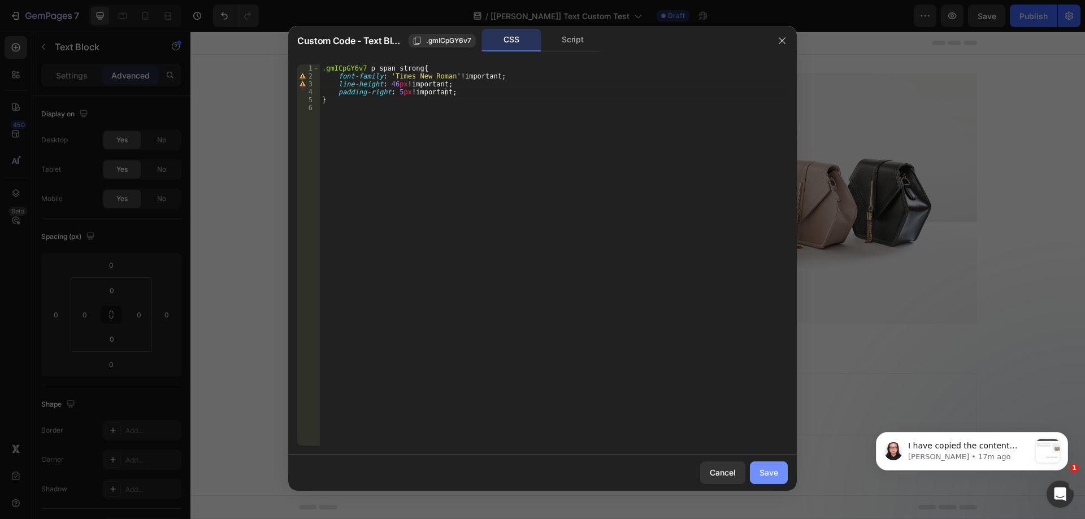
click at [773, 478] on div "Save" at bounding box center [769, 473] width 19 height 12
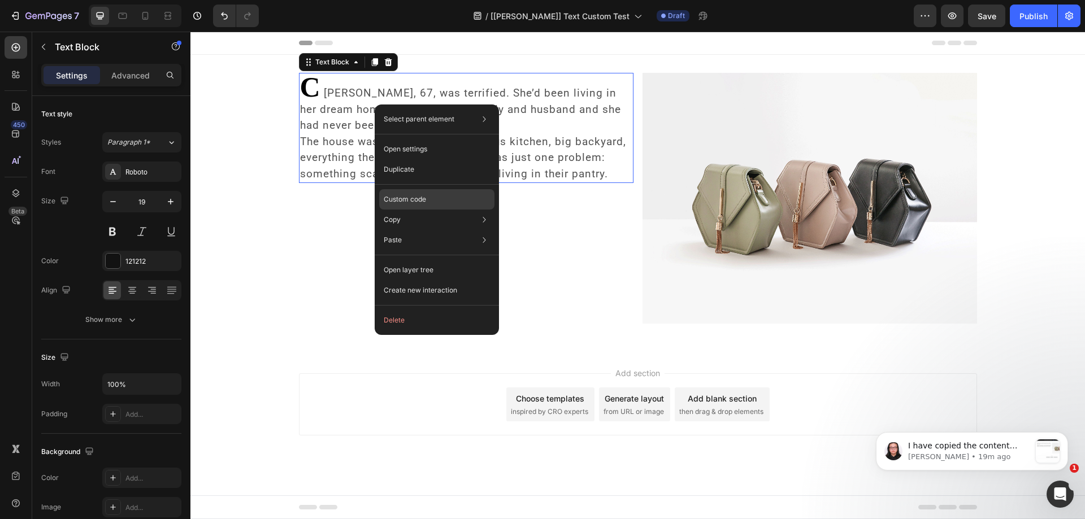
click at [409, 198] on p "Custom code" at bounding box center [405, 199] width 42 height 10
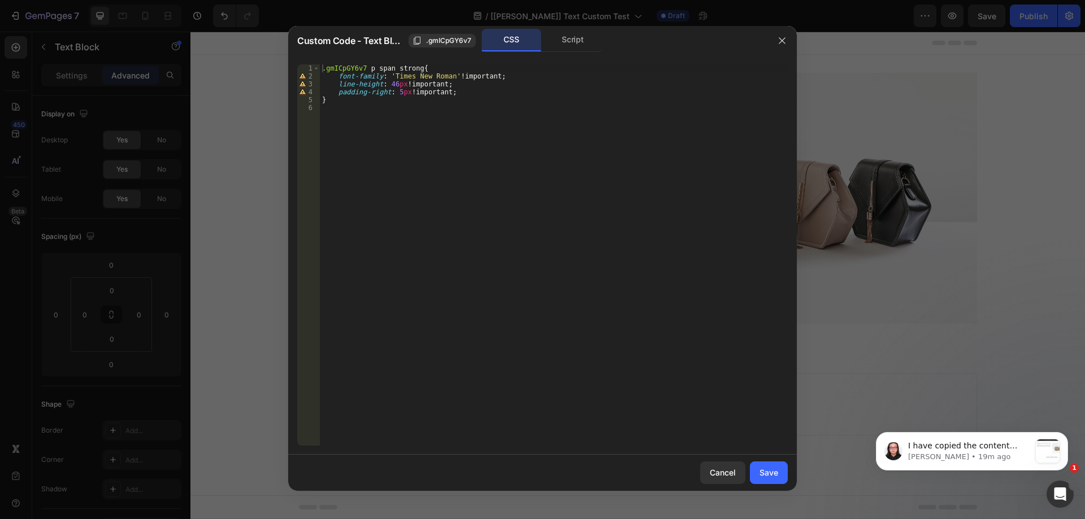
click at [977, 18] on div at bounding box center [542, 259] width 1085 height 519
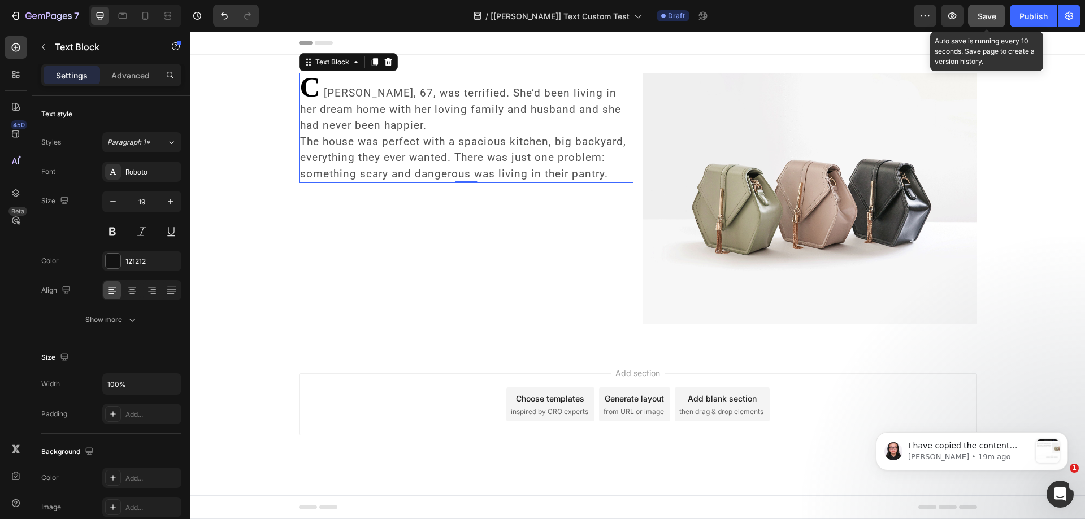
click at [979, 19] on span "Save" at bounding box center [987, 16] width 19 height 10
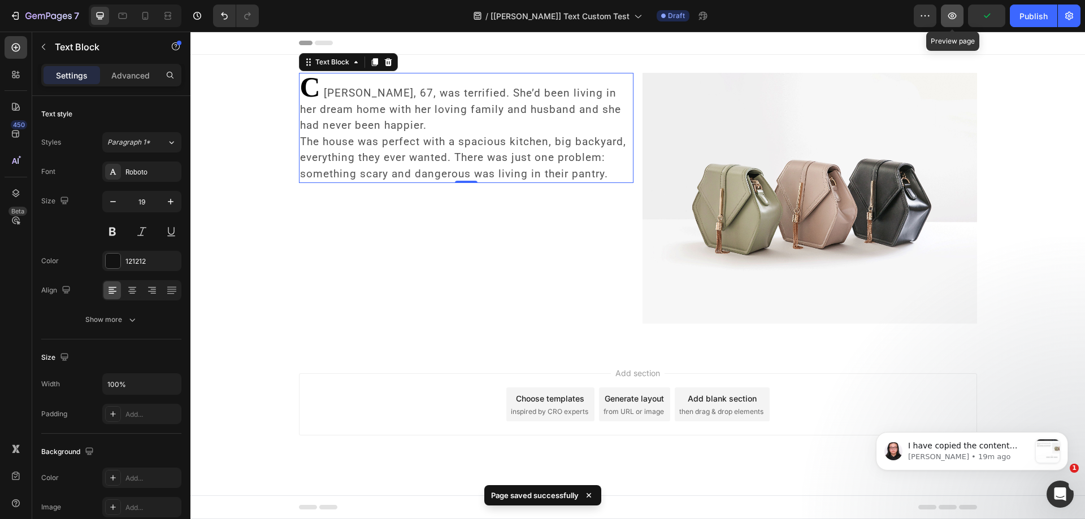
click at [949, 20] on icon "button" at bounding box center [952, 15] width 11 height 11
